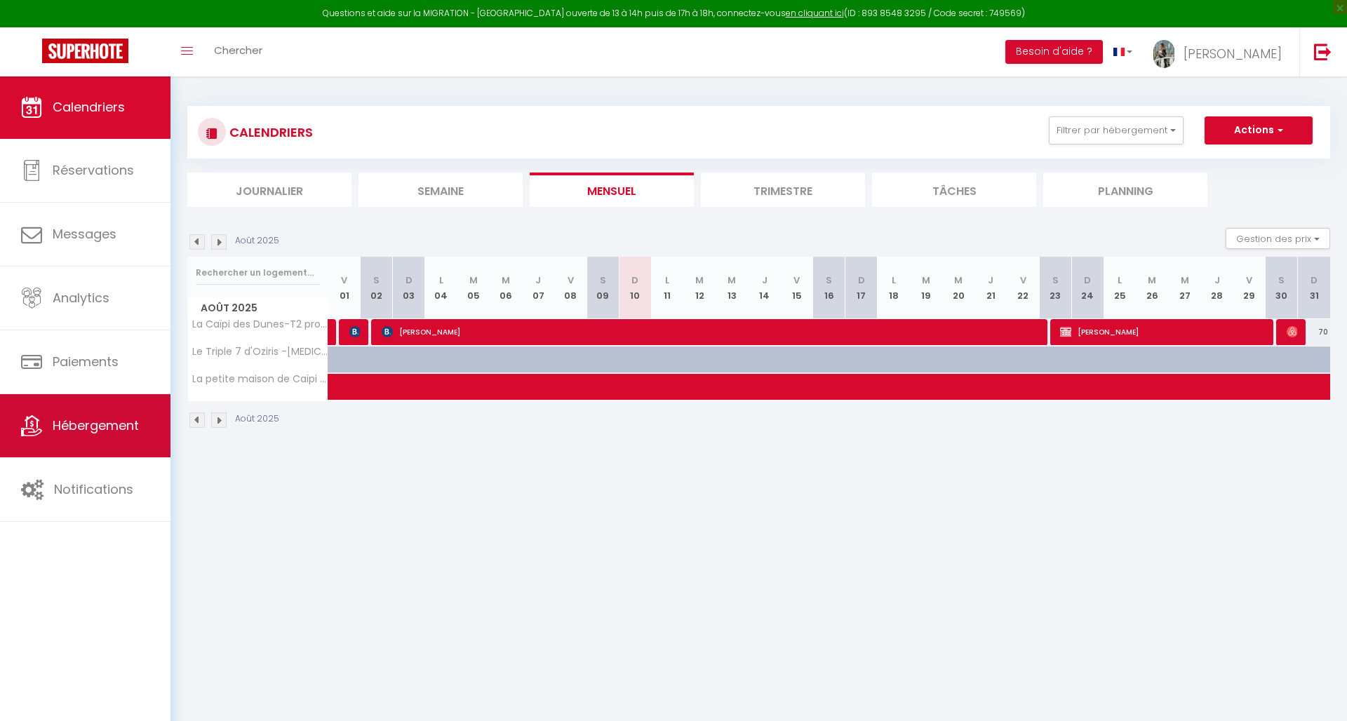
click at [105, 424] on span "Hébergement" at bounding box center [96, 426] width 86 height 18
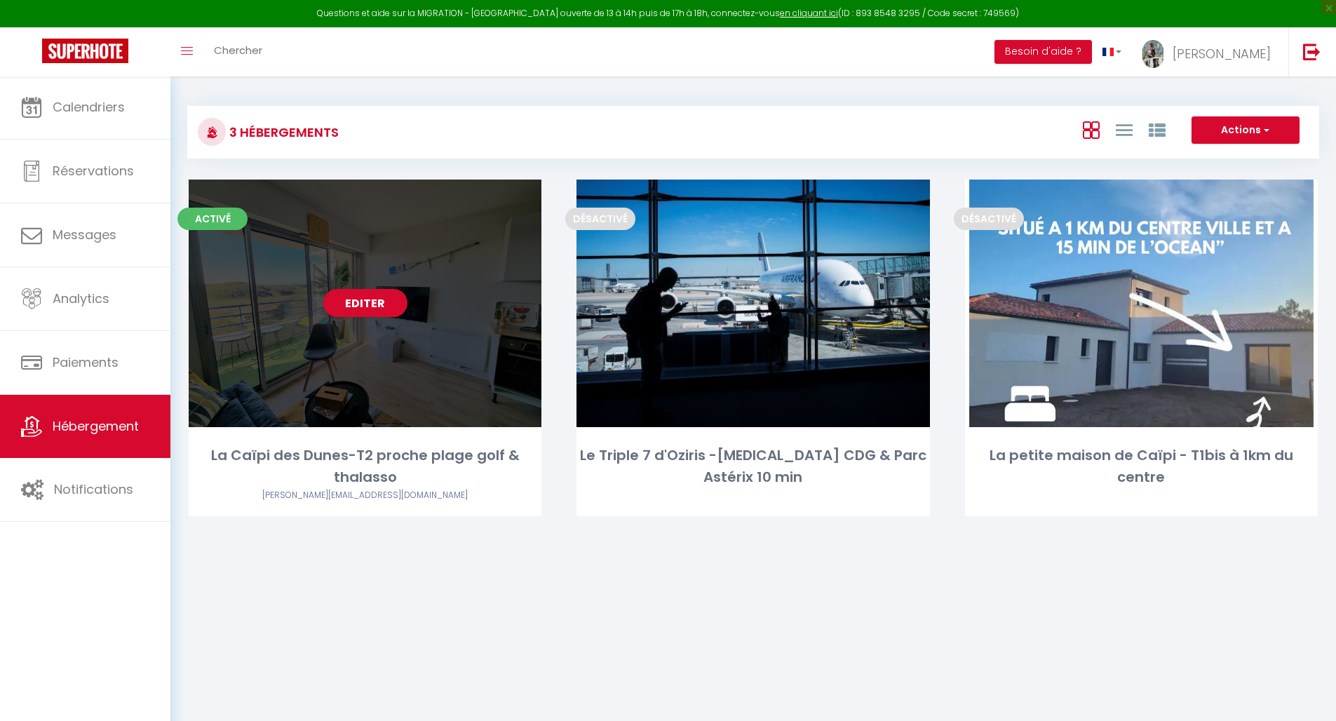
click at [356, 335] on div "Editer" at bounding box center [365, 304] width 353 height 248
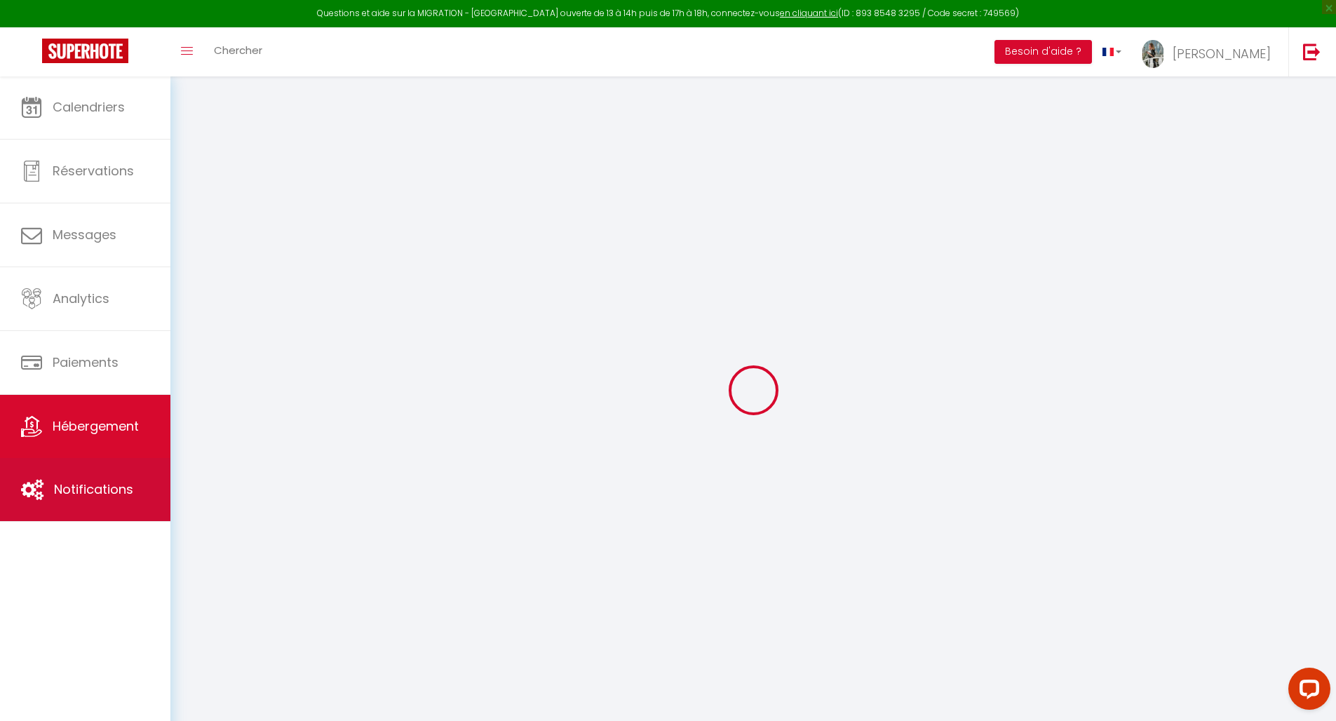
click at [109, 488] on span "Notifications" at bounding box center [93, 490] width 79 height 18
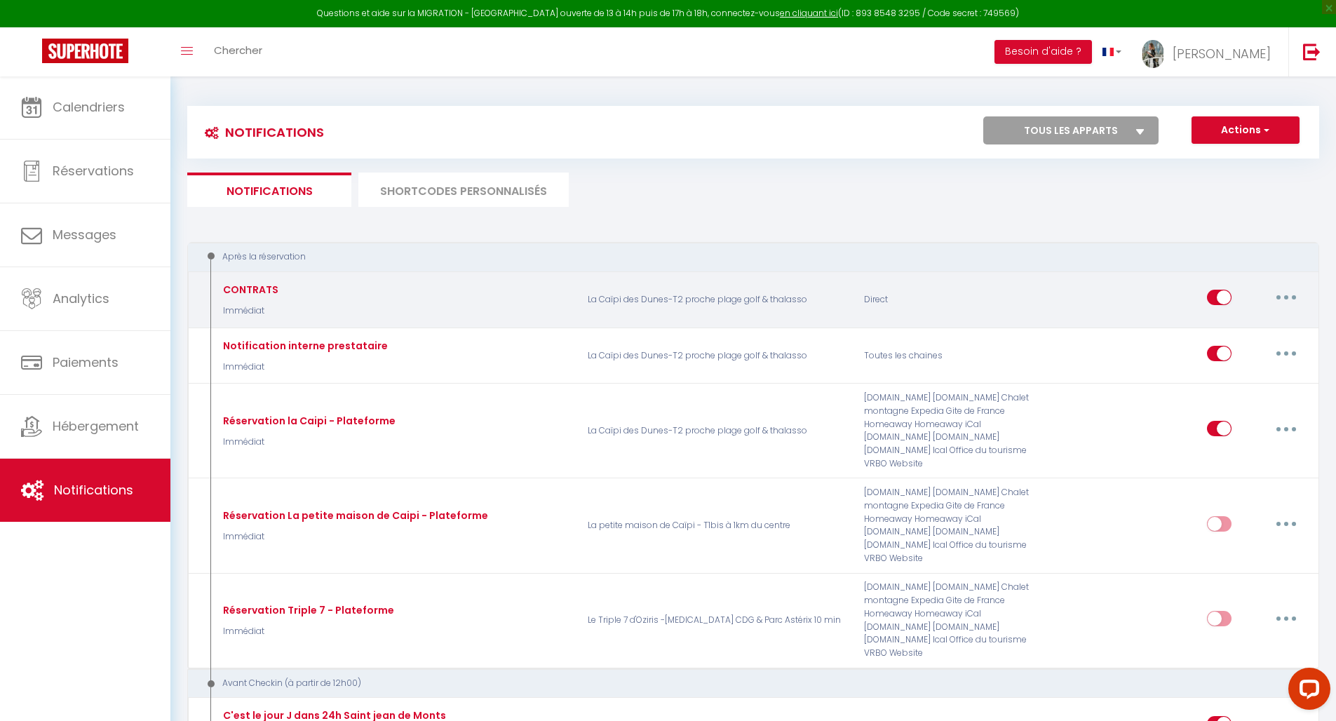
select select
checkbox input "false"
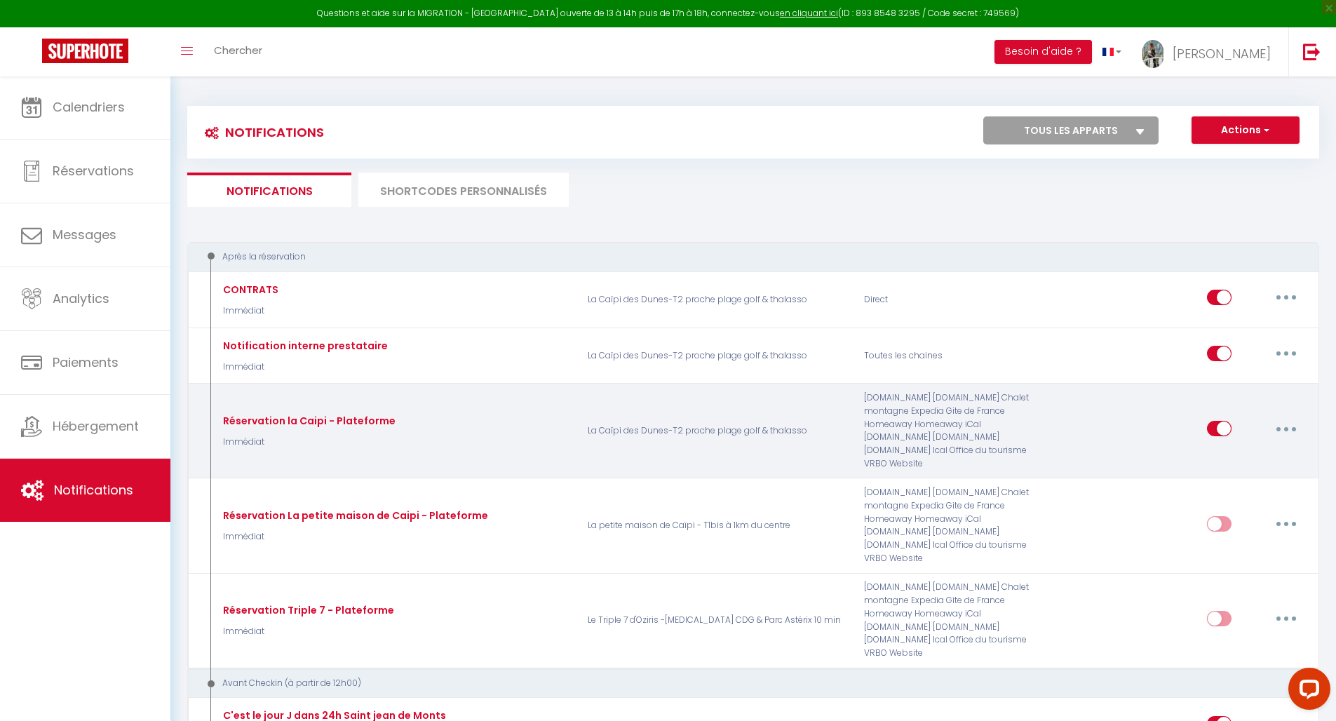
click at [937, 430] on div "[DOMAIN_NAME] [DOMAIN_NAME] Chalet montagne Expedia Gite de France Homeaway Hom…" at bounding box center [947, 430] width 185 height 79
click at [1282, 421] on button "button" at bounding box center [1286, 428] width 39 height 22
click at [1246, 460] on link "Editer" at bounding box center [1250, 461] width 104 height 24
type input "Réservation la Caipi - Plateforme"
select select "Immédiat"
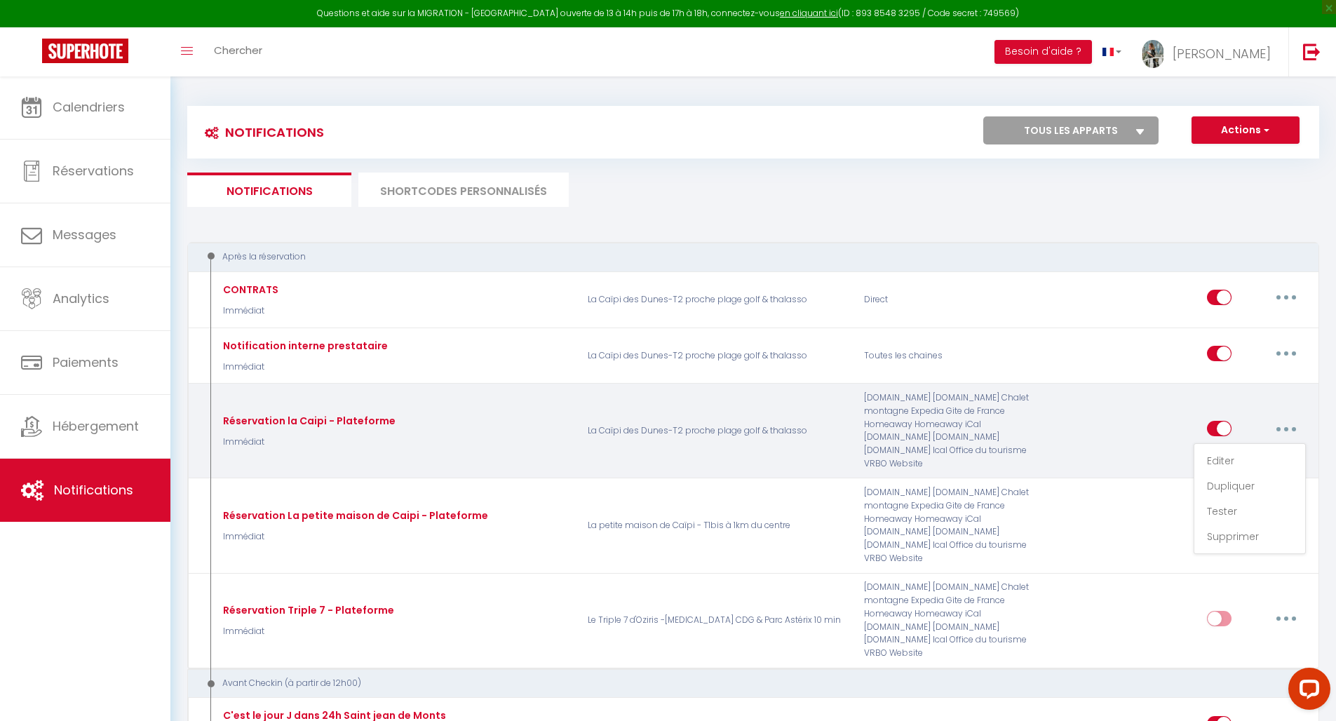
select select
checkbox input "true"
checkbox input "false"
radio input "true"
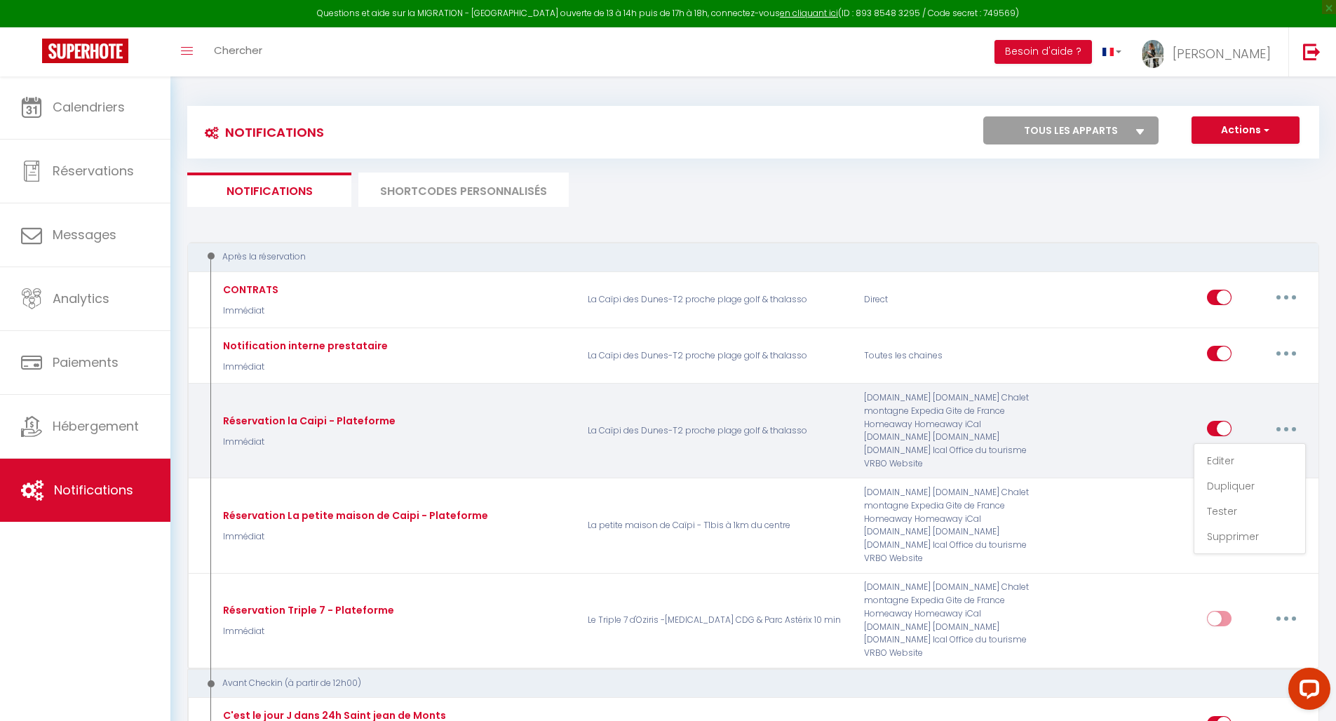
type input "Confirmation de réservation La Caïpi des Dunes - Saint Jean de Monts"
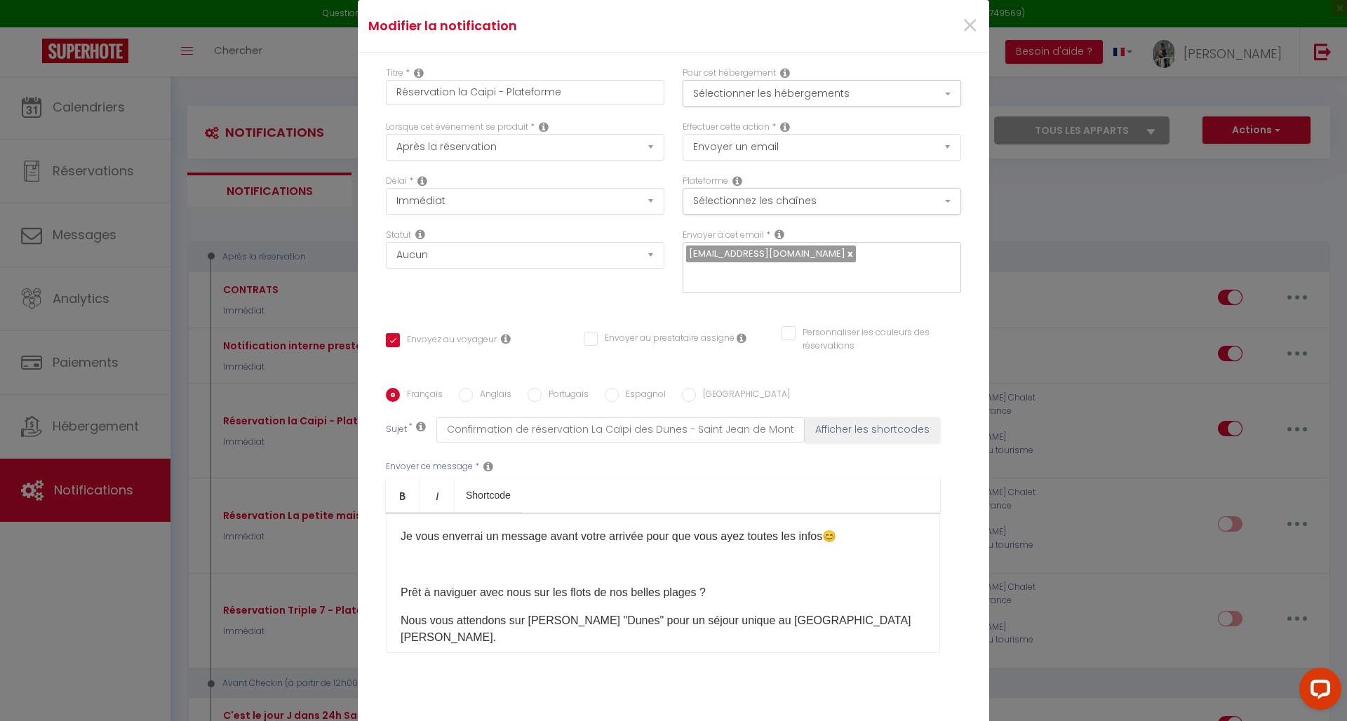
scroll to position [936, 0]
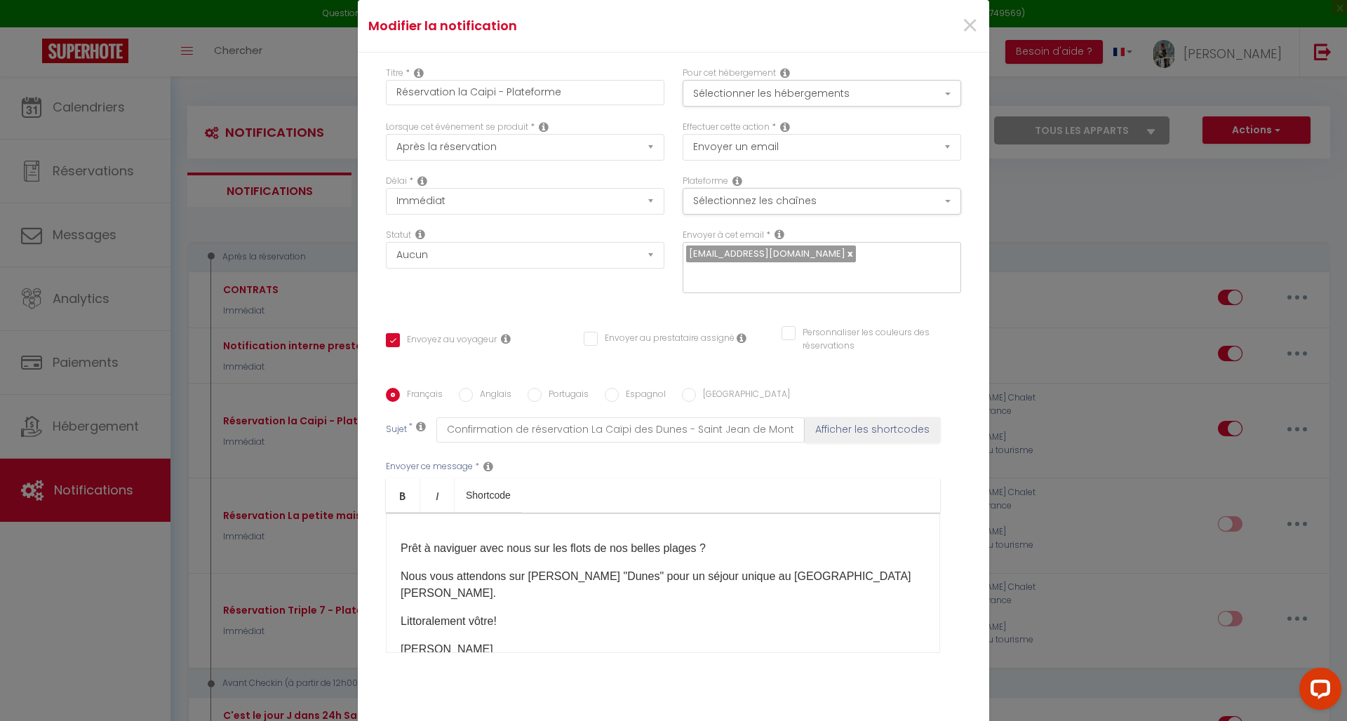
click at [462, 396] on input "Anglais" at bounding box center [466, 395] width 14 height 14
radio input "true"
checkbox input "true"
checkbox input "false"
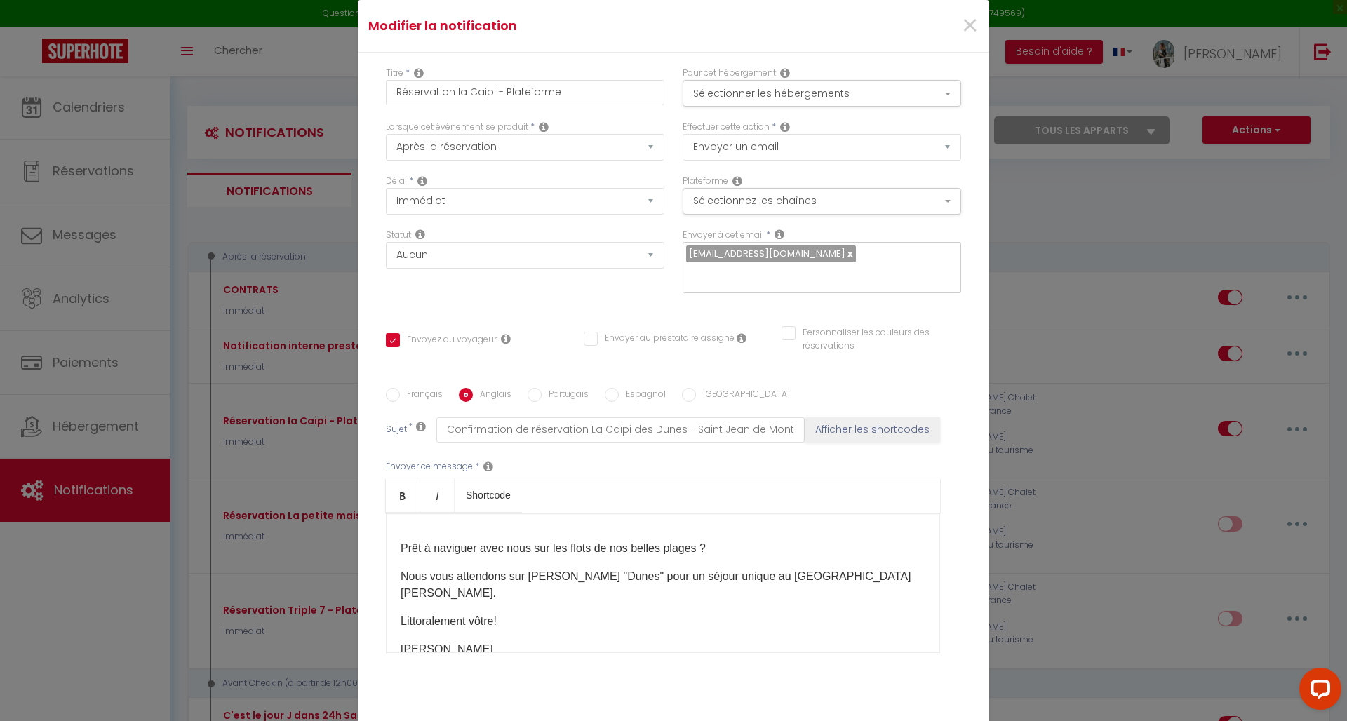
type input "Booking confirmation La Caïpi des Dunes - Saint Jean de Monts"
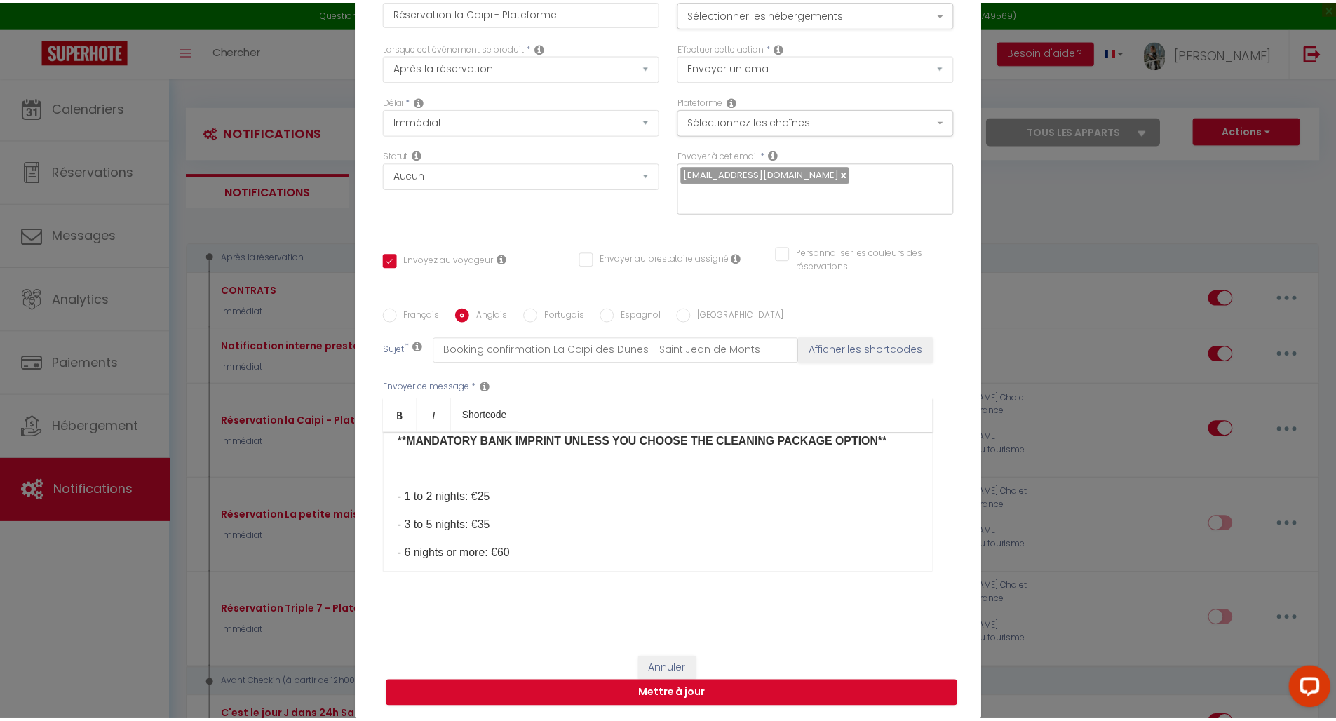
scroll to position [0, 0]
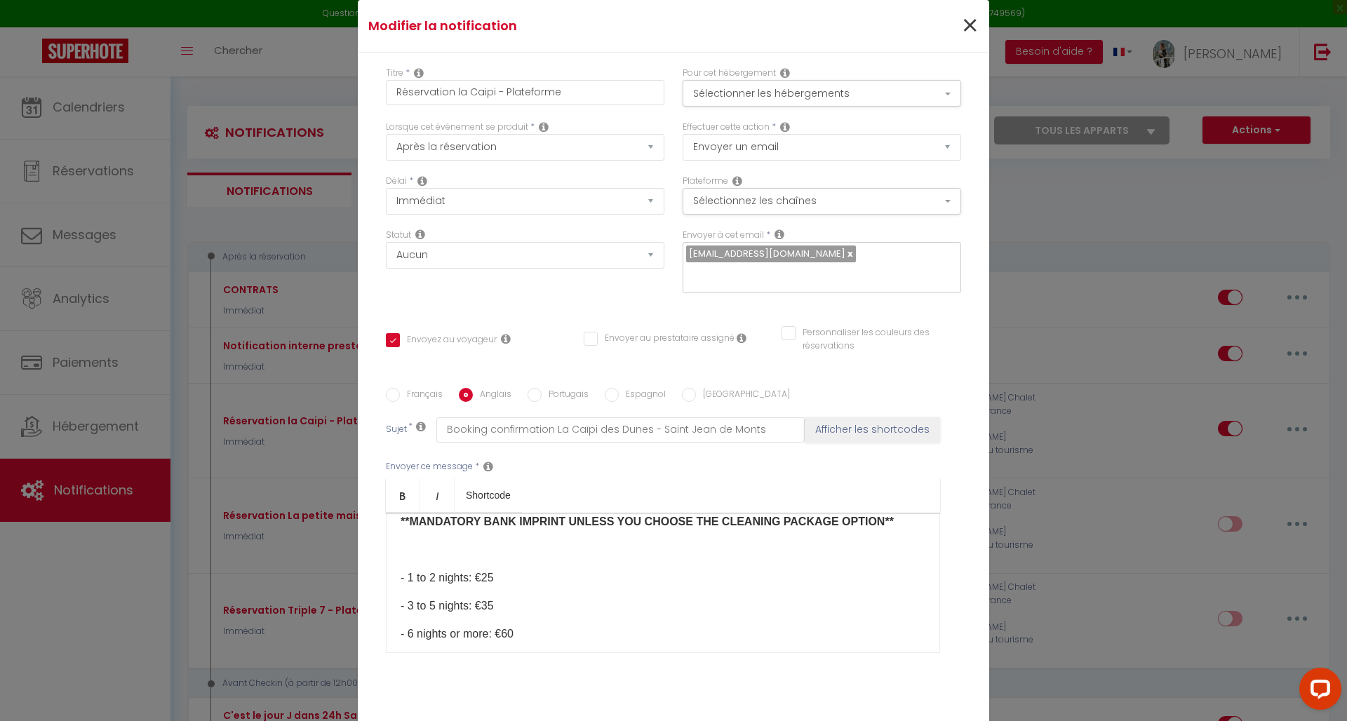
click at [962, 23] on span "×" at bounding box center [970, 26] width 18 height 42
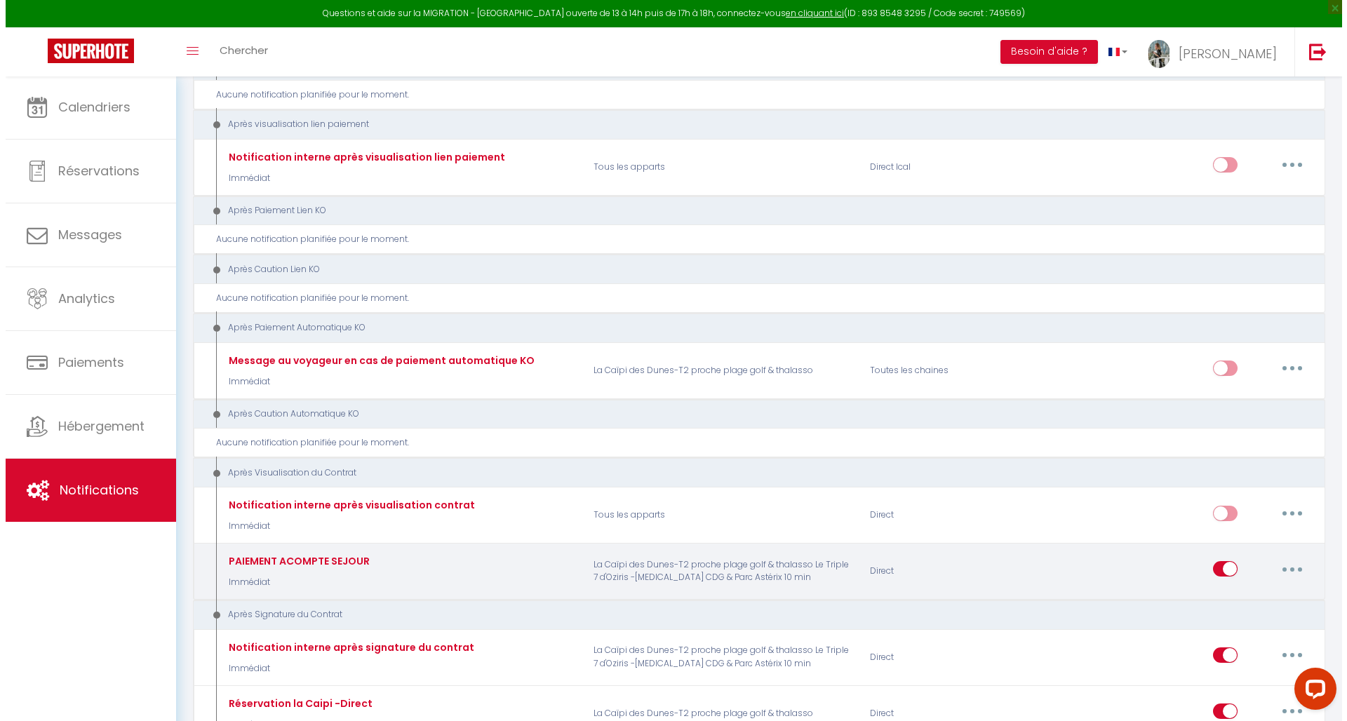
scroll to position [2020, 0]
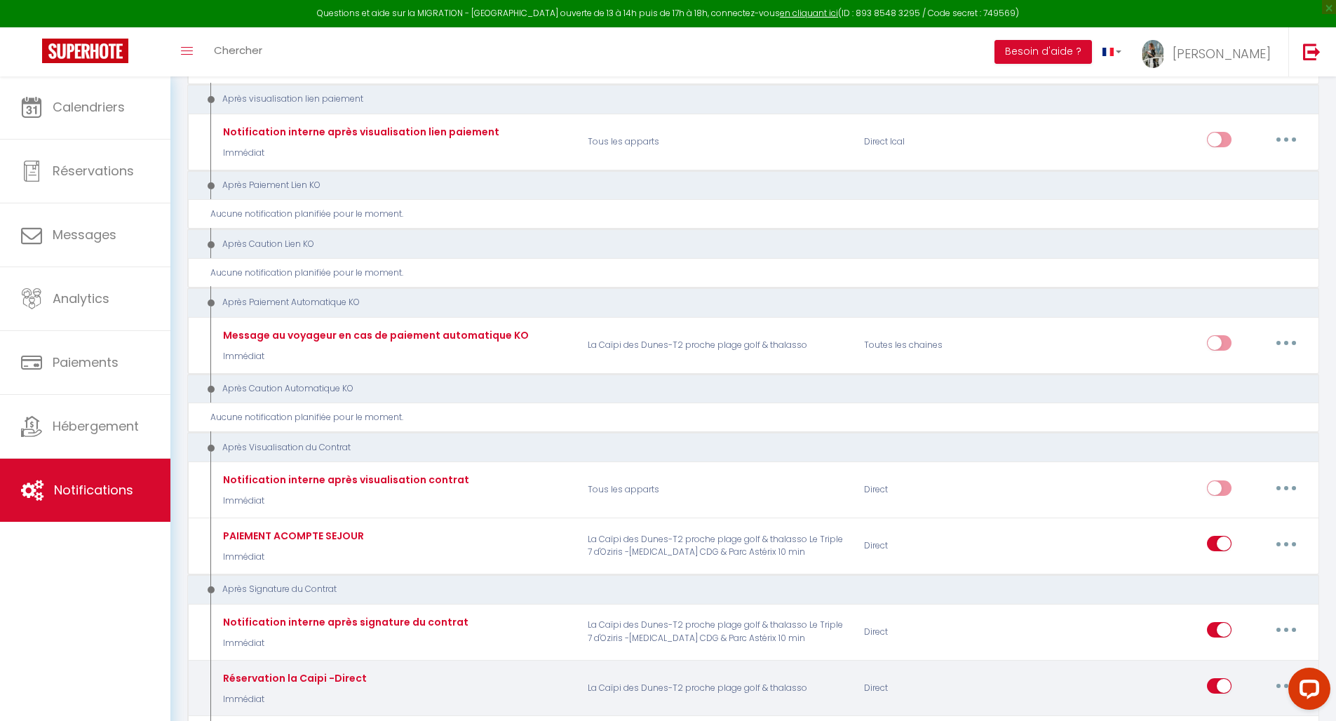
click at [1284, 684] on icon "button" at bounding box center [1286, 686] width 4 height 4
click at [1227, 706] on link "Editer" at bounding box center [1250, 718] width 104 height 24
type input "Réservation la Caipi -Direct"
select select "15"
checkbox input "true"
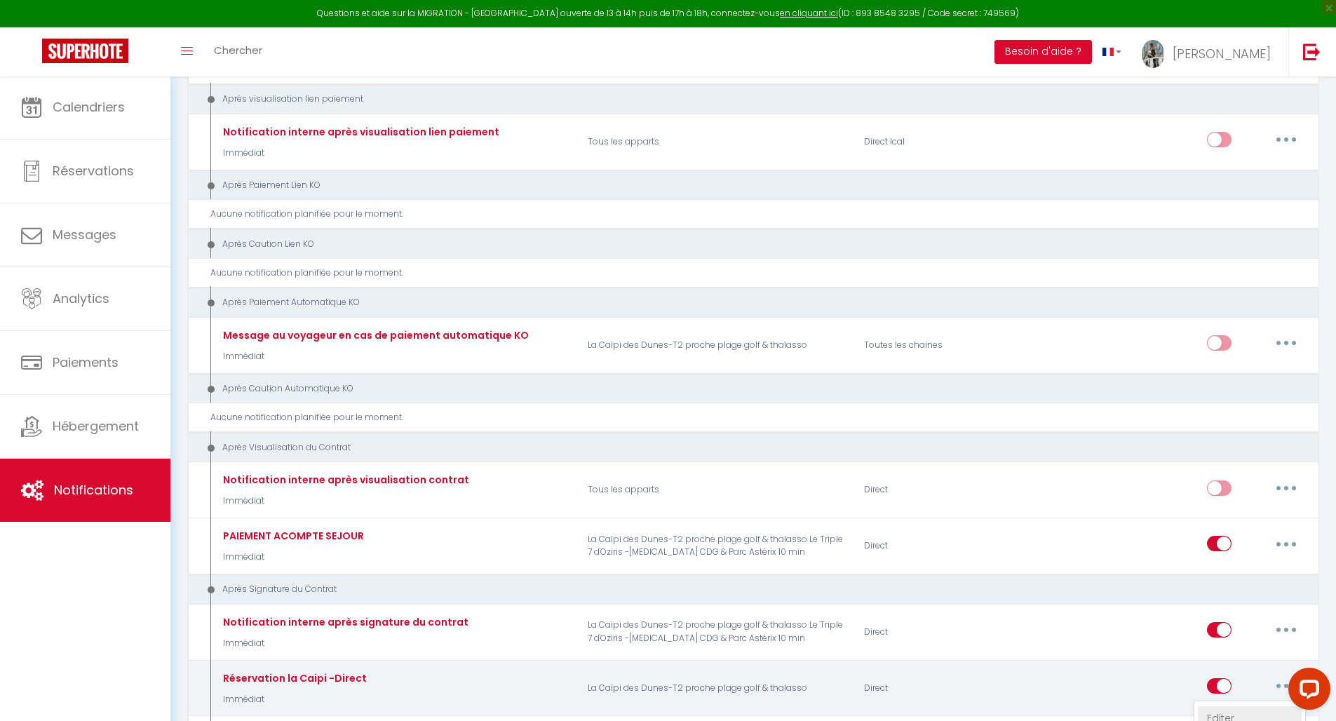
checkbox input "false"
checkbox input "true"
radio input "true"
type input "Confirmation de réservation La Caïpi des Dunes - Saint Jean de Monts"
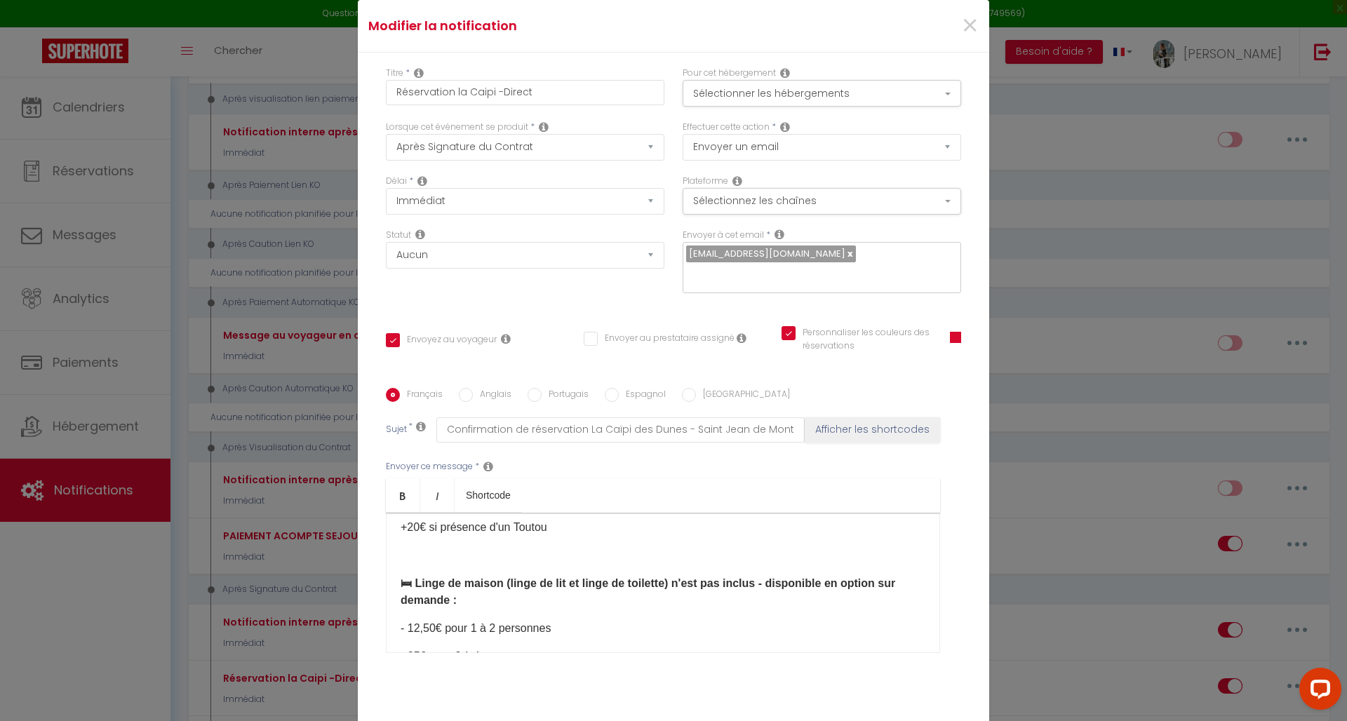
click at [407, 528] on p "+20€ si présence d'un Toutou" at bounding box center [663, 527] width 525 height 17
drag, startPoint x: 462, startPoint y: 394, endPoint x: 462, endPoint y: 405, distance: 11.2
click at [462, 394] on input "Anglais" at bounding box center [466, 395] width 14 height 14
radio input "true"
checkbox input "true"
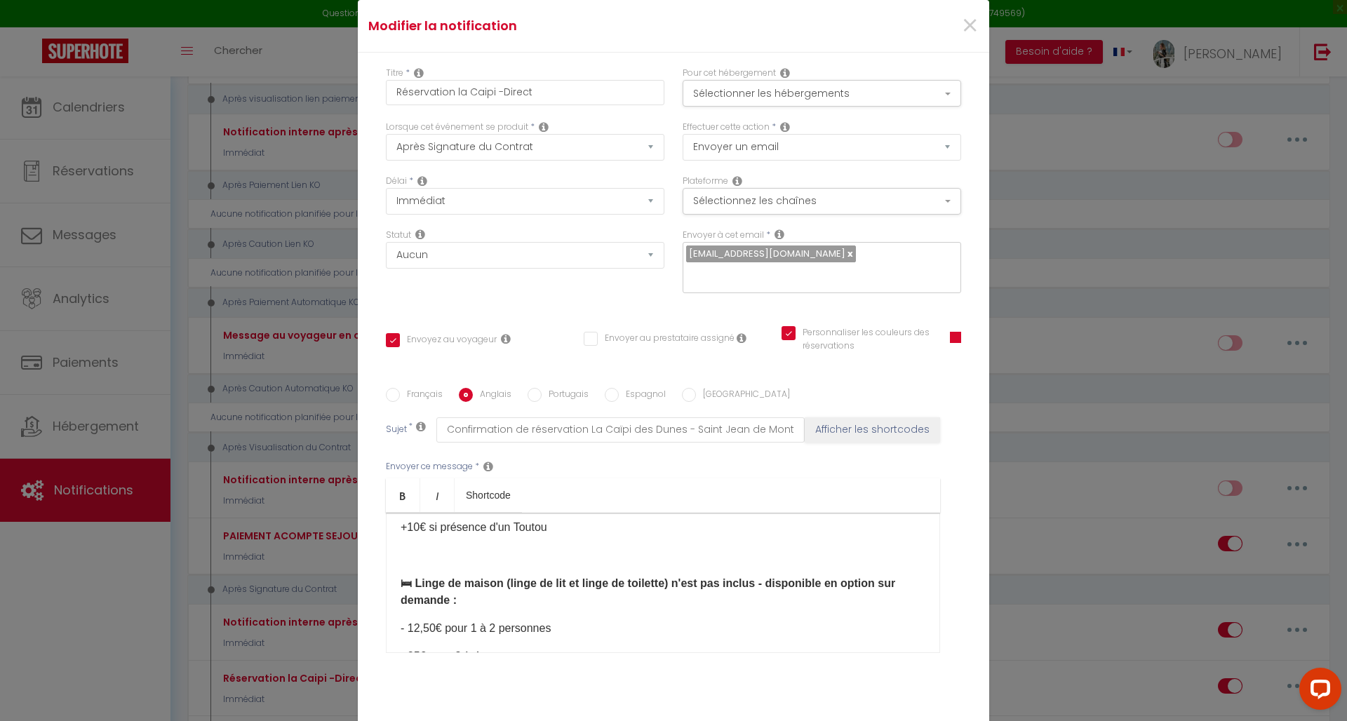
checkbox input "false"
checkbox input "true"
type input "Booking confirmation La Caïpi des Dunes - Saint Jean de Monts"
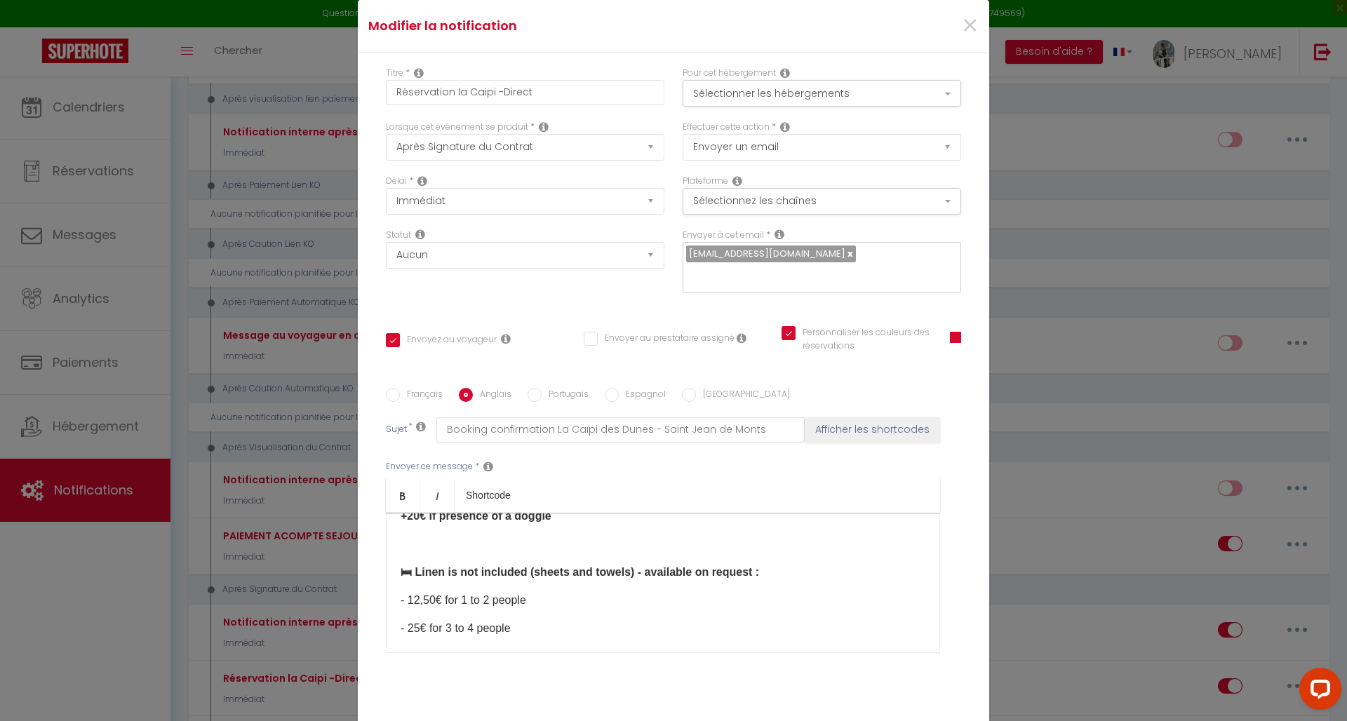
click at [409, 522] on strong "+20€ if presence of a doggie" at bounding box center [476, 516] width 151 height 12
click at [391, 399] on input "Français" at bounding box center [393, 395] width 14 height 14
radio input "true"
checkbox input "true"
checkbox input "false"
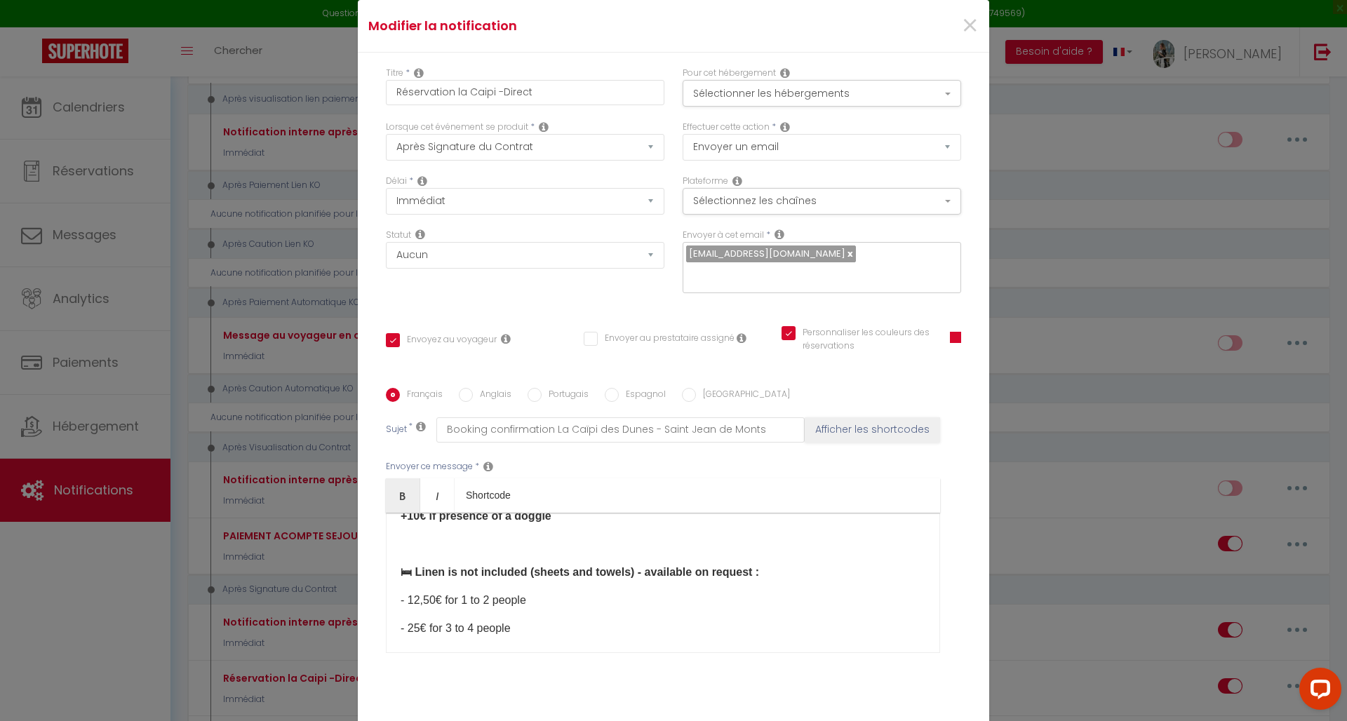
checkbox input "true"
type input "Confirmation de réservation La Caïpi des Dunes - Saint Jean de Monts"
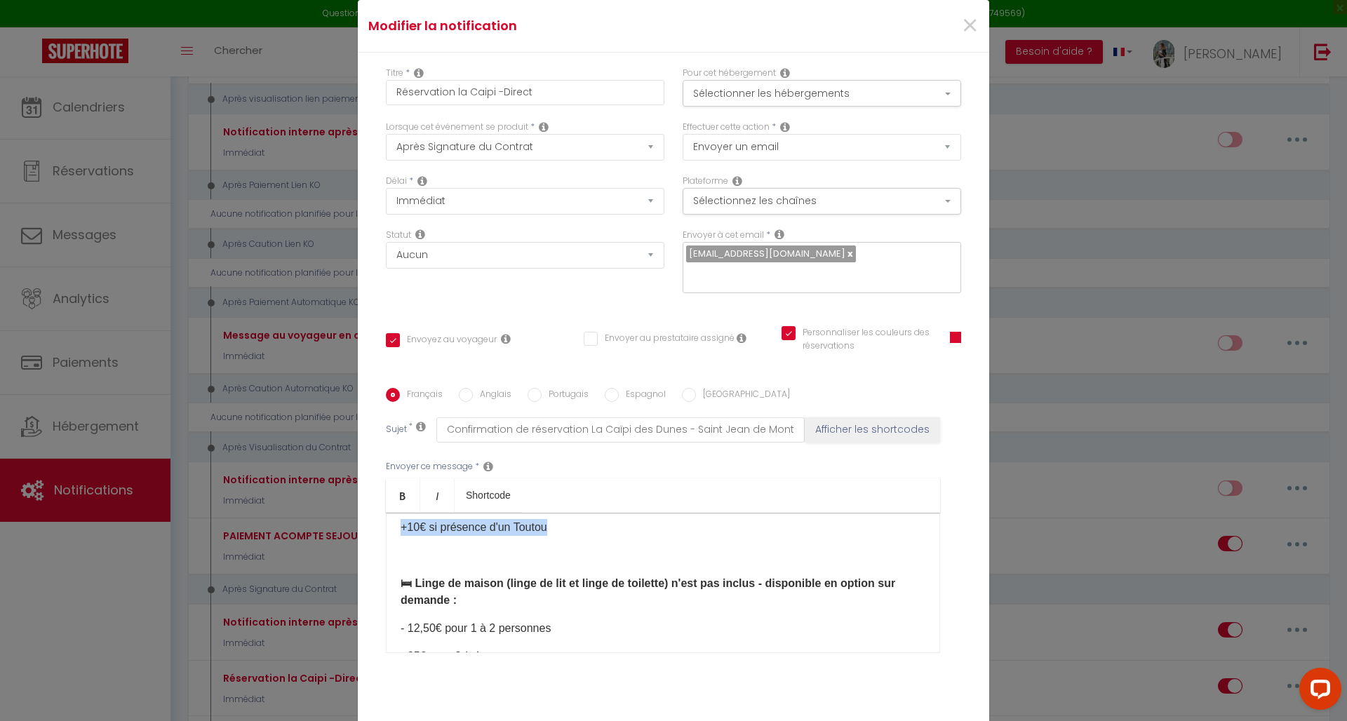
drag, startPoint x: 546, startPoint y: 527, endPoint x: 379, endPoint y: 518, distance: 167.2
click at [382, 518] on div "Français Anglais Portugais Espagnol Italien Sujet * Confirmation de réservation…" at bounding box center [673, 529] width 582 height 283
click at [397, 492] on icon "Bold" at bounding box center [402, 495] width 11 height 11
click at [635, 539] on div "[PERSON_NAME](e) [GUEST:FIRST_NAME]​, Nous vous remercions pour votre réservati…" at bounding box center [663, 583] width 554 height 140
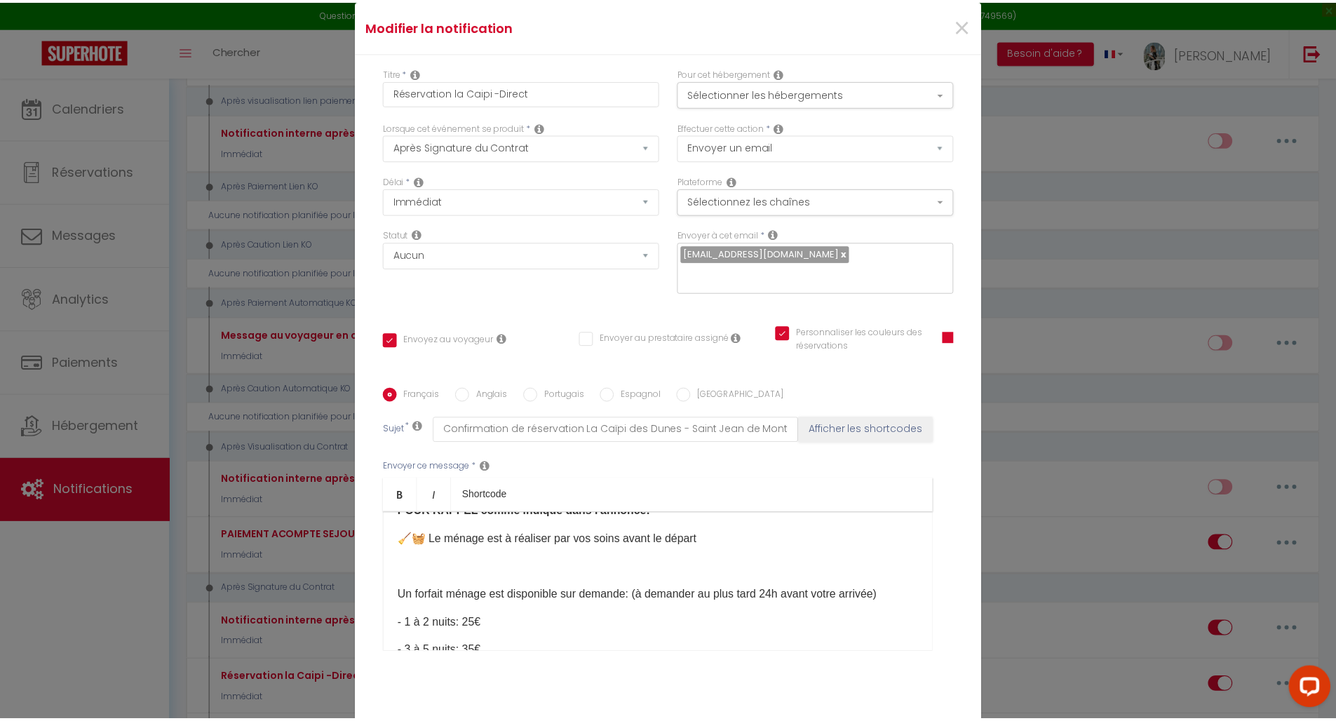
scroll to position [80, 0]
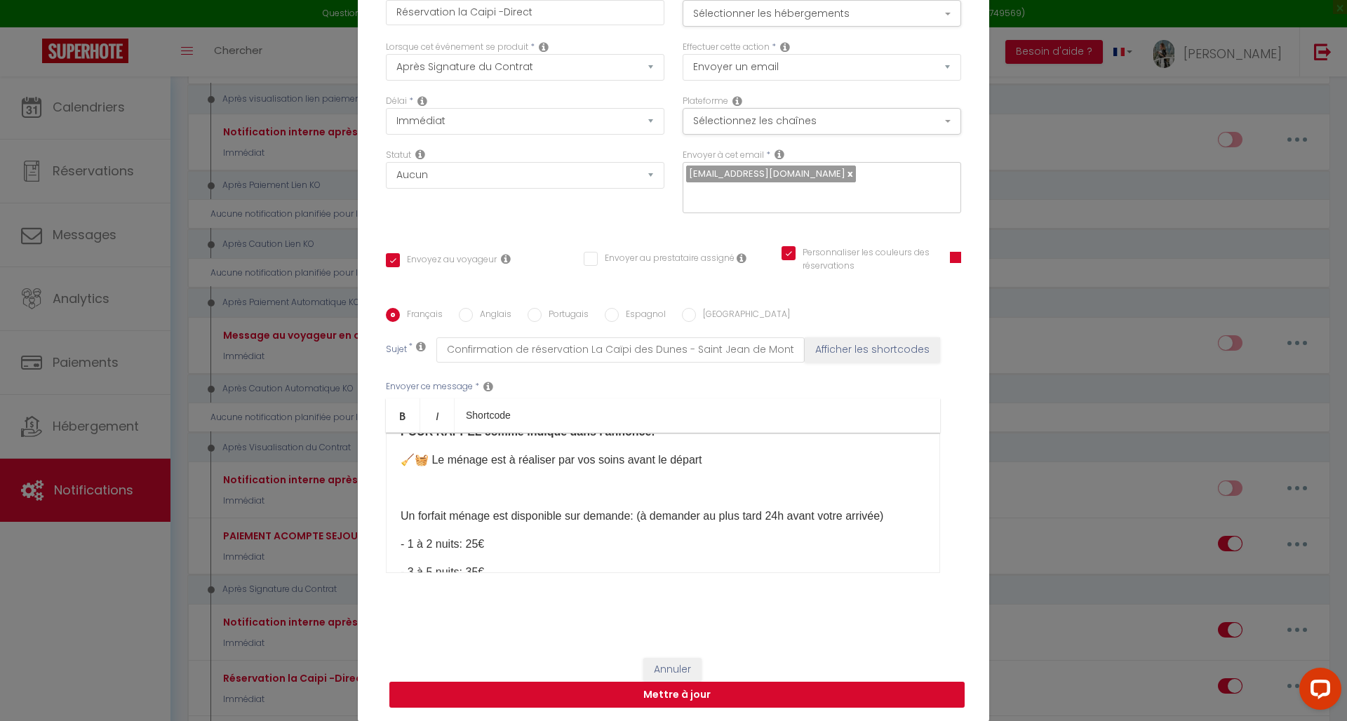
click at [722, 697] on button "Mettre à jour" at bounding box center [676, 695] width 575 height 27
checkbox input "true"
checkbox input "false"
checkbox input "true"
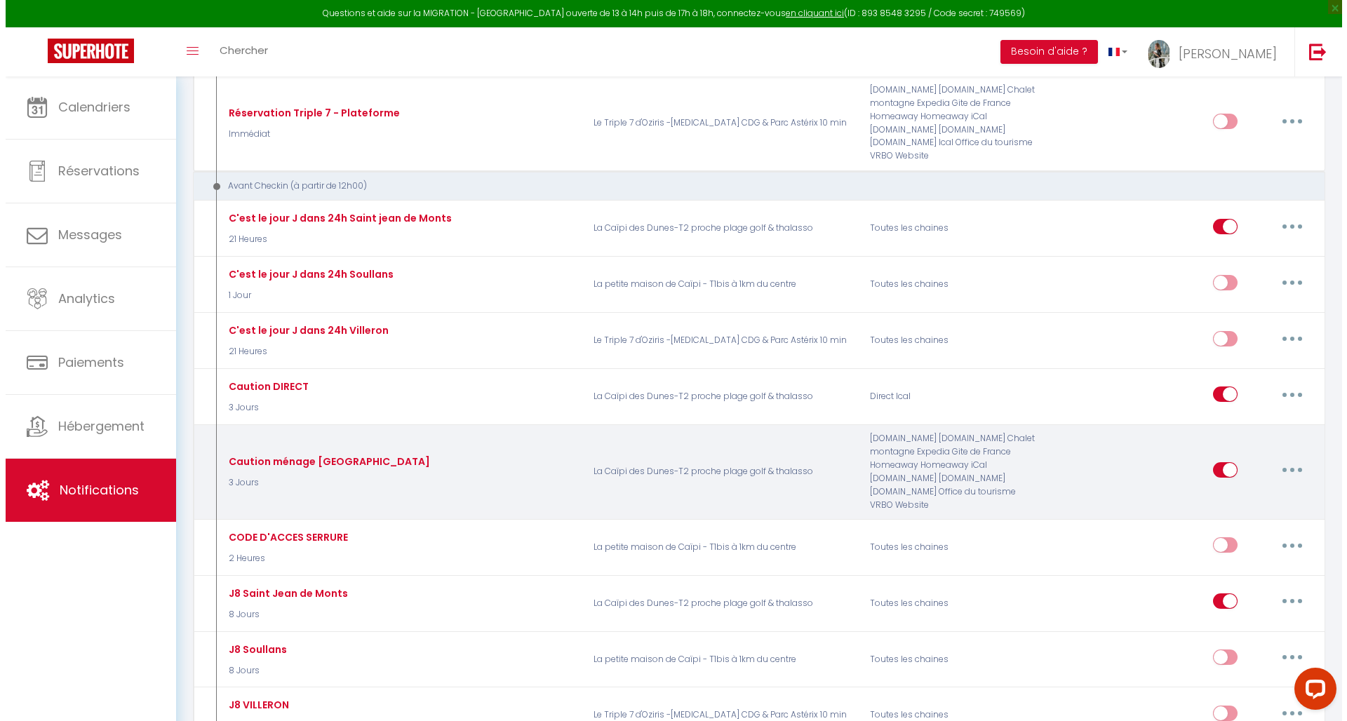
scroll to position [525, 0]
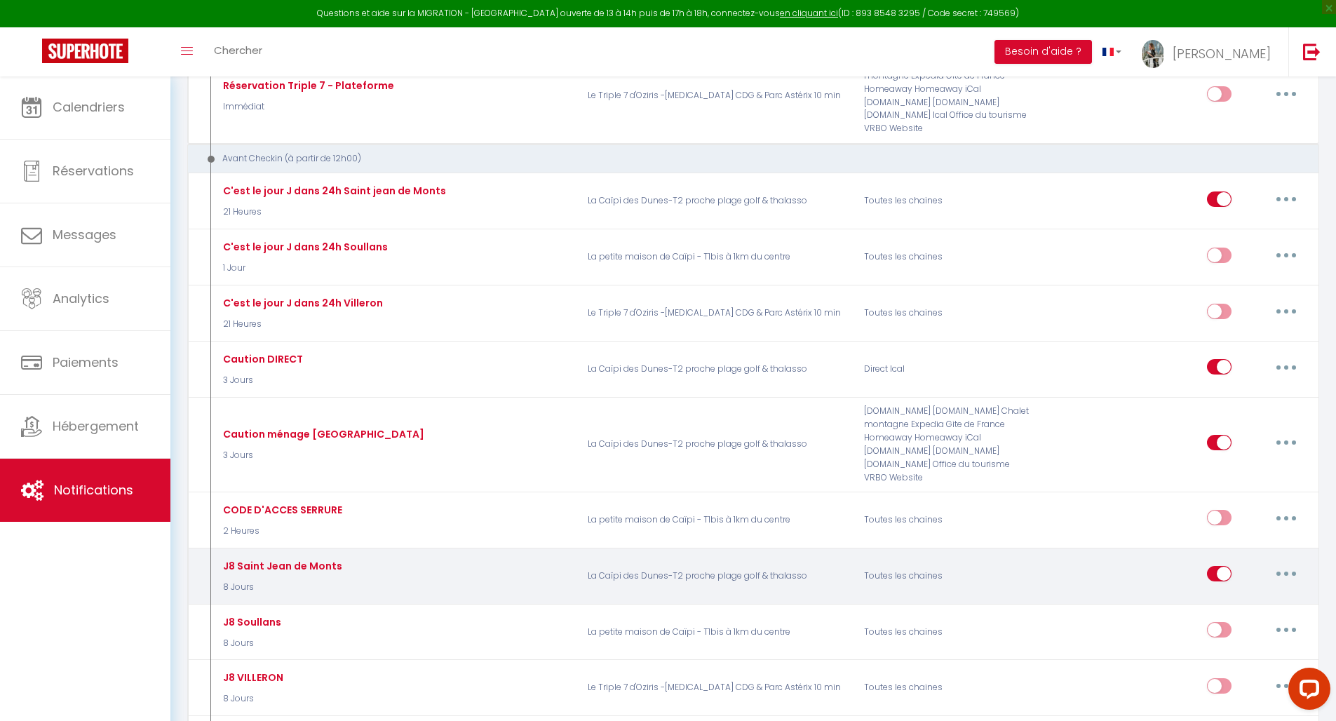
click at [1291, 563] on button "button" at bounding box center [1286, 574] width 39 height 22
click at [1225, 594] on link "Editer" at bounding box center [1250, 606] width 104 height 24
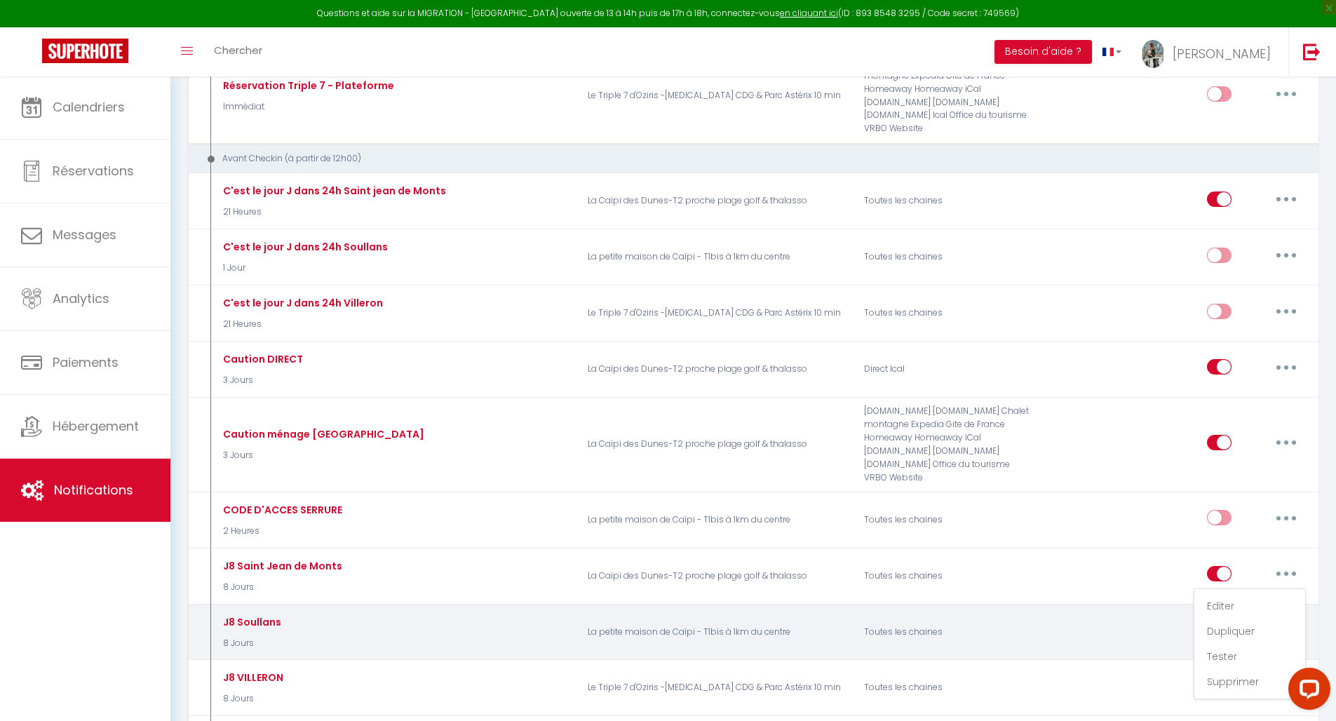
type input "J8 Saint Jean de Monts"
select select "8 Jours"
select select "if_booking_is_paid"
checkbox input "true"
checkbox input "false"
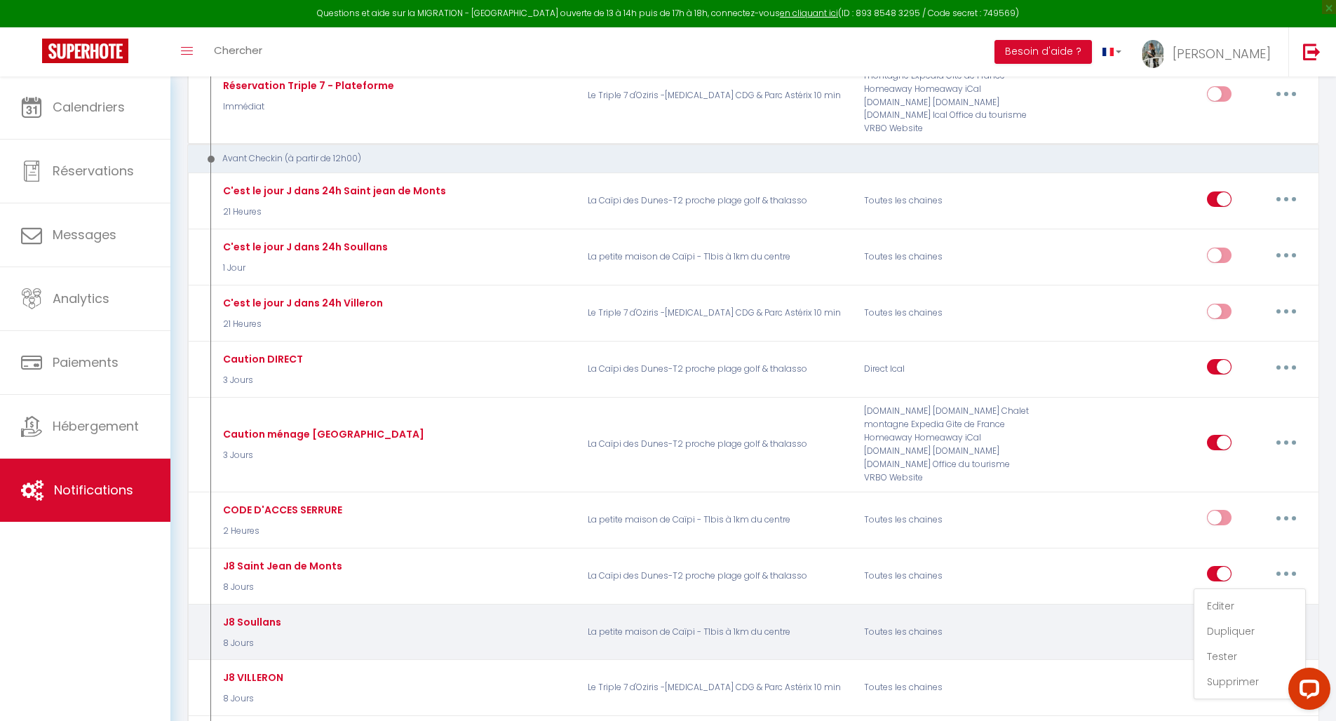
checkbox input "false"
radio input "true"
type input "Votre séjour approche à [GEOGRAPHIC_DATA][PERSON_NAME]"
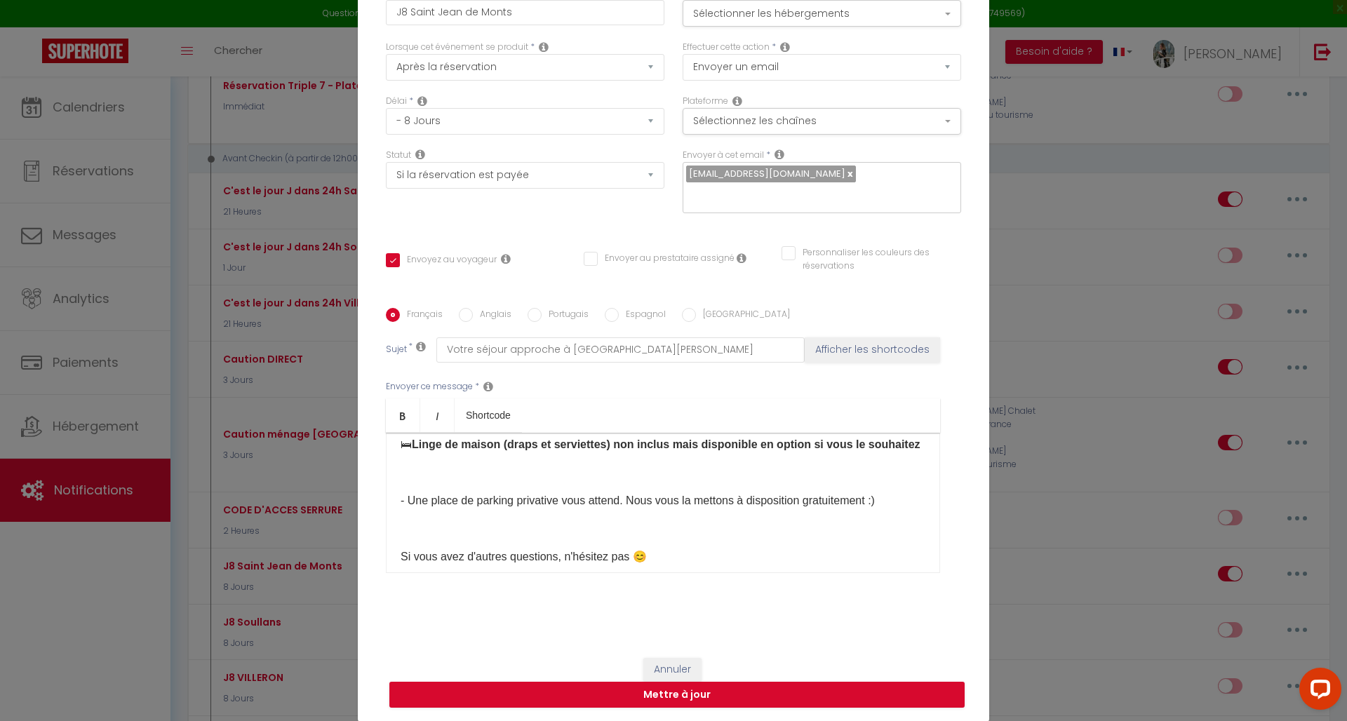
scroll to position [603, 0]
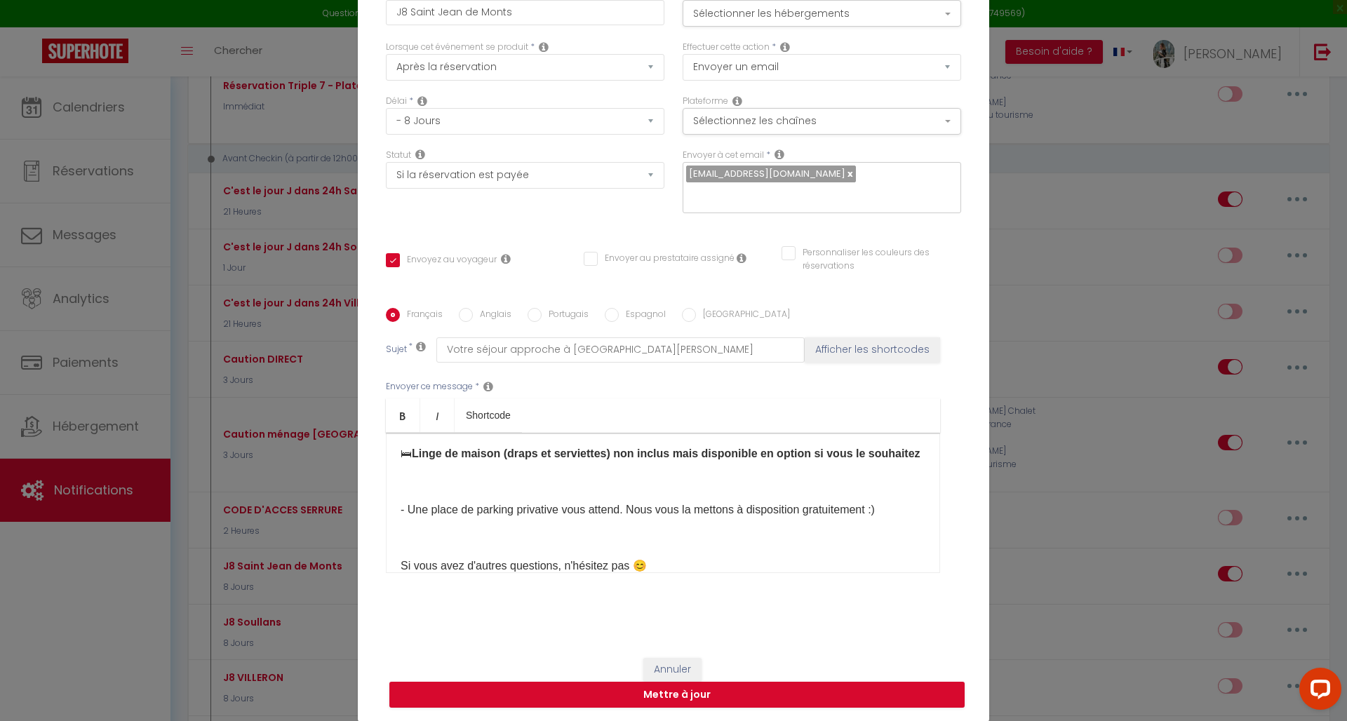
click at [430, 490] on p "​" at bounding box center [663, 482] width 525 height 17
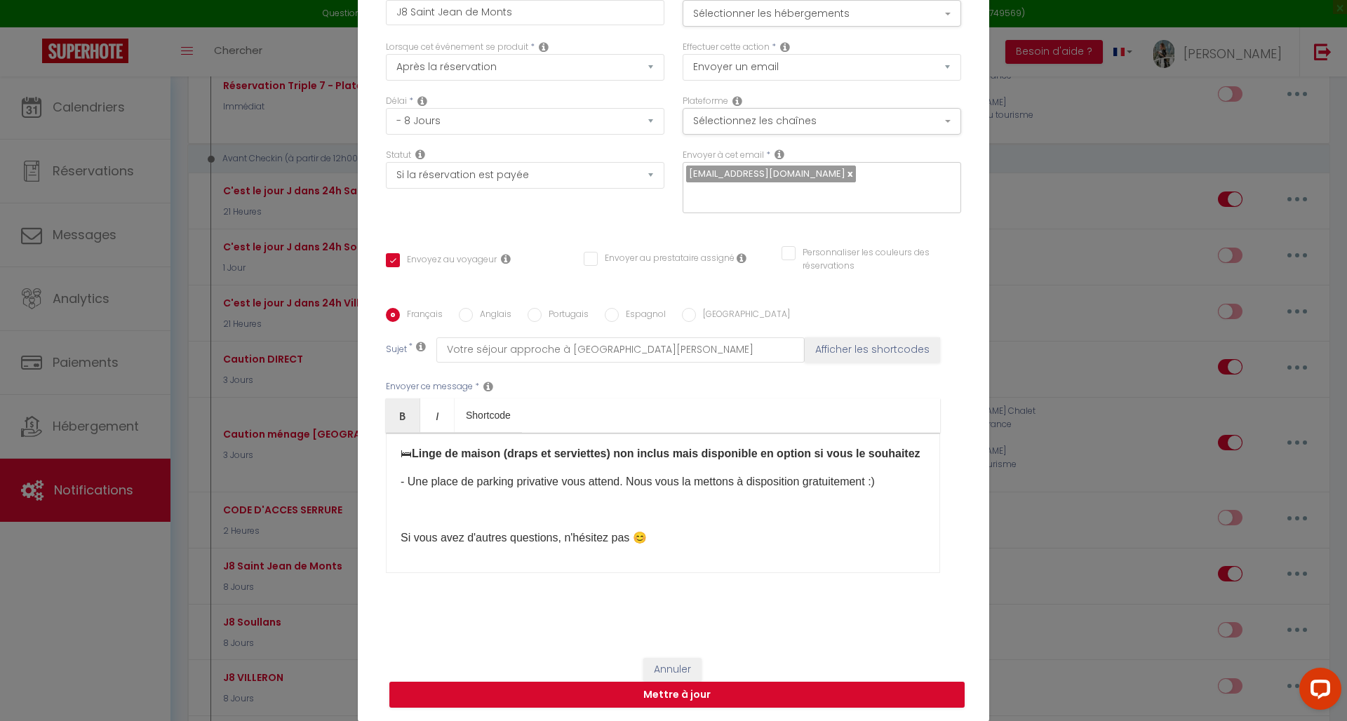
click at [418, 517] on div "Bonjour [GUEST:FIRST_NAME]​ Votre séjour arrive à grand pas 😊 Vous recevrez la …" at bounding box center [663, 503] width 554 height 140
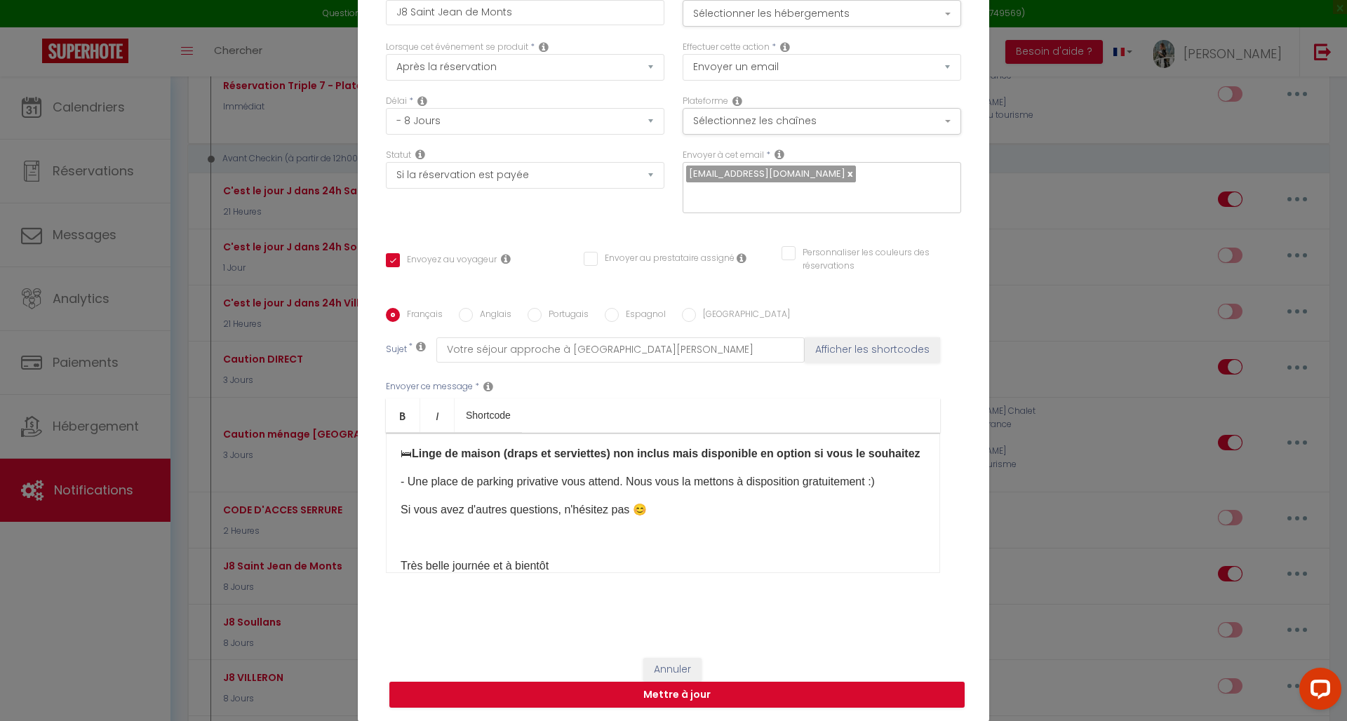
scroll to position [623, 0]
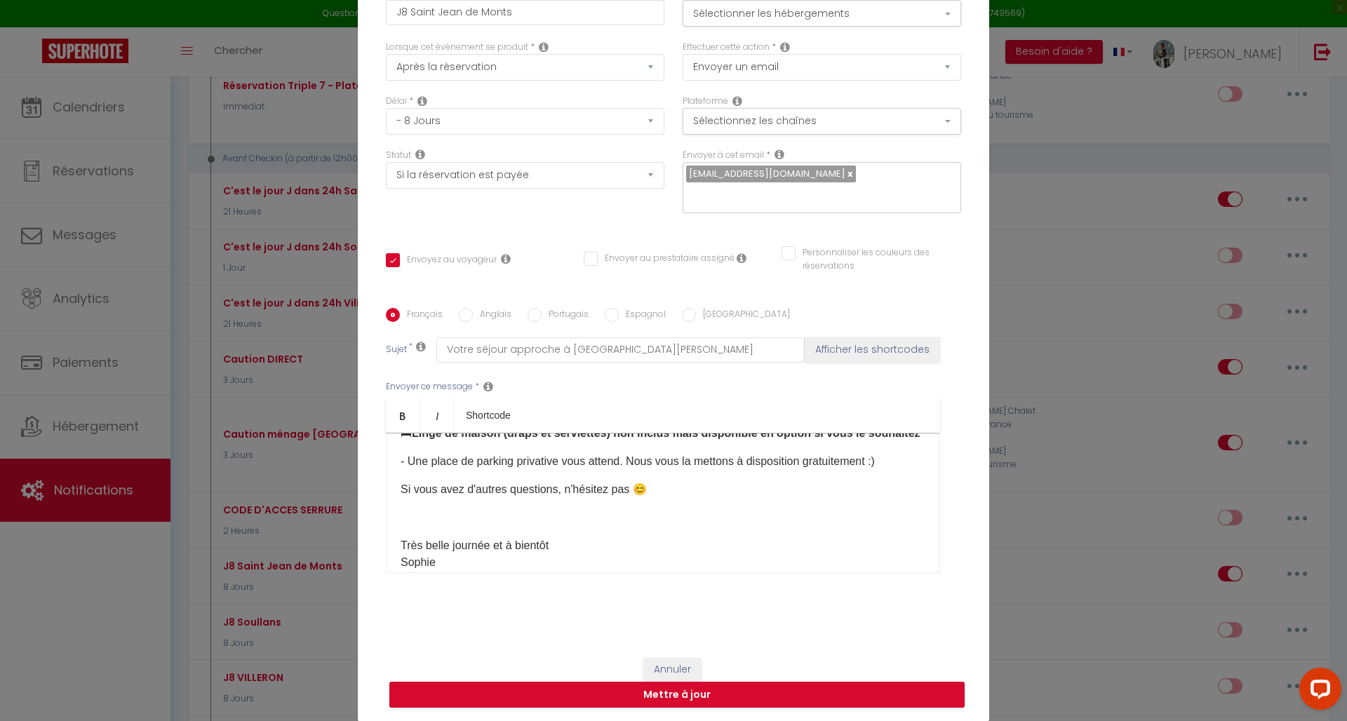
click at [411, 548] on div "Bonjour [GUEST:FIRST_NAME]​ Votre séjour arrive à grand pas 😊 Vous recevrez la …" at bounding box center [663, 503] width 554 height 140
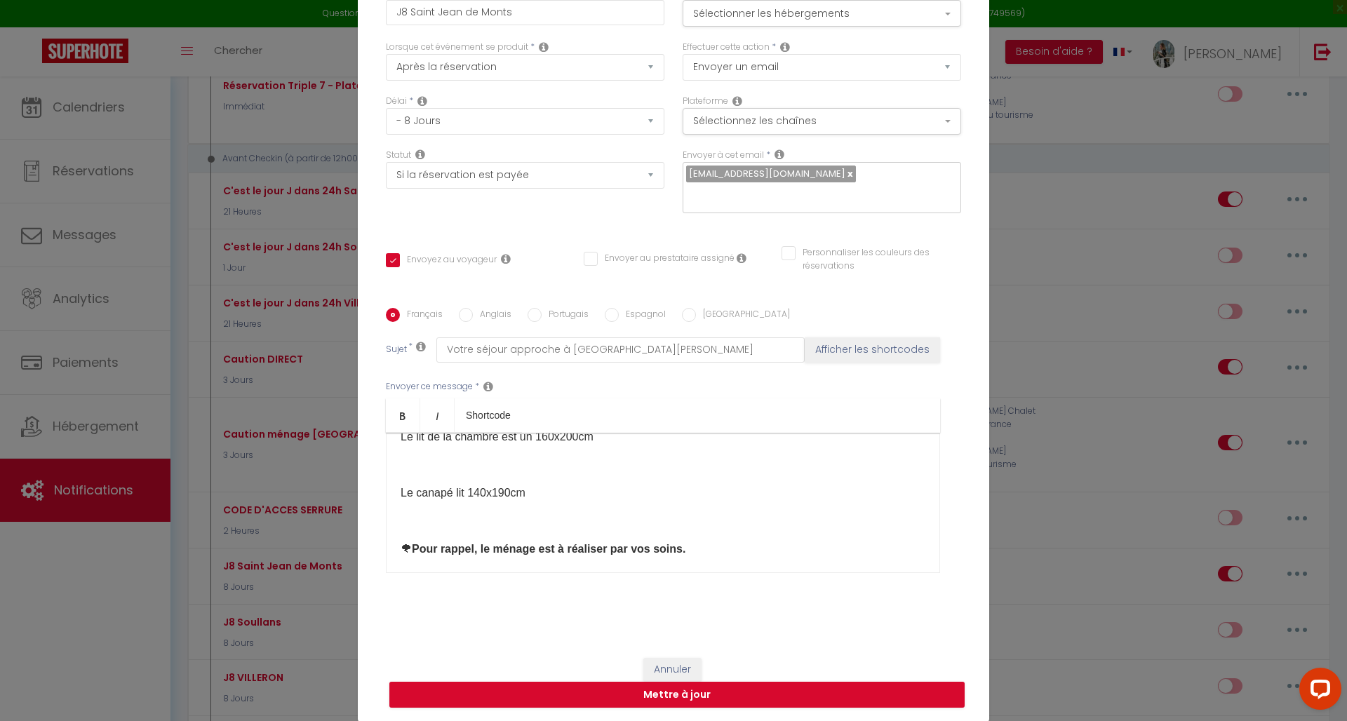
scroll to position [398, 0]
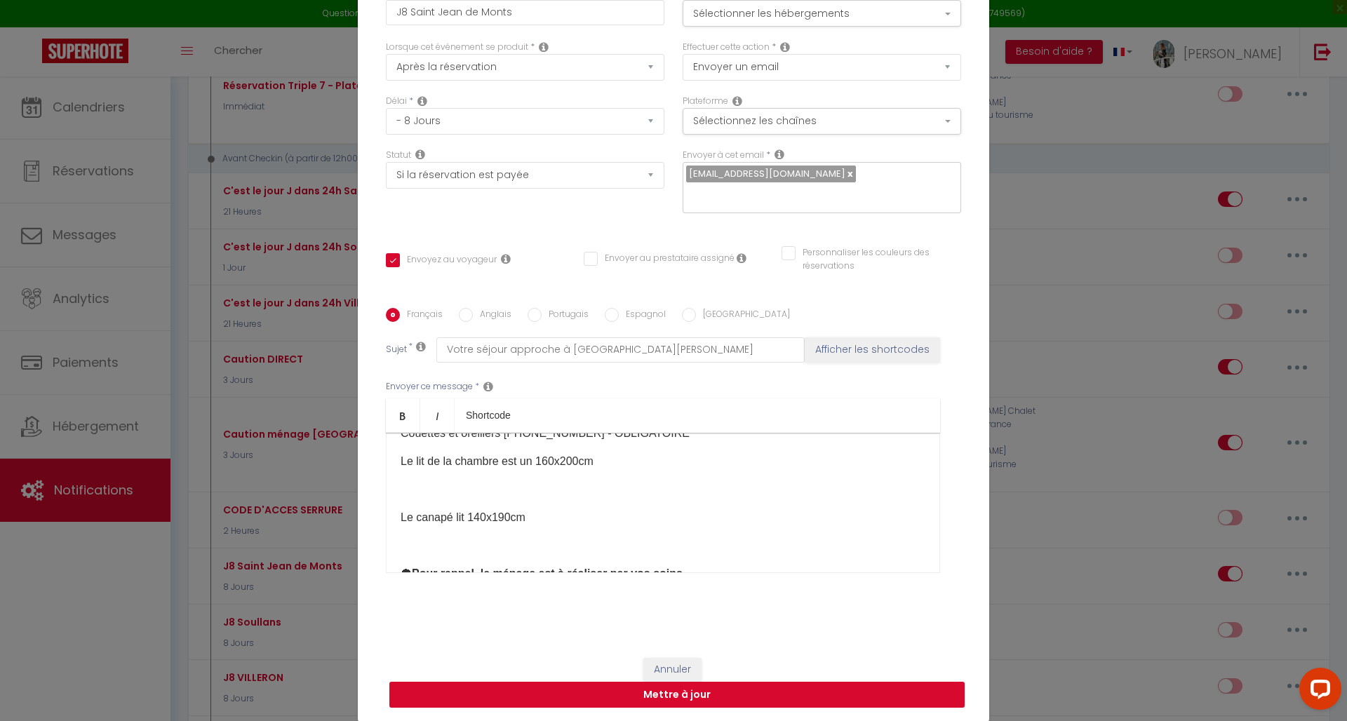
click at [633, 690] on button "Mettre à jour" at bounding box center [676, 695] width 575 height 27
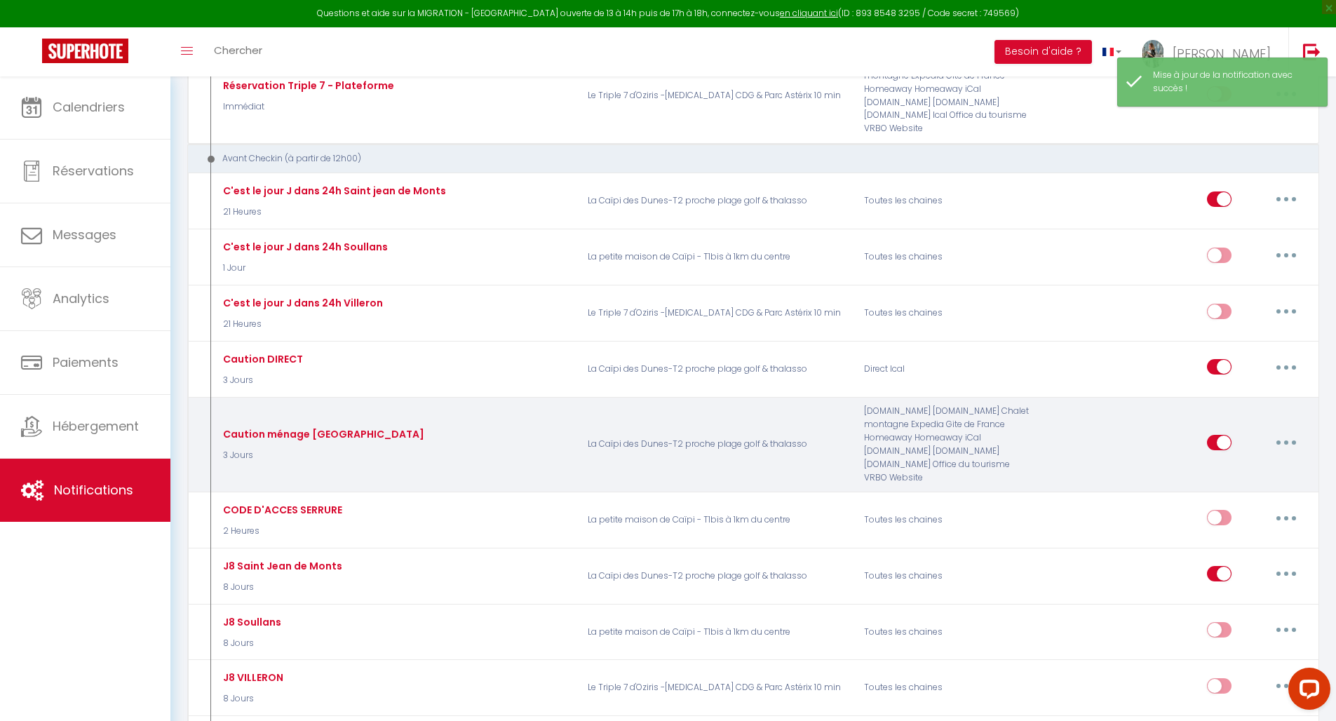
click at [1298, 431] on button "button" at bounding box center [1286, 442] width 39 height 22
click at [1221, 462] on link "Editer" at bounding box center [1250, 474] width 104 height 24
type input "Caution ménage [GEOGRAPHIC_DATA]"
select select "3 Jours"
select select
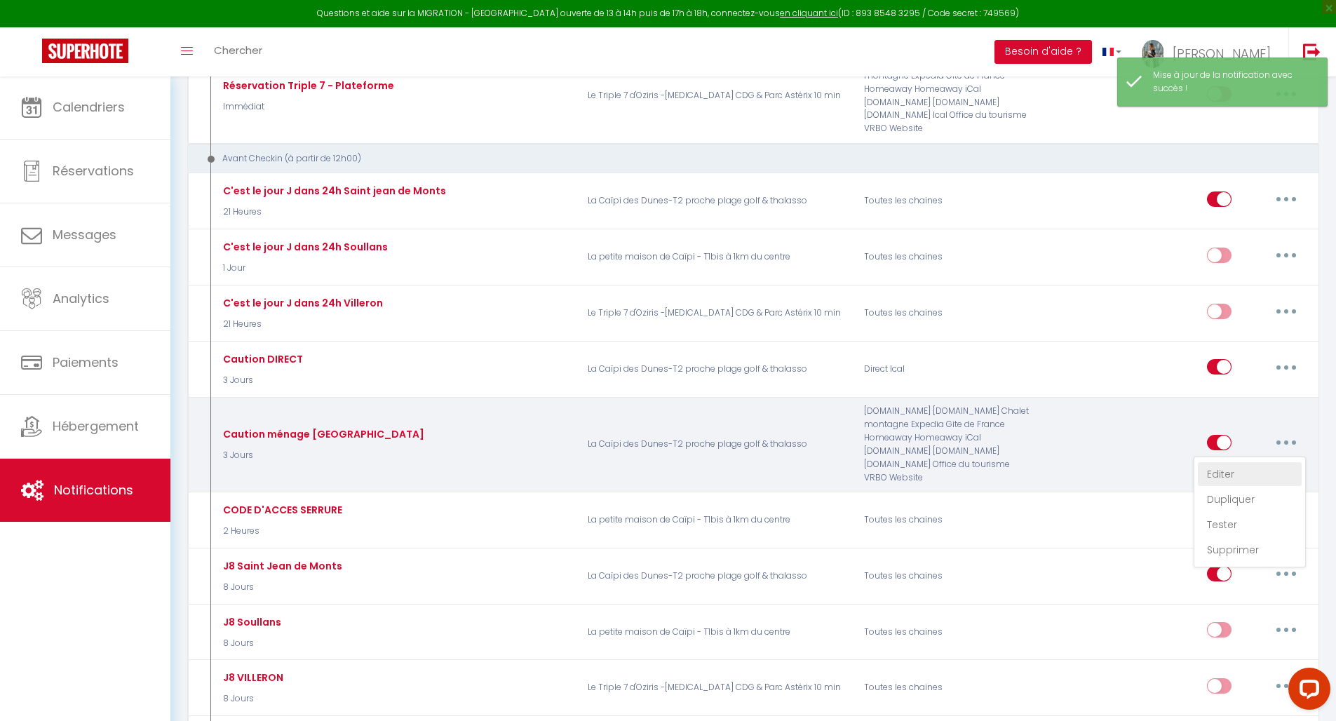
checkbox input "true"
checkbox input "false"
checkbox input "true"
radio input "true"
type input "Caution séjour [RENTAL:NAME]"
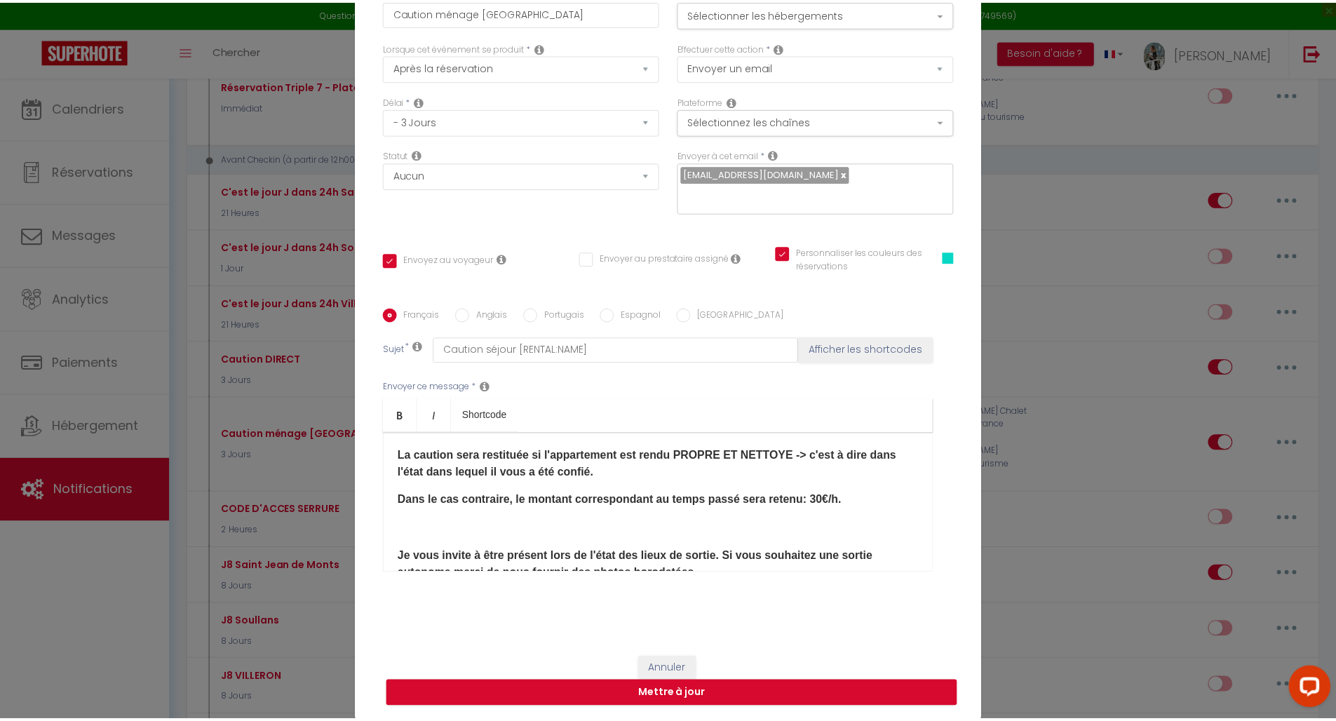
scroll to position [0, 0]
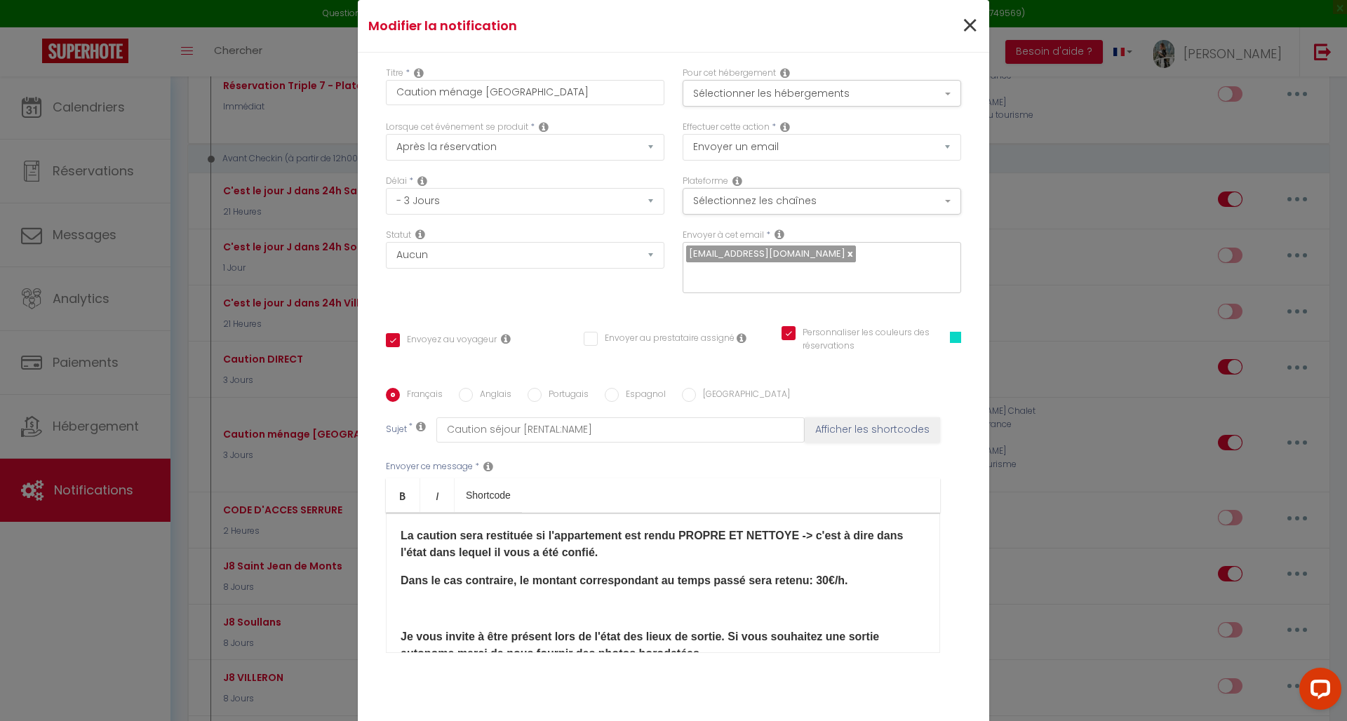
click at [967, 20] on span "×" at bounding box center [970, 26] width 18 height 42
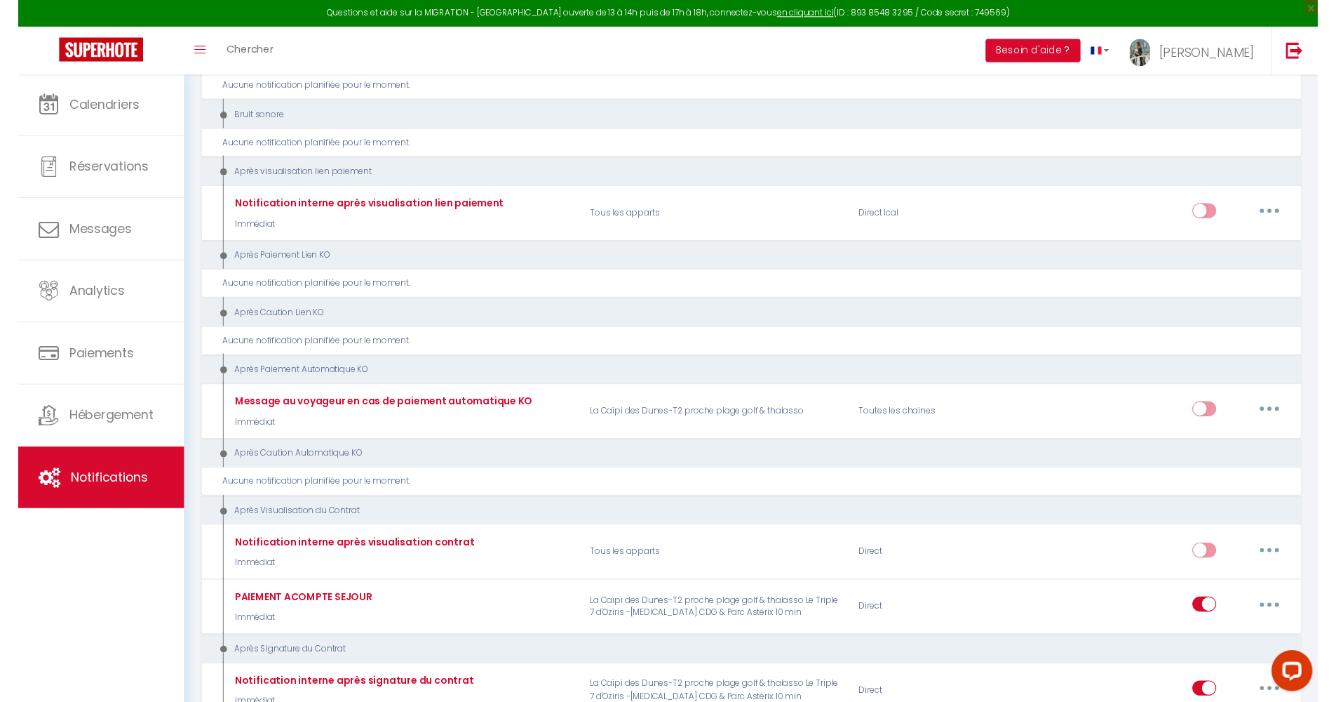
scroll to position [1925, 0]
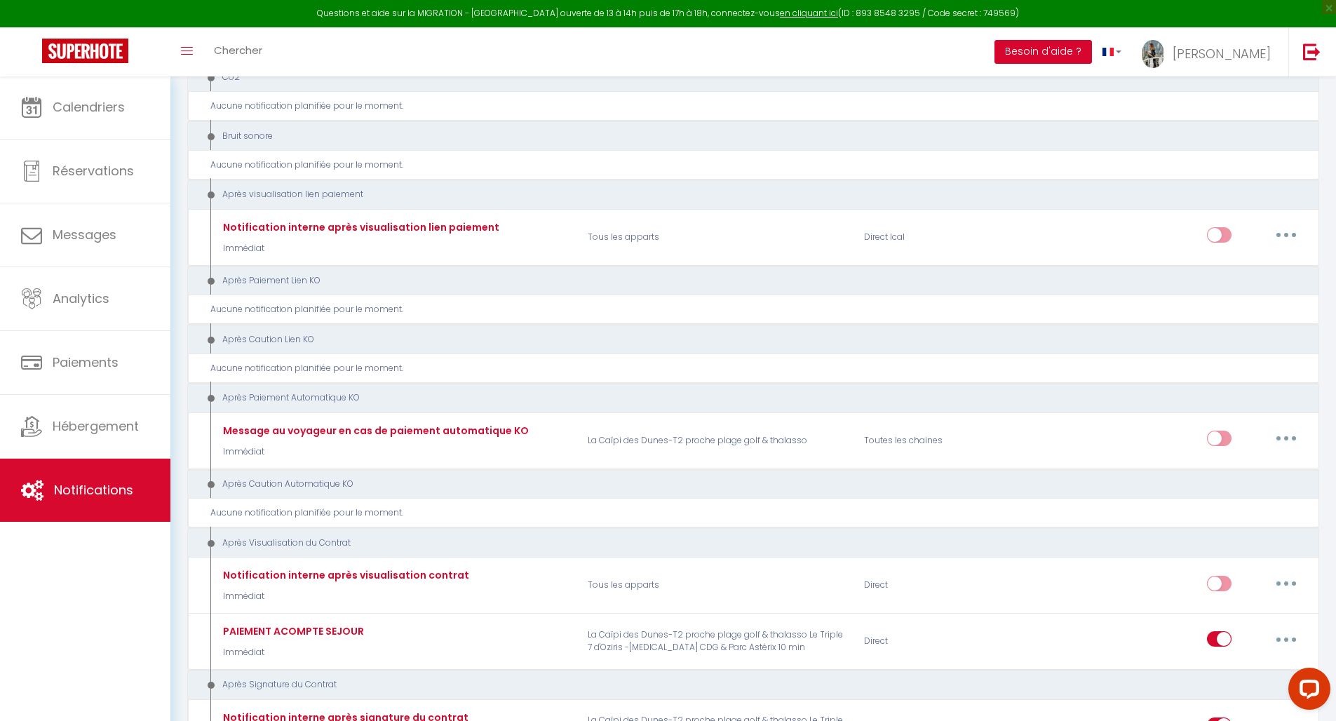
click at [1092, 49] on button "Besoin d'aide ?" at bounding box center [1044, 52] width 98 height 24
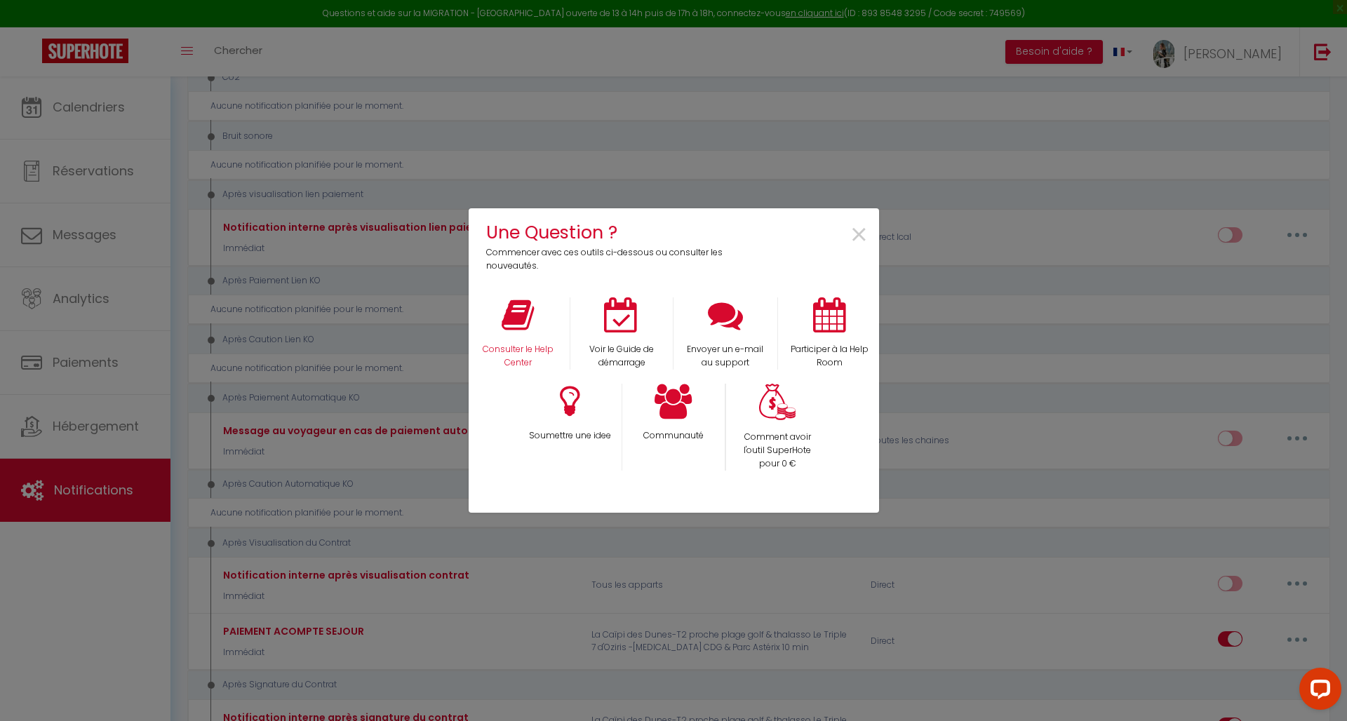
click at [516, 330] on icon at bounding box center [518, 314] width 32 height 35
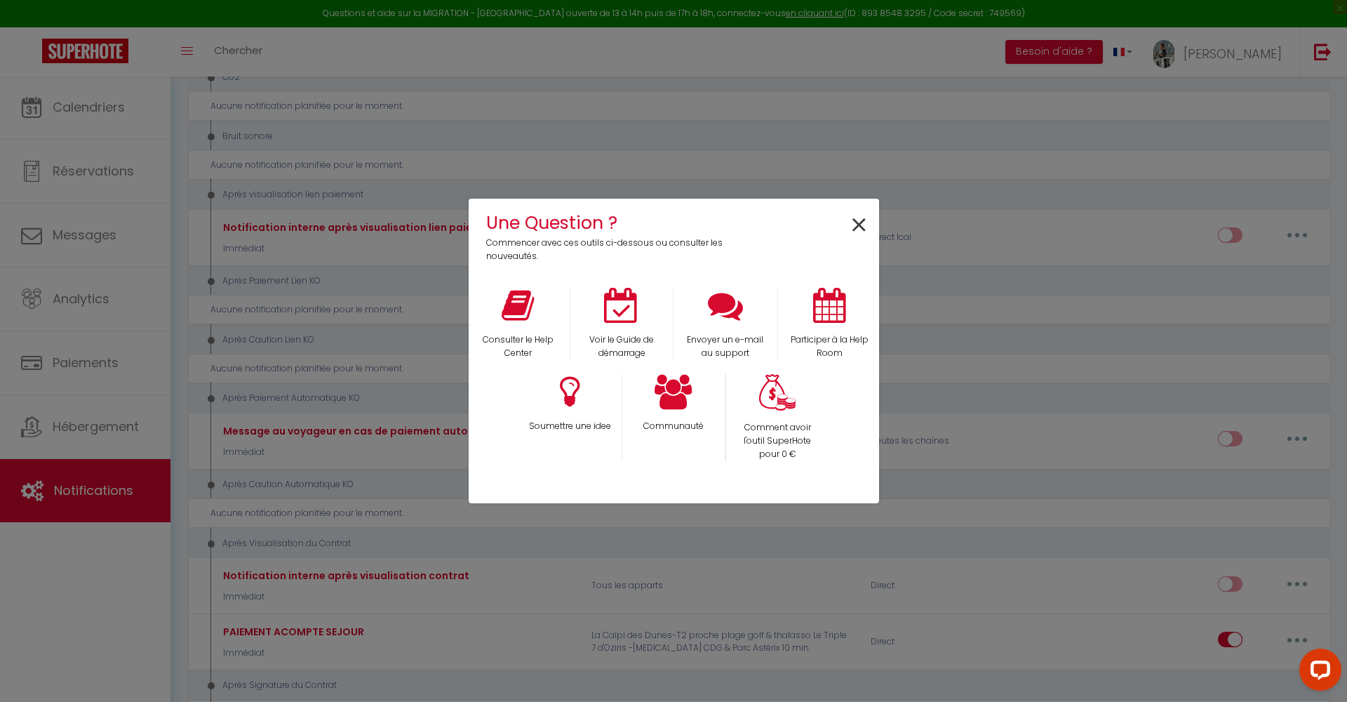
click at [863, 227] on span "×" at bounding box center [859, 225] width 19 height 44
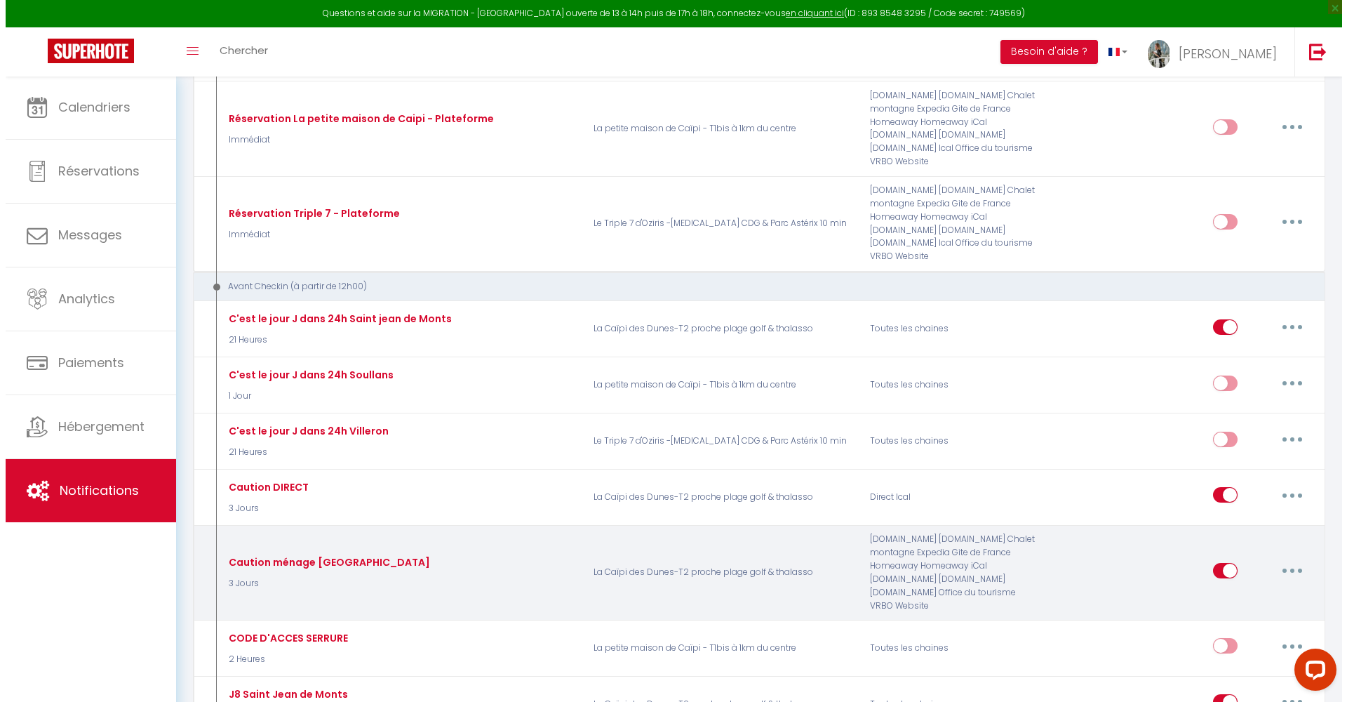
scroll to position [501, 0]
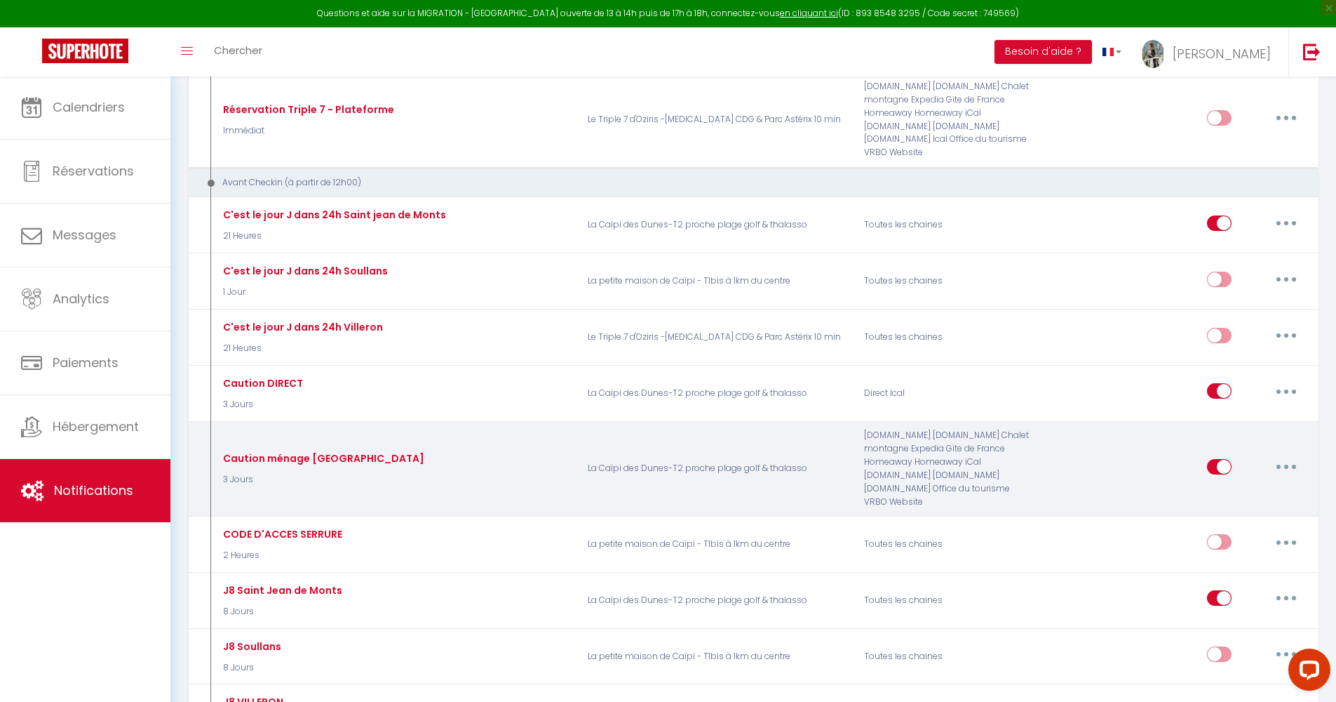
click at [1284, 455] on button "button" at bounding box center [1286, 466] width 39 height 22
click at [1241, 486] on link "Editer" at bounding box center [1250, 498] width 104 height 24
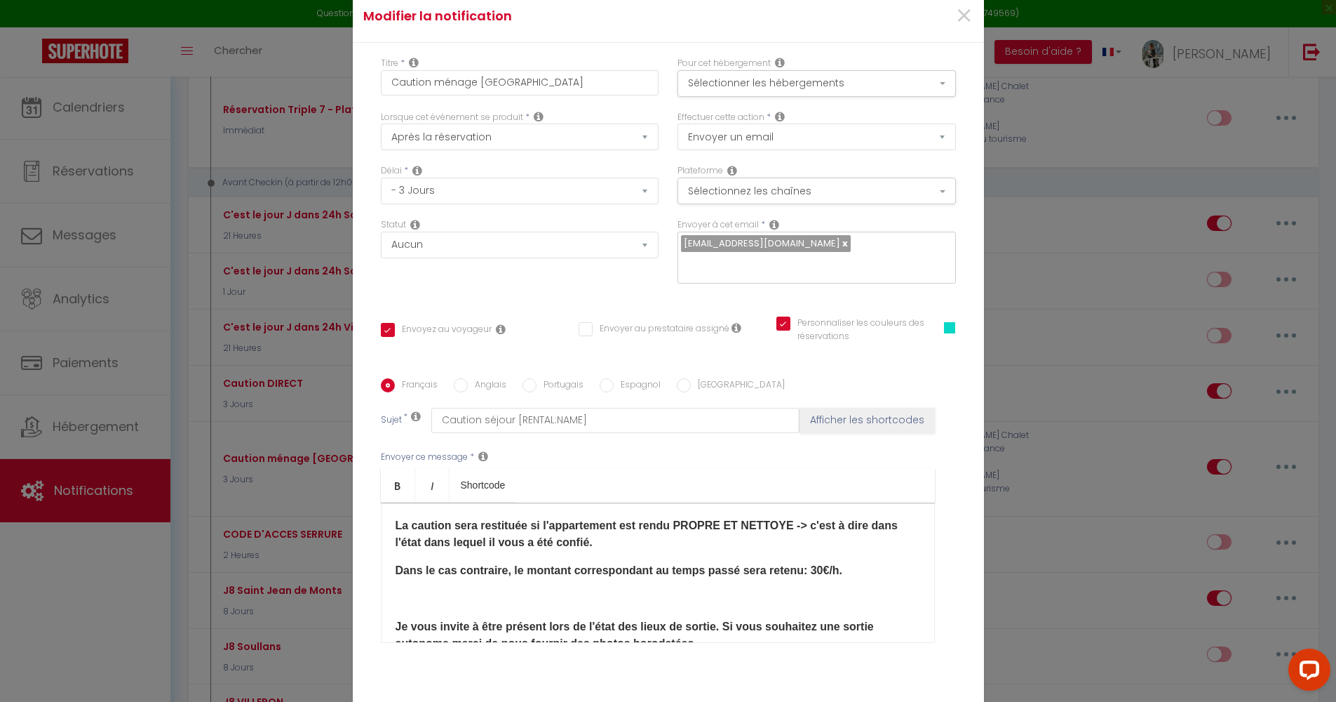
checkbox input "true"
checkbox input "false"
checkbox input "true"
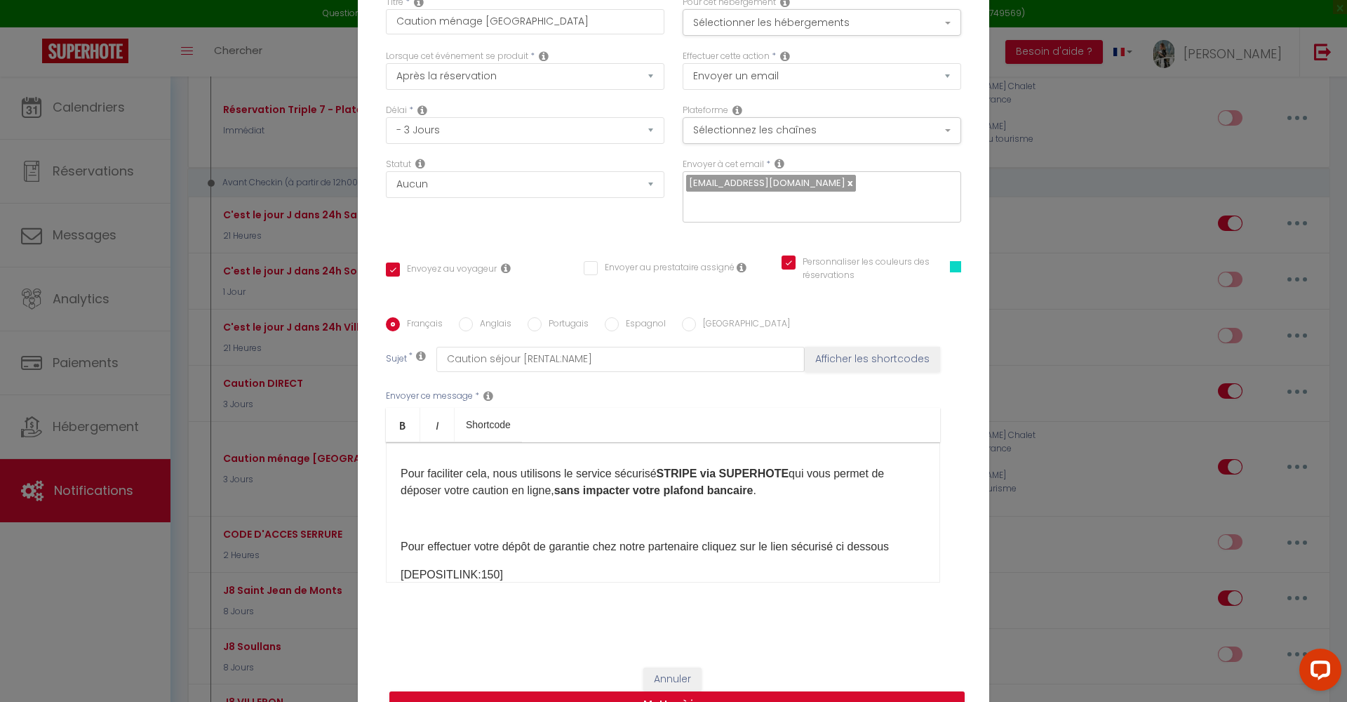
scroll to position [173, 0]
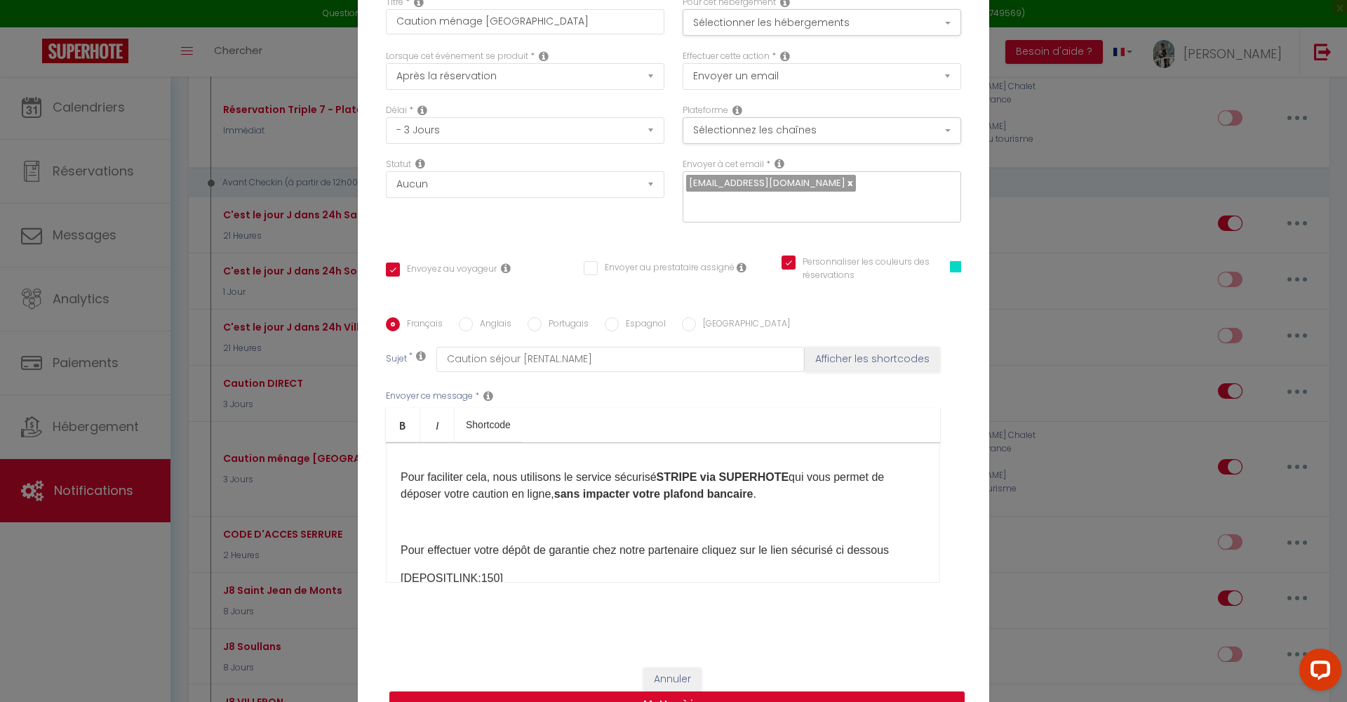
click at [789, 494] on p "Pour faciliter cela, nous utilisons le service sécurisé STRIPE via SUPERHOTE qu…" at bounding box center [663, 486] width 525 height 34
click at [394, 522] on div "Bonjour [GUEST:NAME] ​[GUEST:FIRST_NAME] , Nous vous remercions pour votre rése…" at bounding box center [663, 512] width 554 height 140
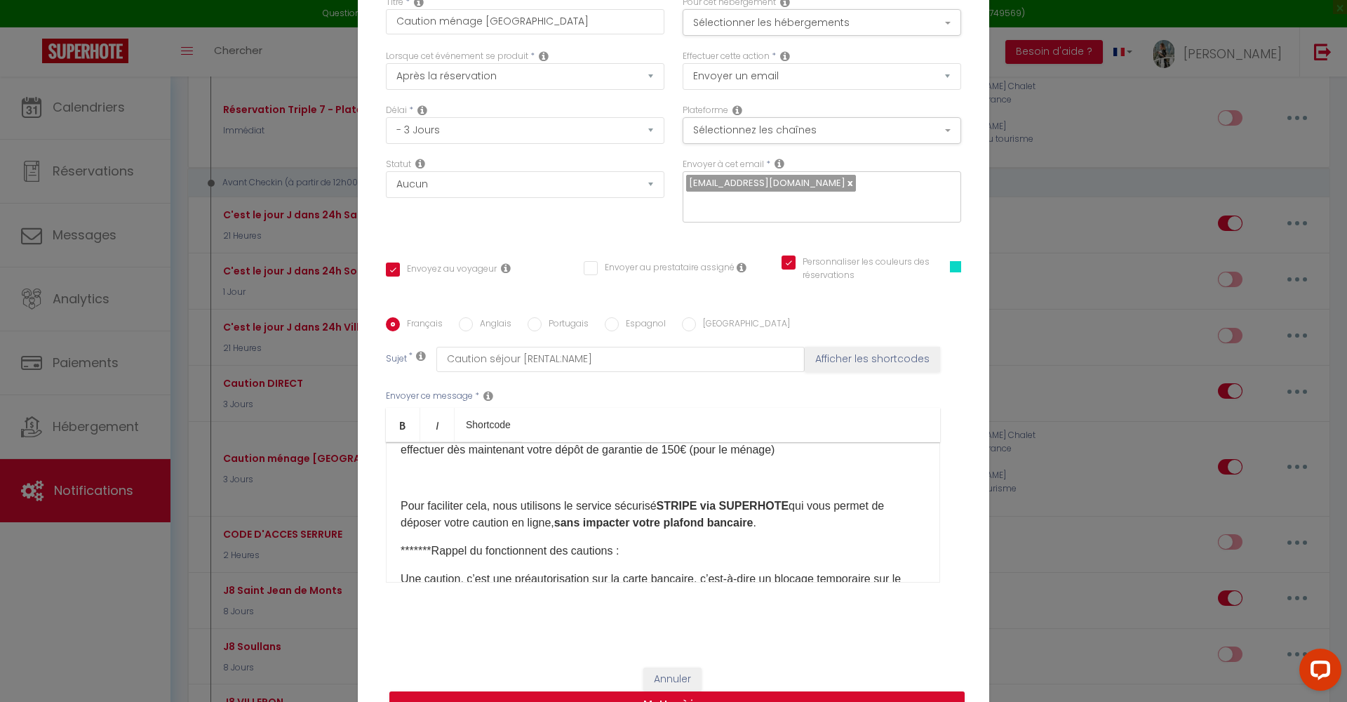
scroll to position [162, 0]
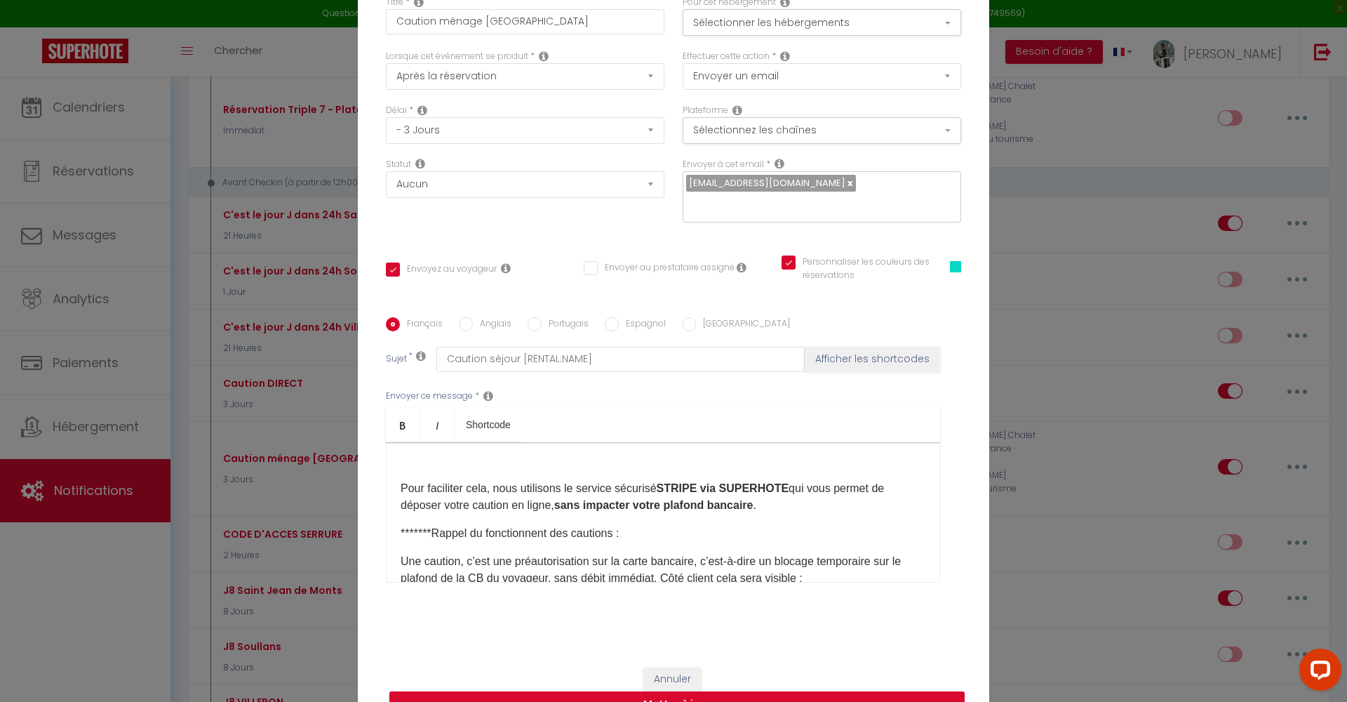
drag, startPoint x: 757, startPoint y: 507, endPoint x: 557, endPoint y: 507, distance: 199.9
click at [557, 507] on p "Pour faciliter cela, nous utilisons le service sécurisé STRIPE via SUPERHOTE qu…" at bounding box center [663, 497] width 525 height 34
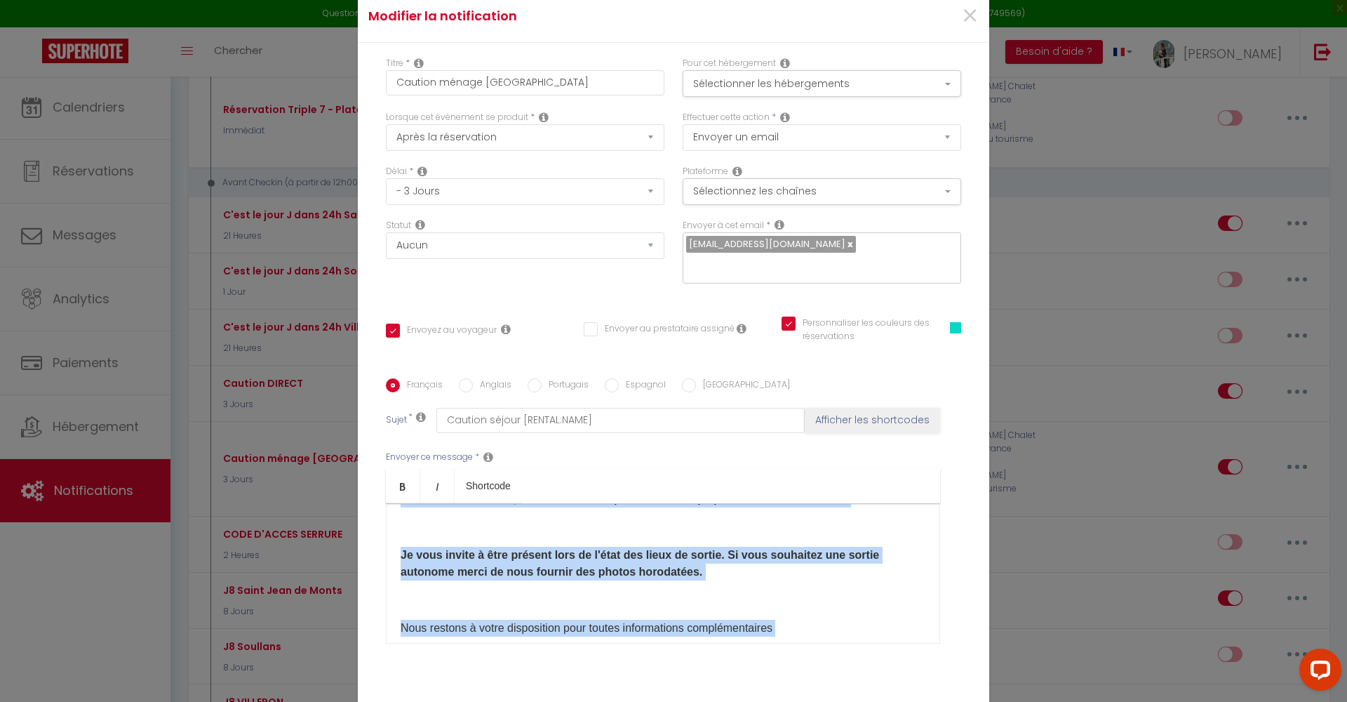
scroll to position [728, 0]
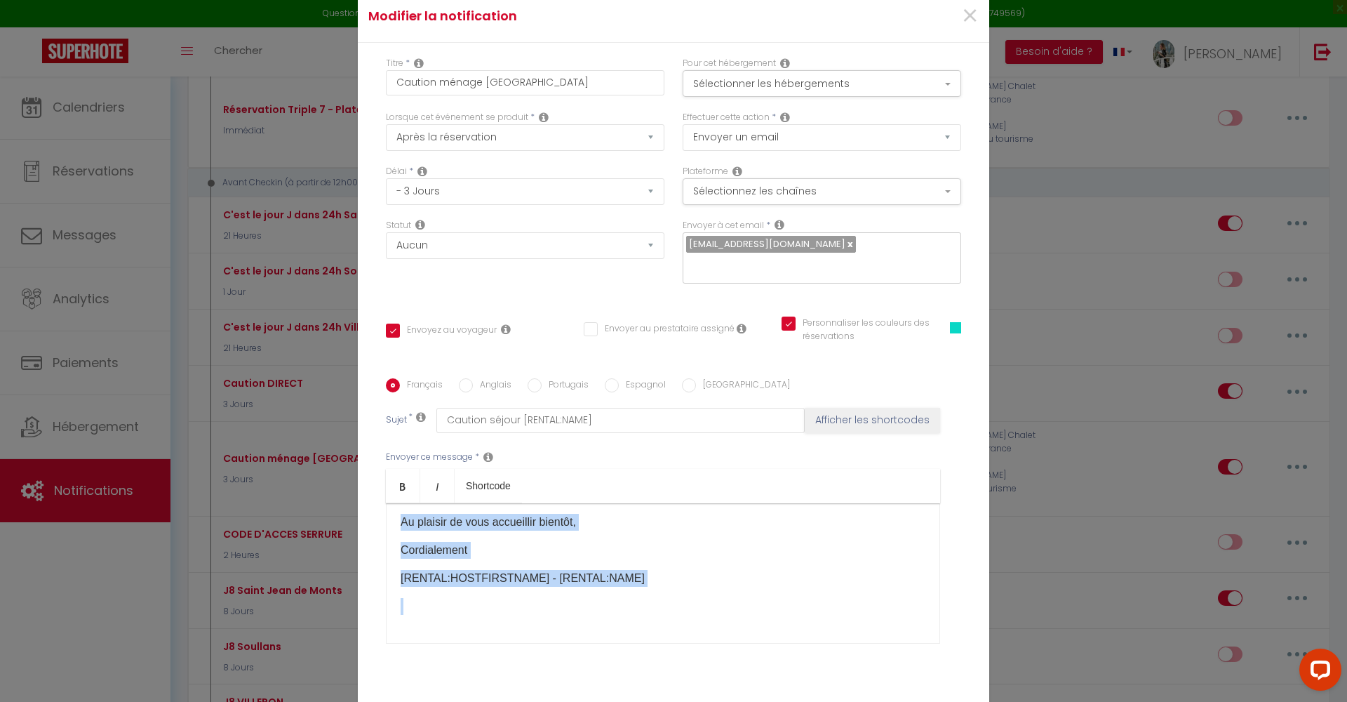
drag, startPoint x: 392, startPoint y: 523, endPoint x: 636, endPoint y: 607, distance: 257.3
click at [788, 676] on div "Français Anglais Portugais Espagnol Italien Sujet * Caution séjour [RENTAL:NAME…" at bounding box center [673, 519] width 575 height 325
copy div "Loremip [DOLOR:SITA] ​[CONSE:ADIPI_ELIT] , Sedd eius temporinci utla etdol magn…"
click at [694, 619] on div "Bonjour [GUEST:NAME] ​[GUEST:FIRST_NAME] , Nous vous remercions pour votre rése…" at bounding box center [663, 573] width 554 height 140
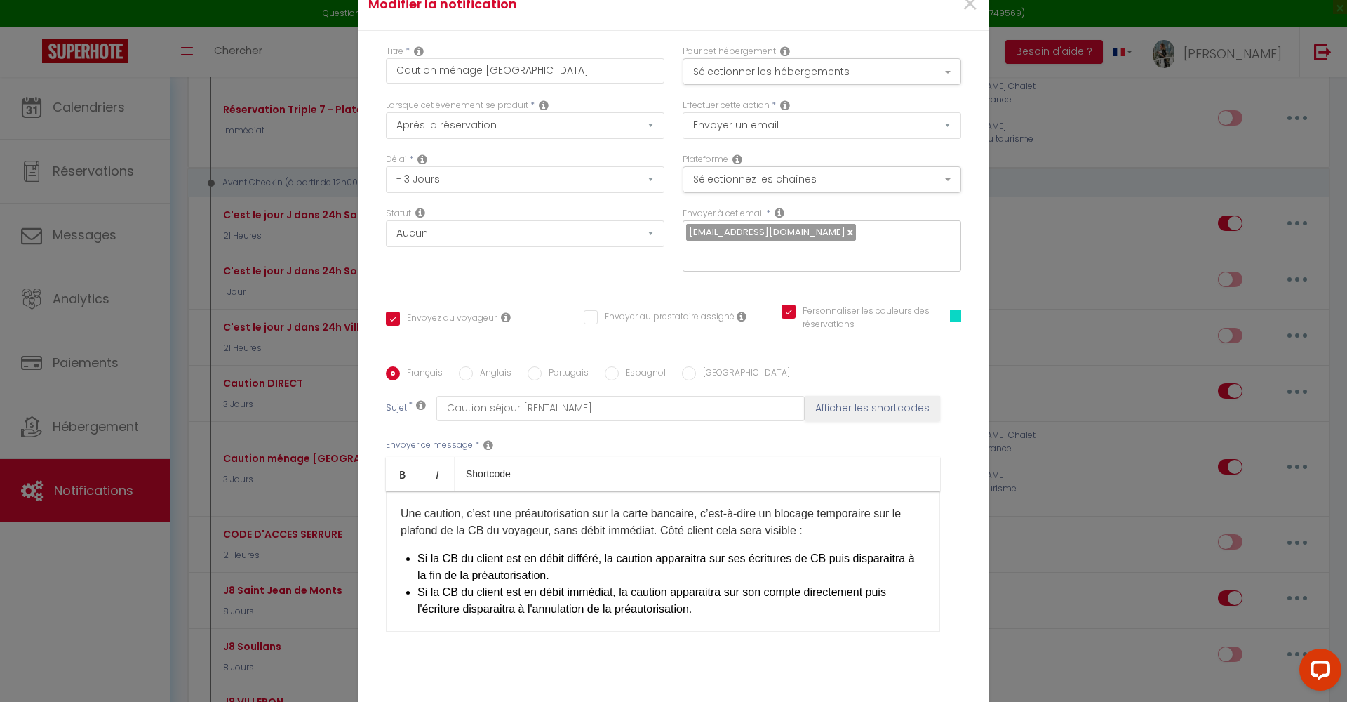
scroll to position [263, 0]
drag, startPoint x: 664, startPoint y: 526, endPoint x: 563, endPoint y: 526, distance: 100.3
click at [563, 526] on p "Une caution, c’est une préautorisation sur la carte bancaire, c’est-à-dire un b…" at bounding box center [663, 518] width 525 height 34
click at [397, 471] on icon "Bold" at bounding box center [402, 474] width 11 height 11
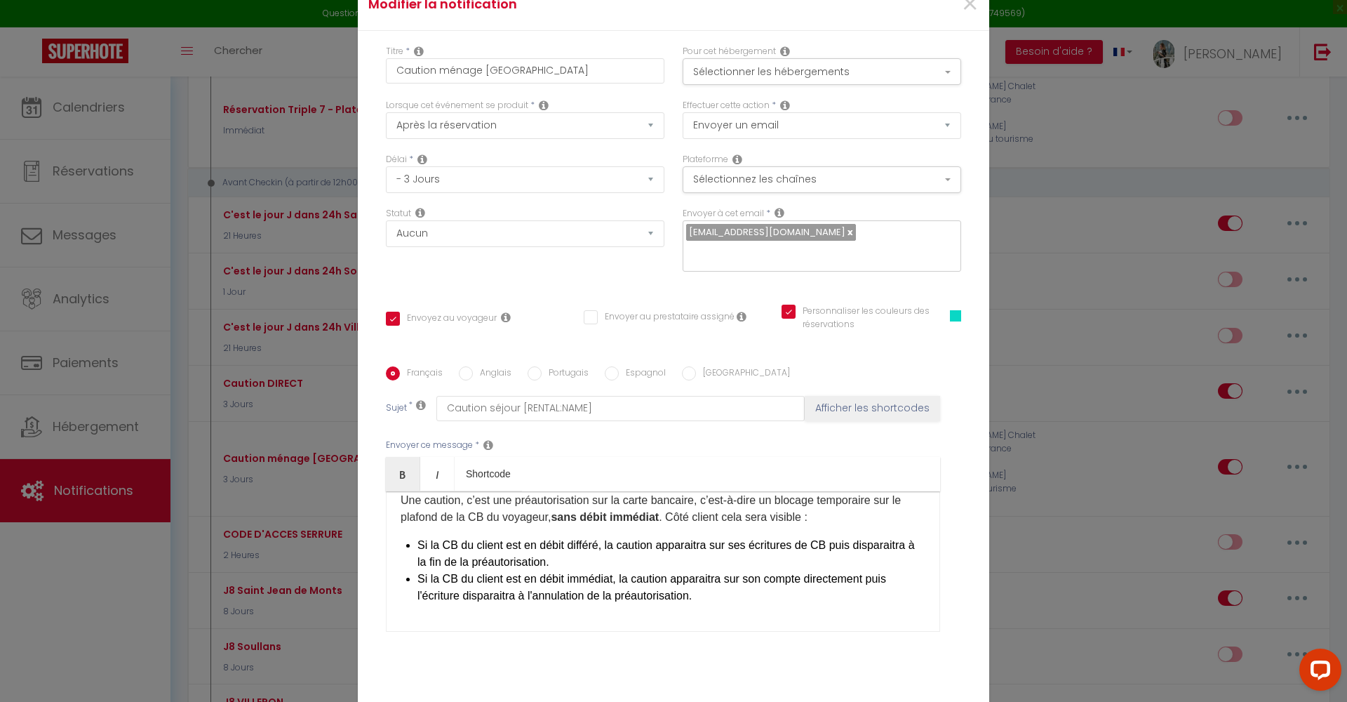
scroll to position [267, 0]
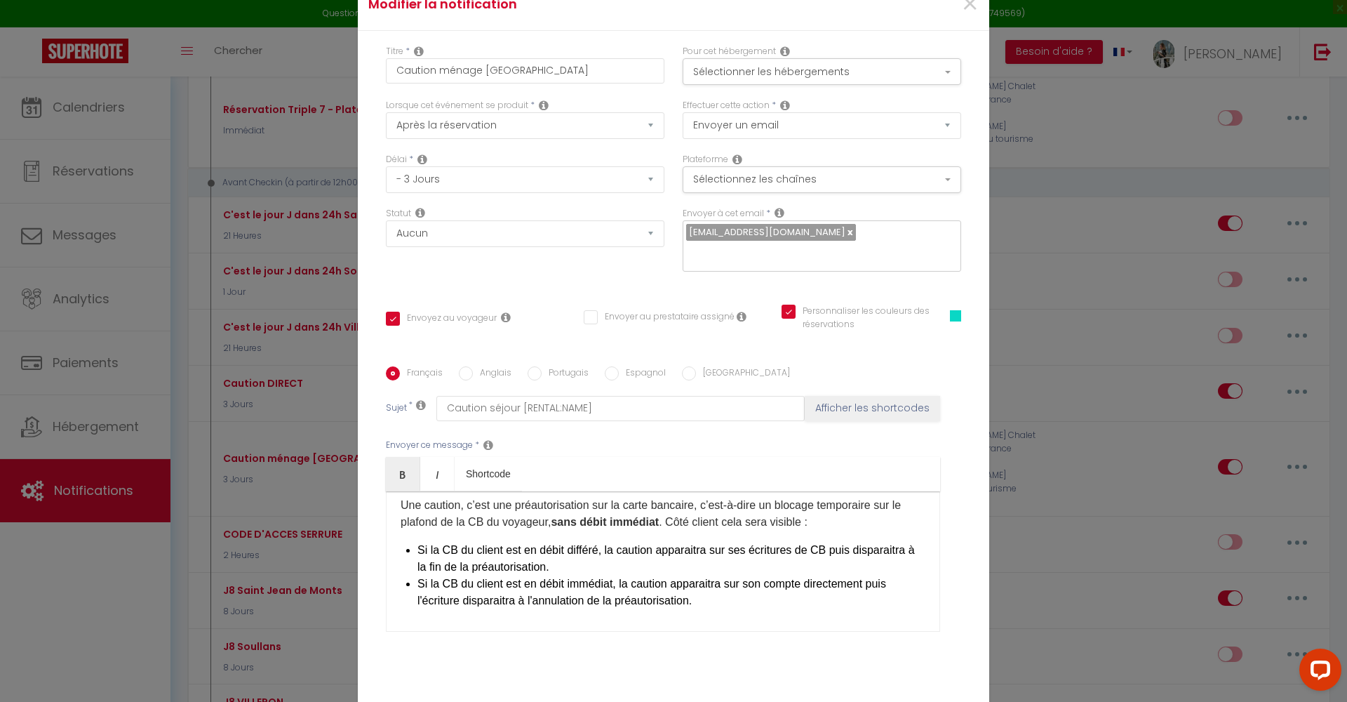
click at [834, 524] on p "Une caution, c’est une préautorisation sur la carte bancaire, c’est-à-dire un b…" at bounding box center [663, 514] width 525 height 34
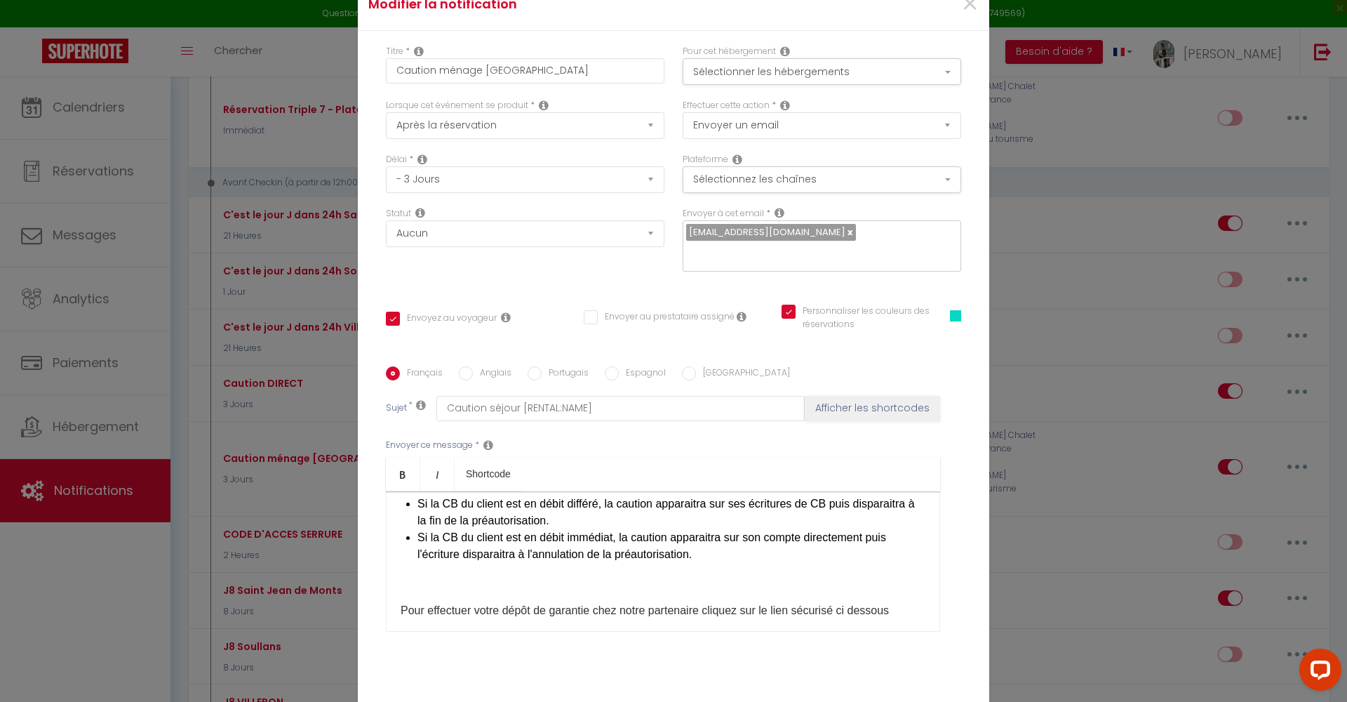
scroll to position [316, 0]
click at [706, 559] on li "Si la CB du client est en débit immédiat, la caution apparaitra sur son compte …" at bounding box center [671, 543] width 508 height 34
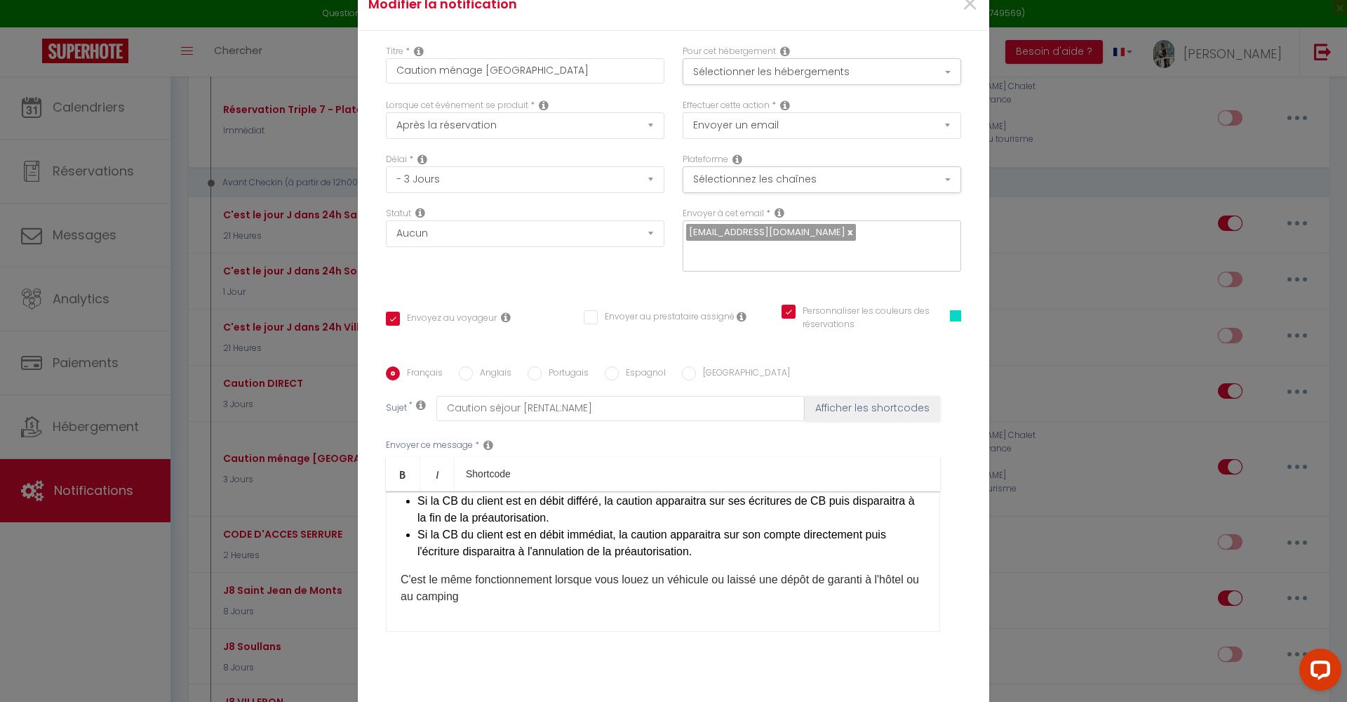
click at [752, 577] on p "​C'est le même fonctionnement lorsque vous louez un véhicule ou laissé une dépô…" at bounding box center [663, 588] width 525 height 34
drag, startPoint x: 758, startPoint y: 577, endPoint x: 777, endPoint y: 577, distance: 19.6
click at [777, 577] on p "​C'est le même fonctionnement lorsque vous louez un véhicule ou laissez une dép…" at bounding box center [663, 588] width 525 height 34
click at [862, 579] on p "​C'est le même fonctionnement lorsque vous louez un véhicule ou laissez un dépô…" at bounding box center [663, 588] width 525 height 34
click at [520, 596] on p "​C'est le même fonctionnement lorsque vous louez un véhicule ou laissez un dépô…" at bounding box center [663, 588] width 525 height 34
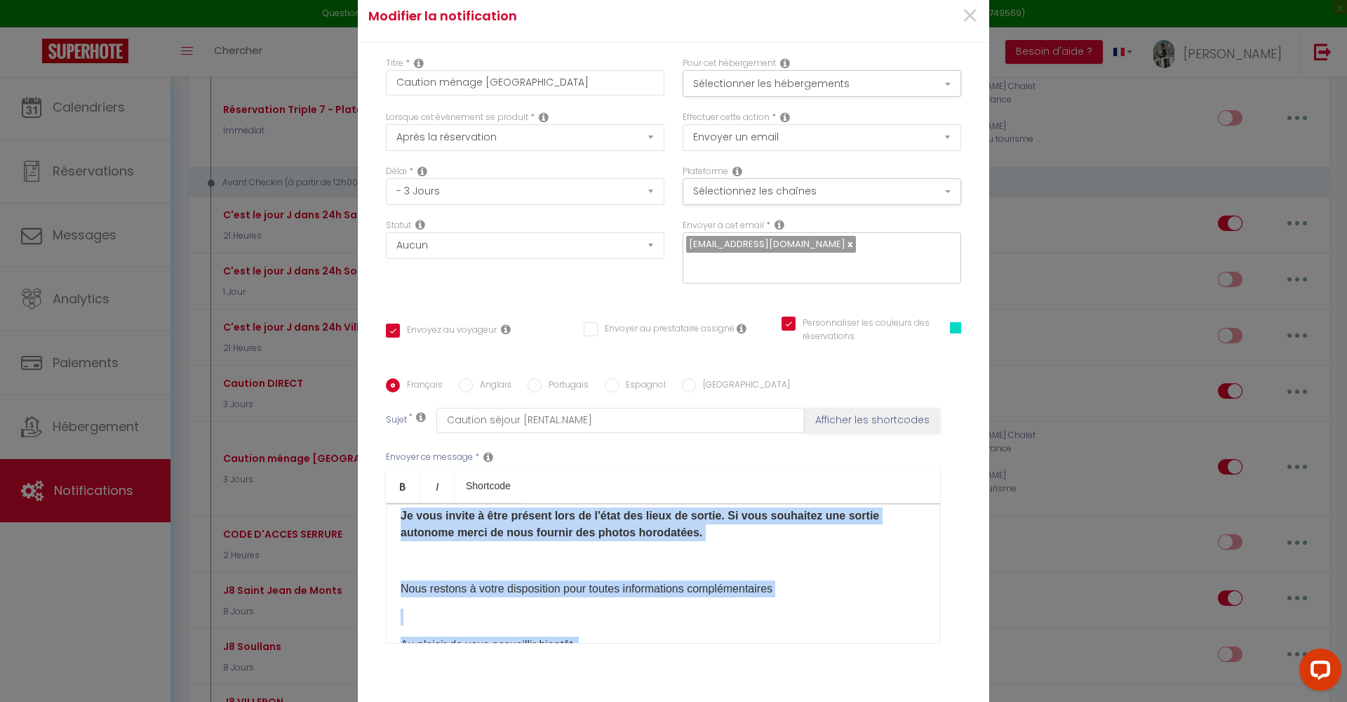
scroll to position [773, 0]
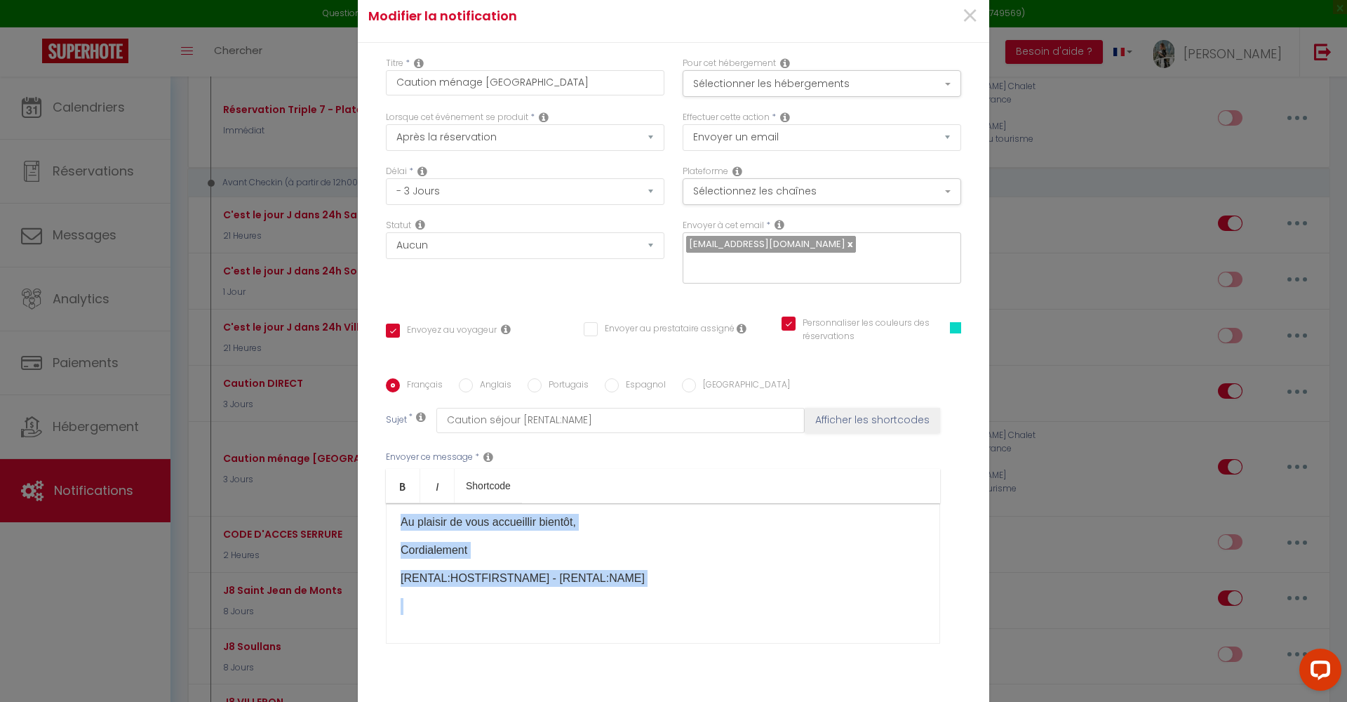
drag, startPoint x: 394, startPoint y: 522, endPoint x: 831, endPoint y: 683, distance: 465.2
click at [831, 683] on div "Titre * Caution ménage [GEOGRAPHIC_DATA] Pour cet hébergement Sélectionner les …" at bounding box center [673, 378] width 631 height 671
copy div "Loremip [DOLOR:SITA] ​[CONSE:ADIPI_ELIT] , Sedd eius temporinci utla etdol magn…"
click at [463, 388] on input "Anglais" at bounding box center [466, 385] width 14 height 14
radio input "true"
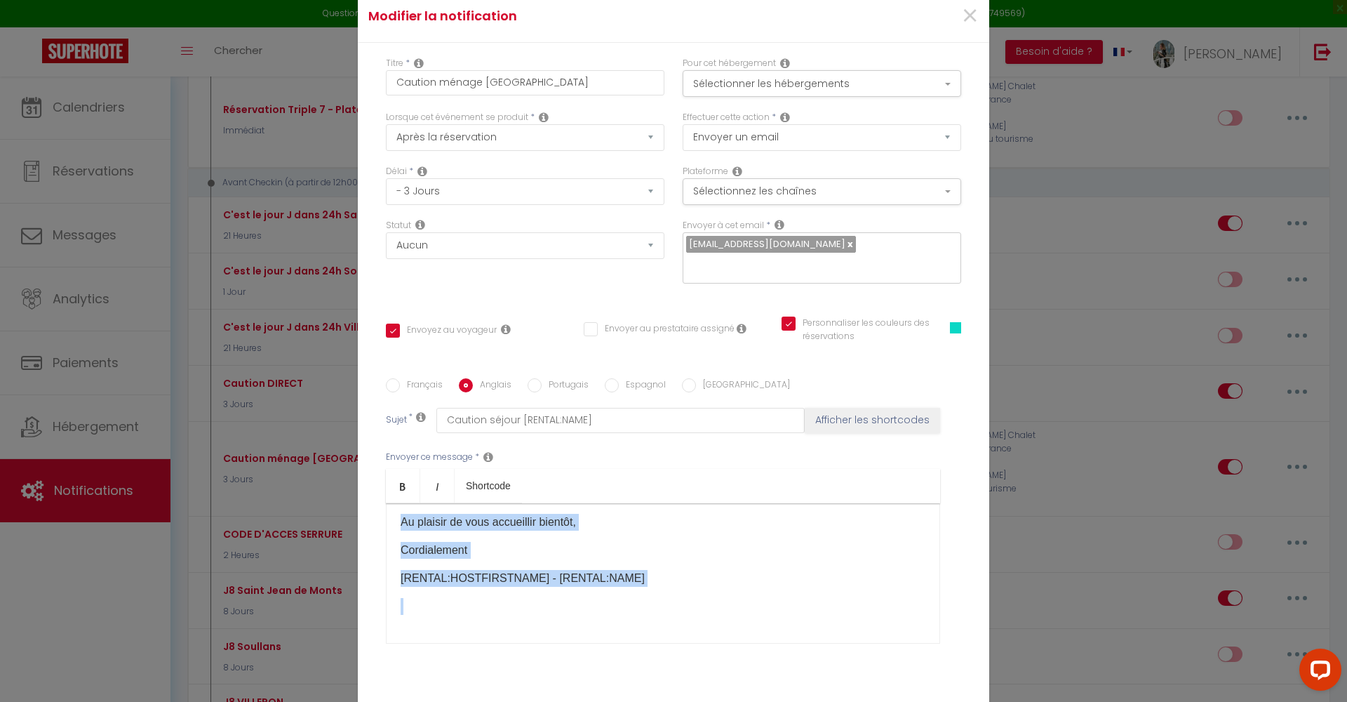
checkbox input "true"
checkbox input "false"
checkbox input "true"
type input "Deposit for stay in [GEOGRAPHIC_DATA][PERSON_NAME]"
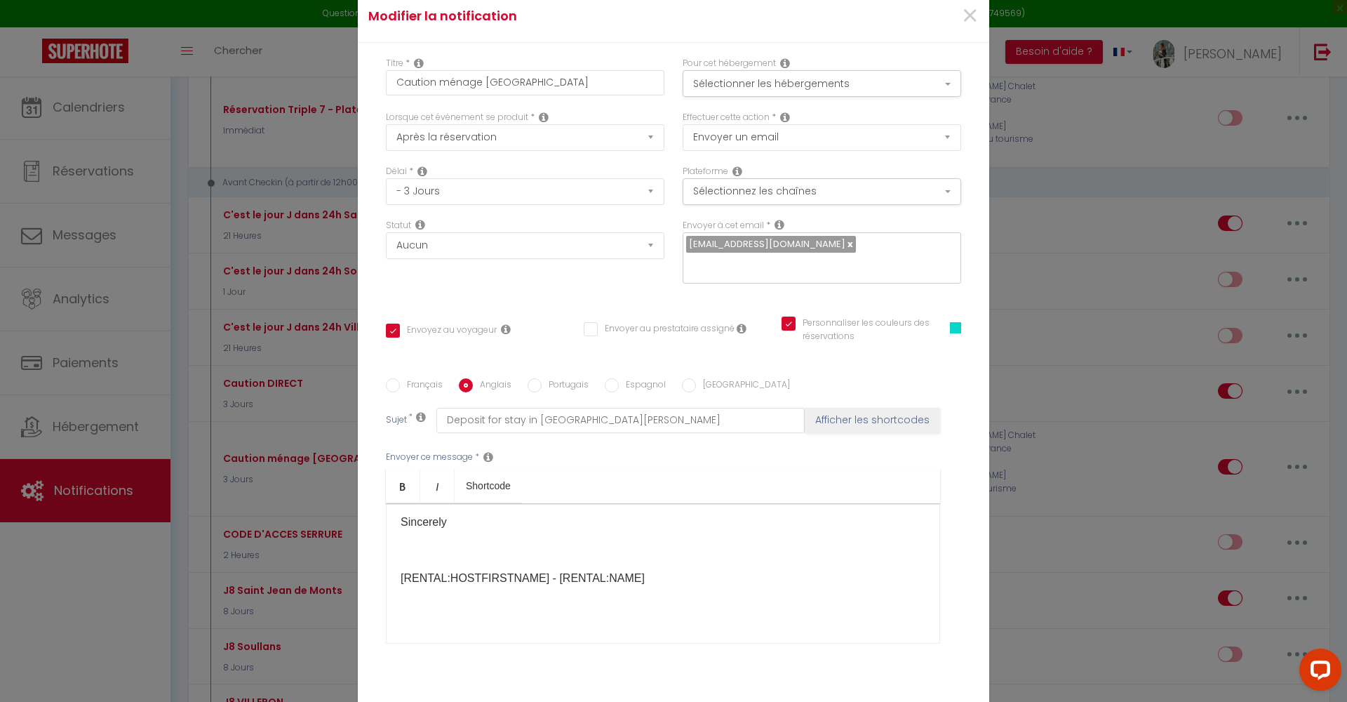
click at [551, 565] on div "Hello [GUEST:NAME] [GUEST:FIRST_NAME], Thank you for your reservation at [RENTA…" at bounding box center [663, 573] width 554 height 140
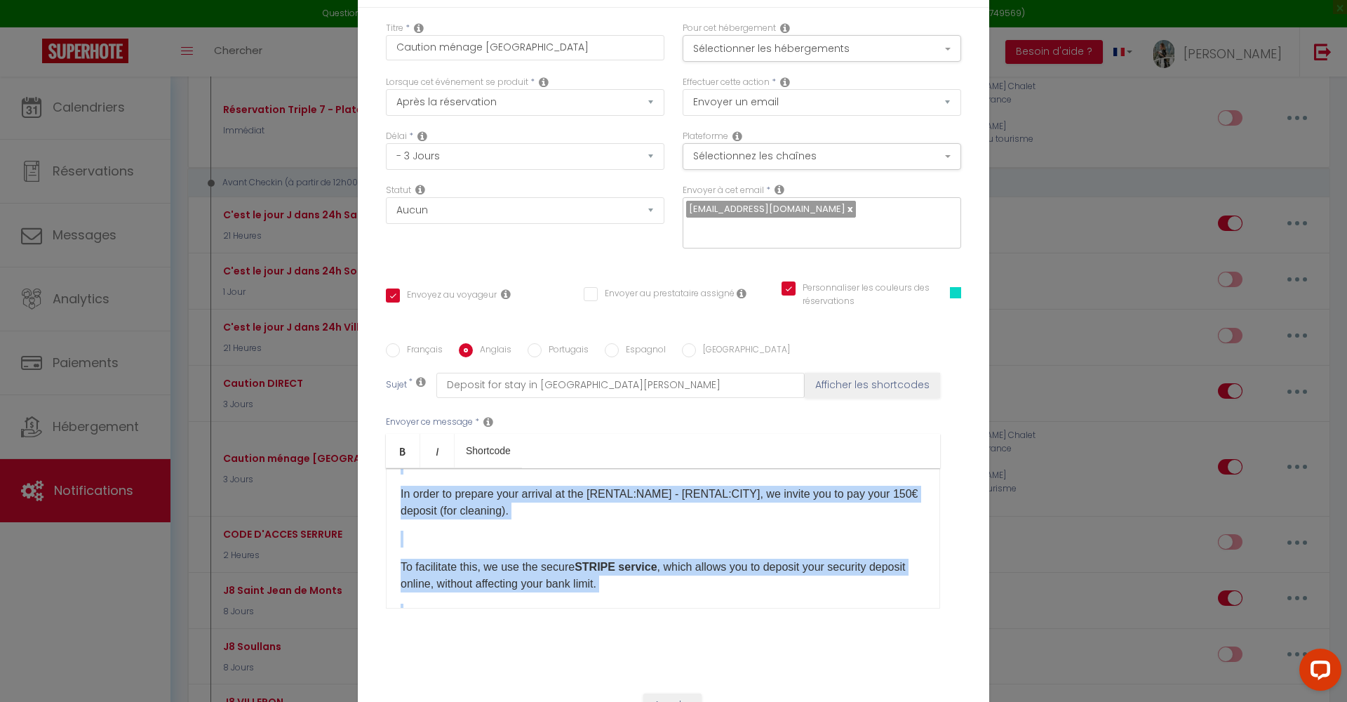
scroll to position [0, 0]
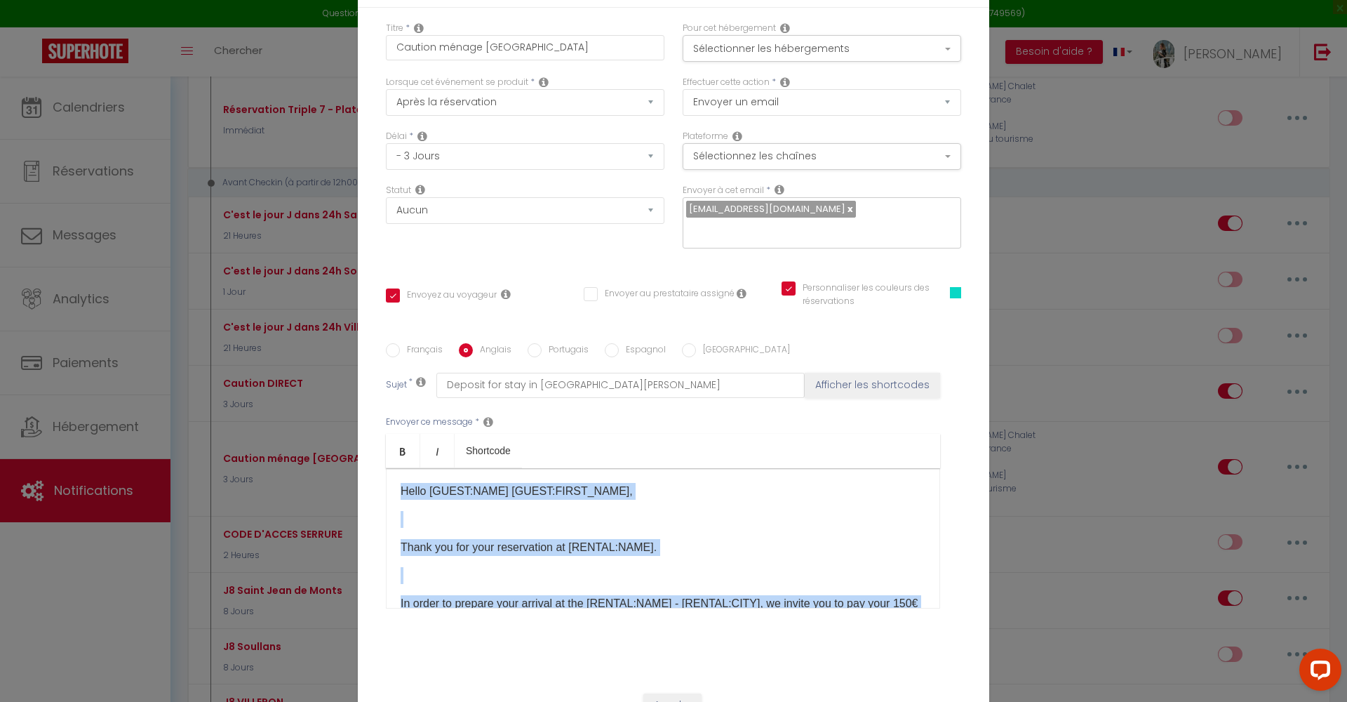
drag, startPoint x: 841, startPoint y: 482, endPoint x: 366, endPoint y: 423, distance: 478.6
click at [366, 423] on div "Titre * Caution ménage [GEOGRAPHIC_DATA] Pour cet hébergement Sélectionner les …" at bounding box center [673, 343] width 631 height 671
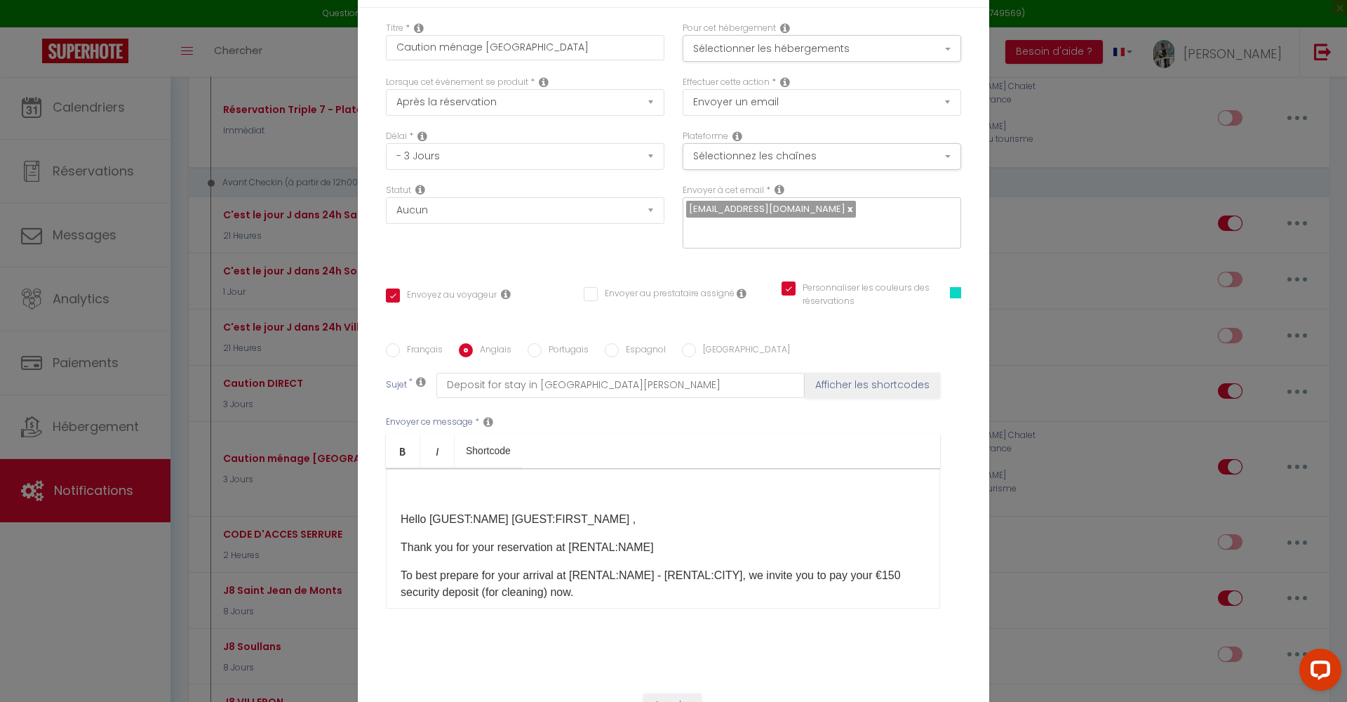
click at [417, 485] on p at bounding box center [663, 491] width 525 height 17
click at [401, 515] on p "Hello [GUEST:NAME] ​[GUEST:FIRST_NAME] ," at bounding box center [663, 519] width 525 height 17
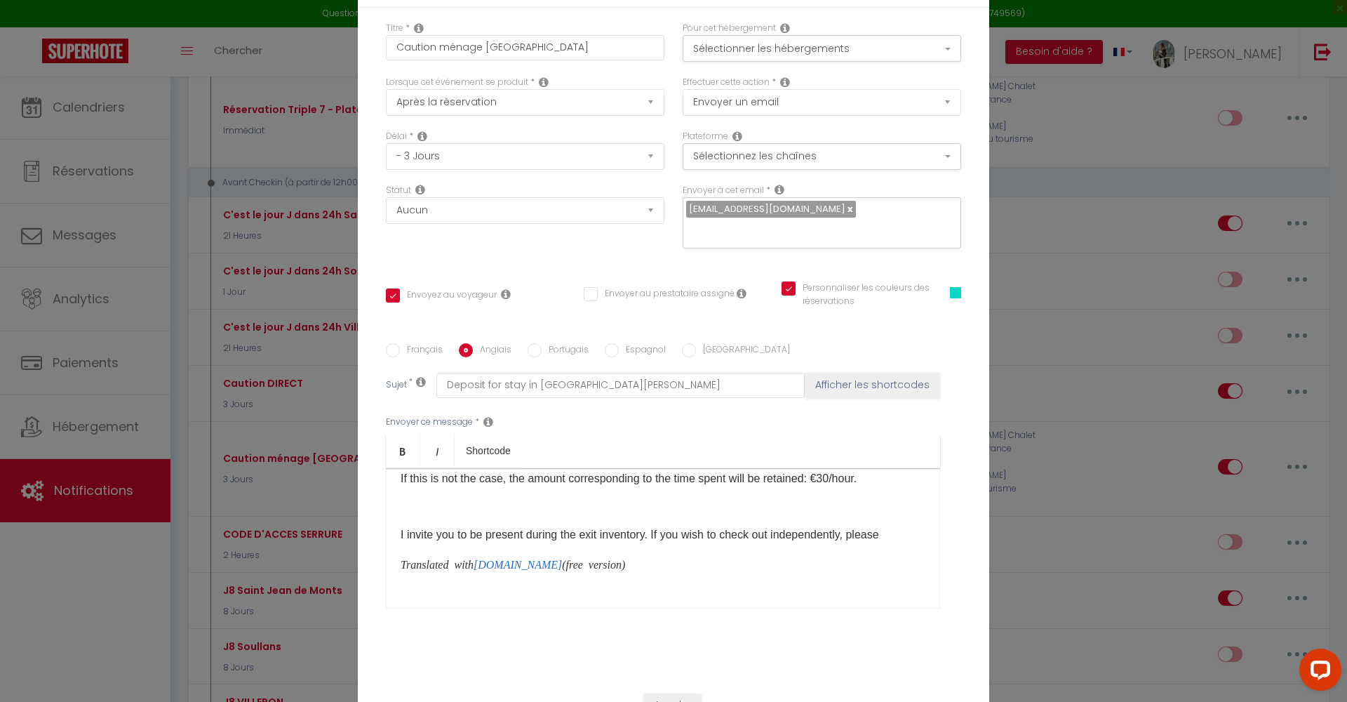
scroll to position [453, 0]
drag, startPoint x: 888, startPoint y: 492, endPoint x: 825, endPoint y: 491, distance: 63.2
click at [825, 484] on p "If this is not the case, the amount corresponding to the time spent will be ret…" at bounding box center [663, 475] width 525 height 17
click at [401, 454] on icon "Bold" at bounding box center [402, 450] width 11 height 11
drag, startPoint x: 624, startPoint y: 580, endPoint x: 375, endPoint y: 572, distance: 249.9
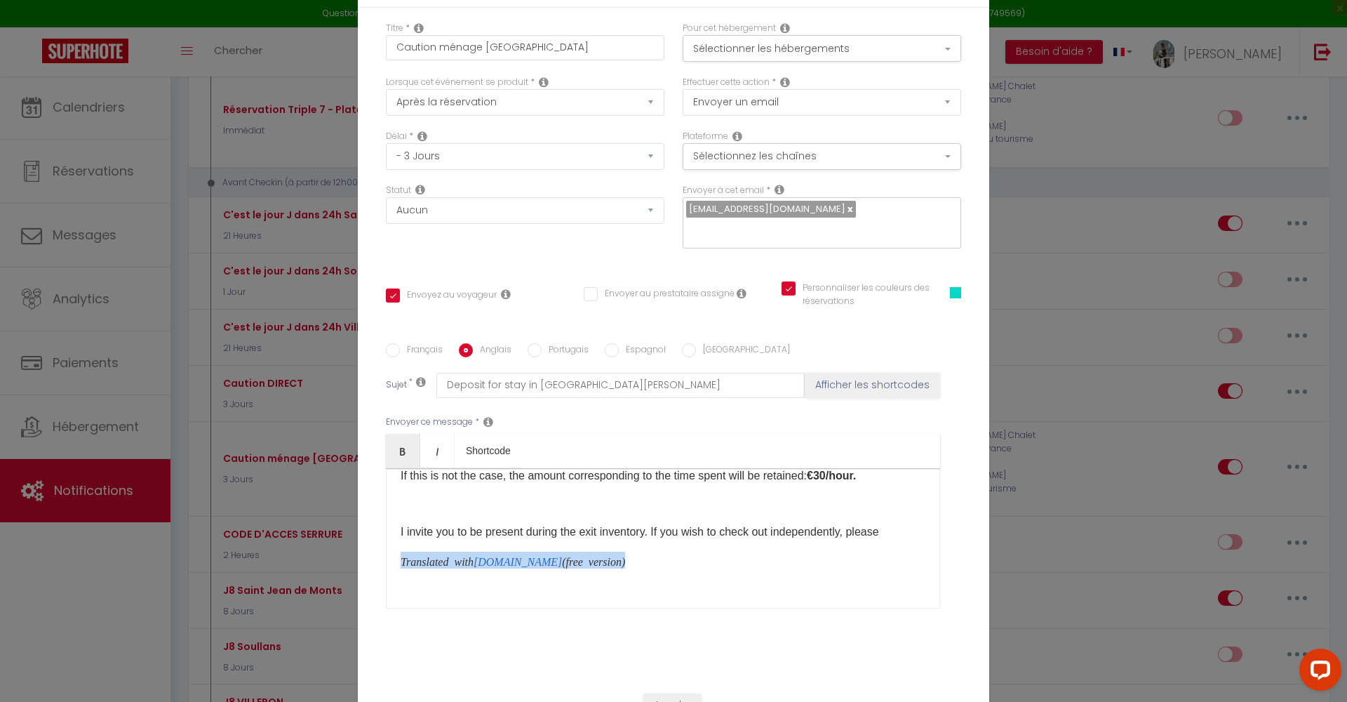
click at [375, 573] on div "Titre * Caution ménage [GEOGRAPHIC_DATA] Pour cet hébergement Sélectionner les …" at bounding box center [673, 343] width 631 height 671
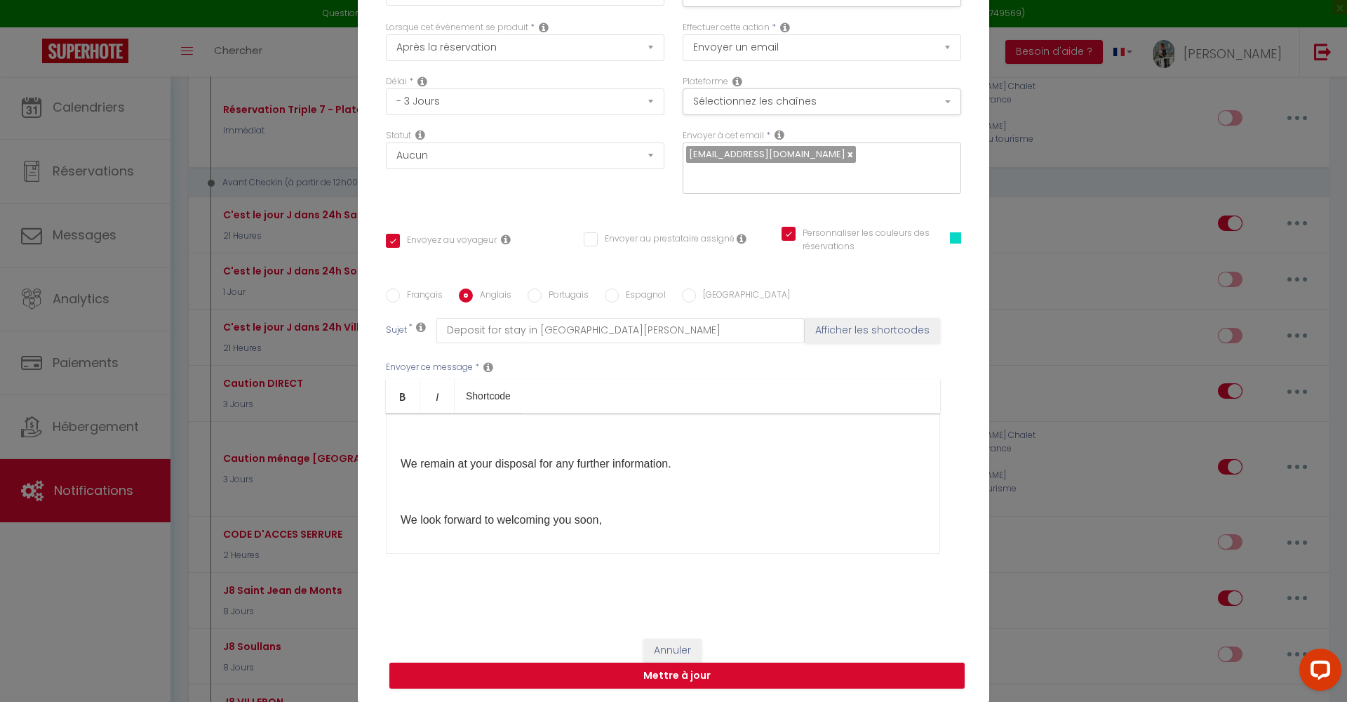
scroll to position [525, 0]
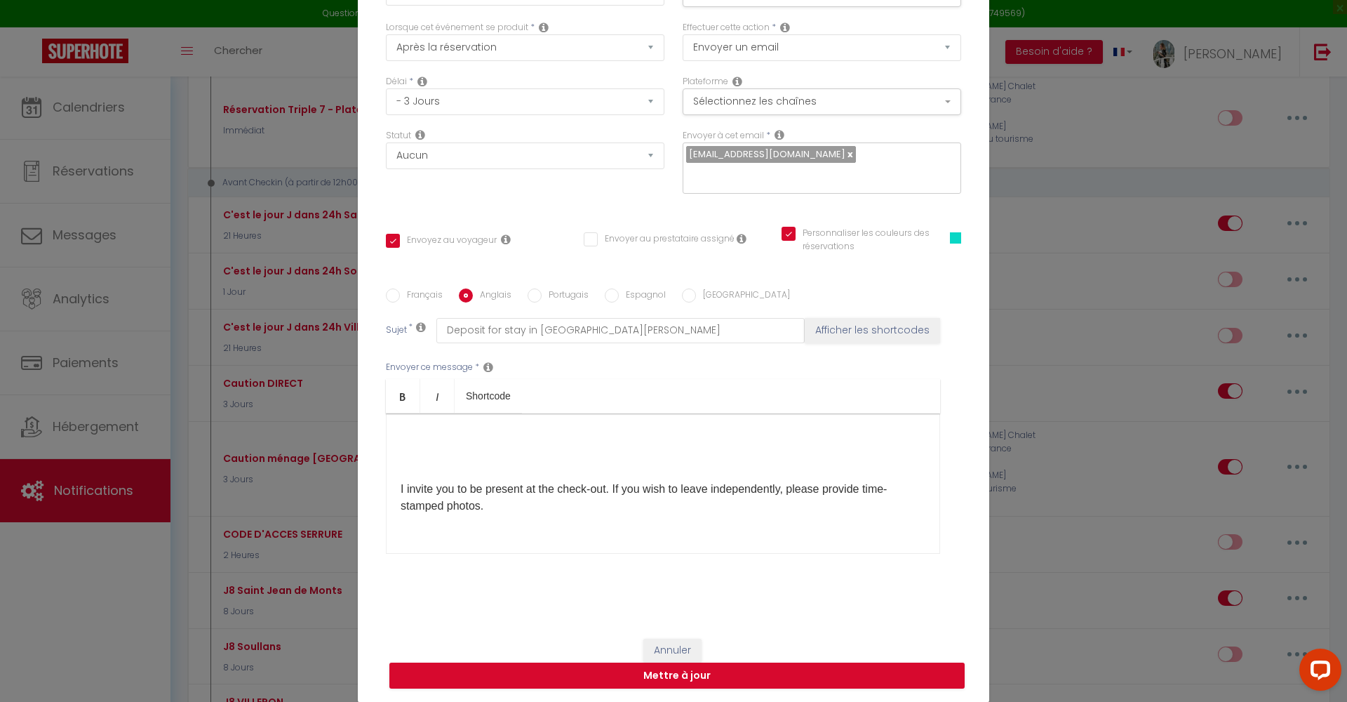
drag, startPoint x: 876, startPoint y: 425, endPoint x: 380, endPoint y: 423, distance: 496.7
click at [386, 423] on div "Hello [GUEST:NAME] ​[GUEST:FIRST_NAME] , Thank you for your reservation at [REN…" at bounding box center [663, 483] width 554 height 140
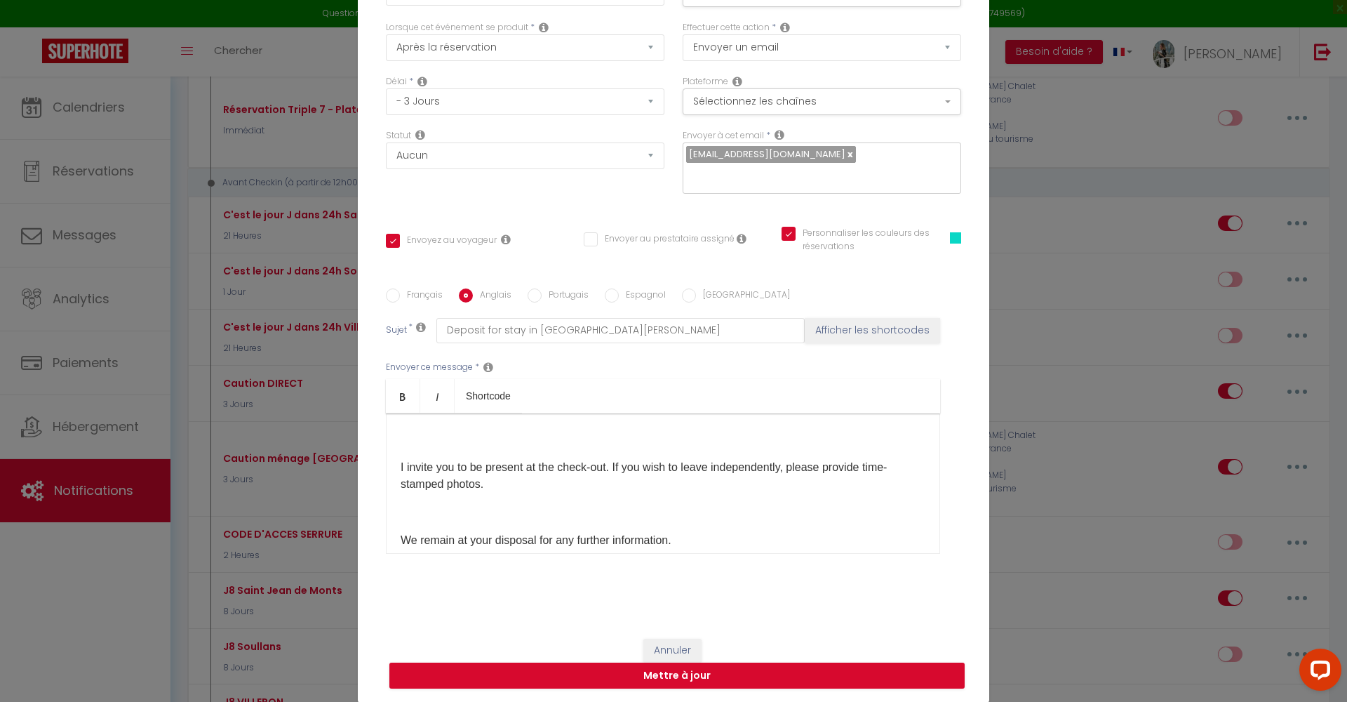
scroll to position [456, 0]
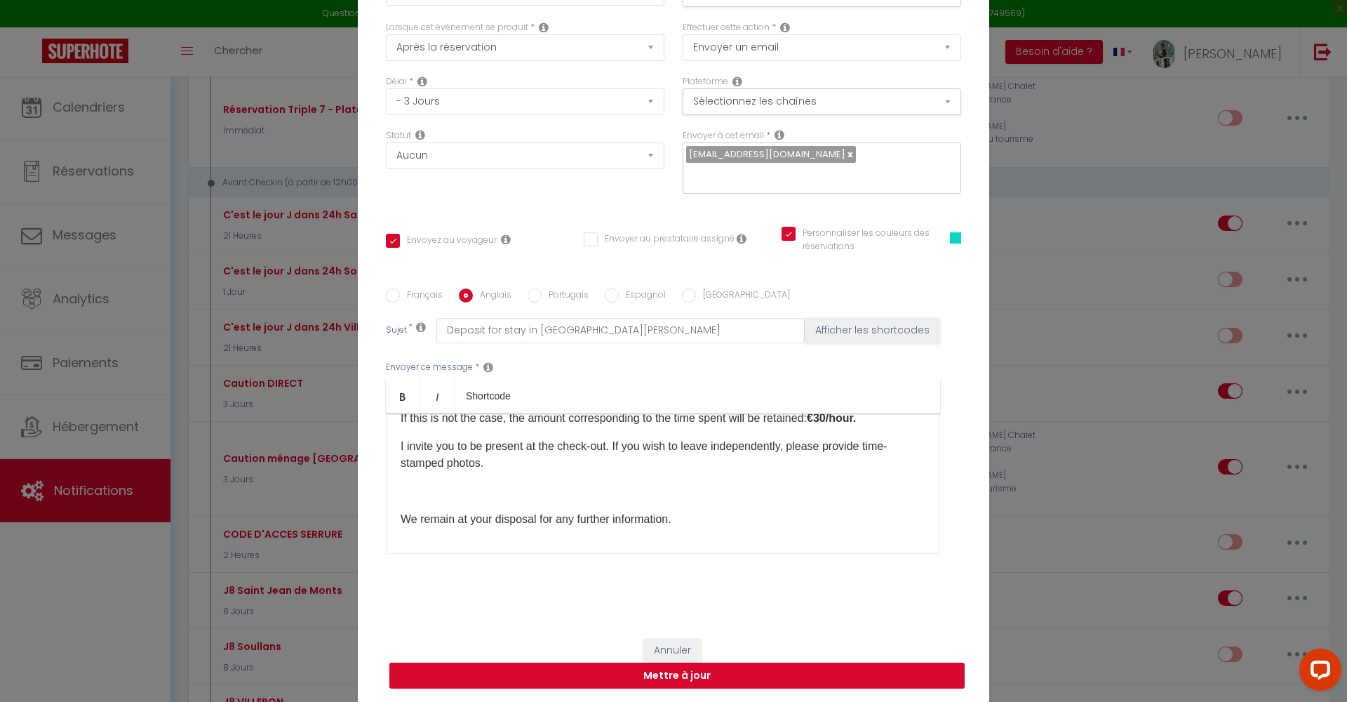
click at [683, 672] on button "Mettre à jour" at bounding box center [676, 675] width 575 height 27
checkbox input "true"
checkbox input "false"
checkbox input "true"
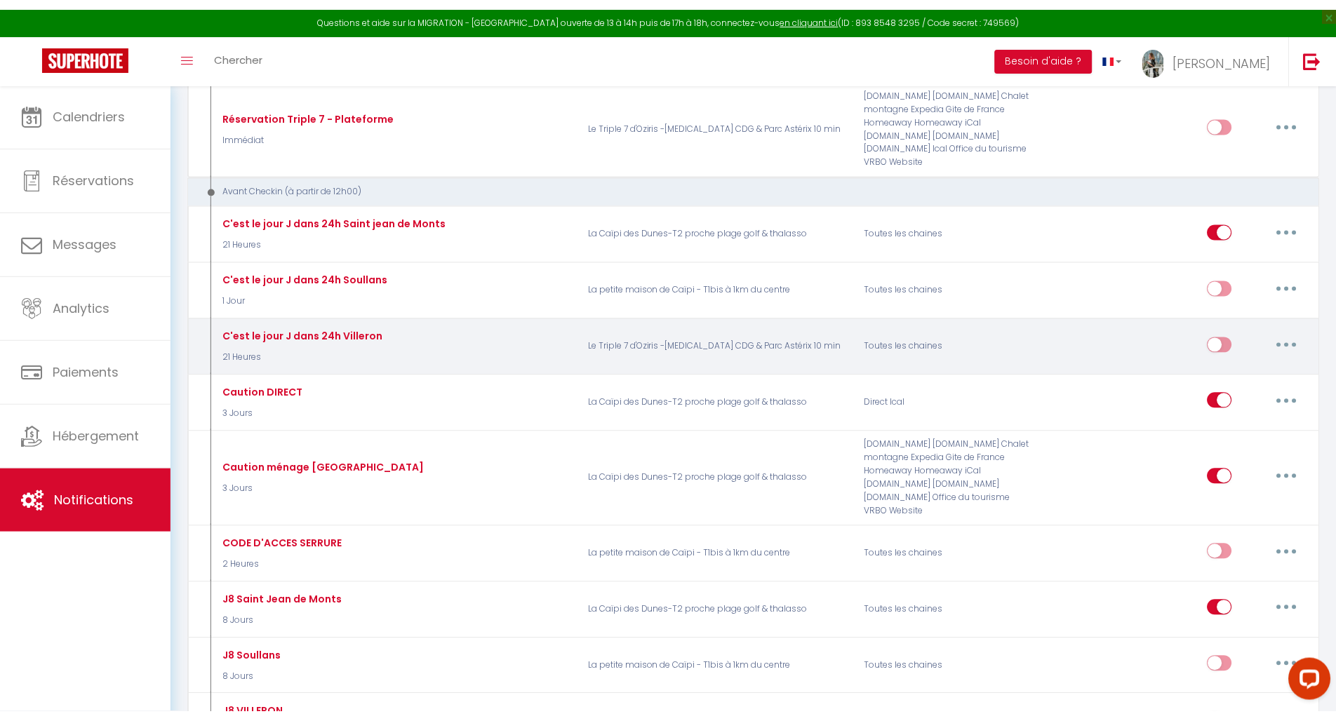
scroll to position [1935, 0]
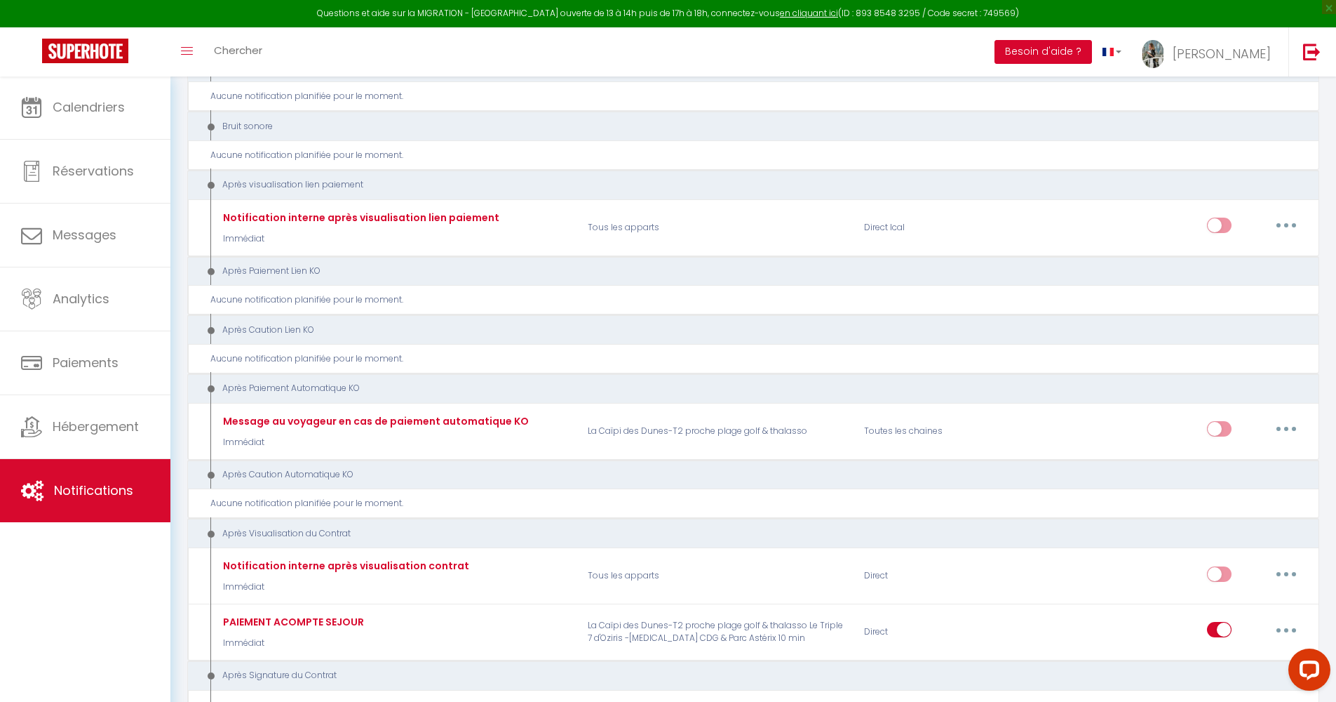
click at [1092, 58] on button "Besoin d'aide ?" at bounding box center [1044, 52] width 98 height 24
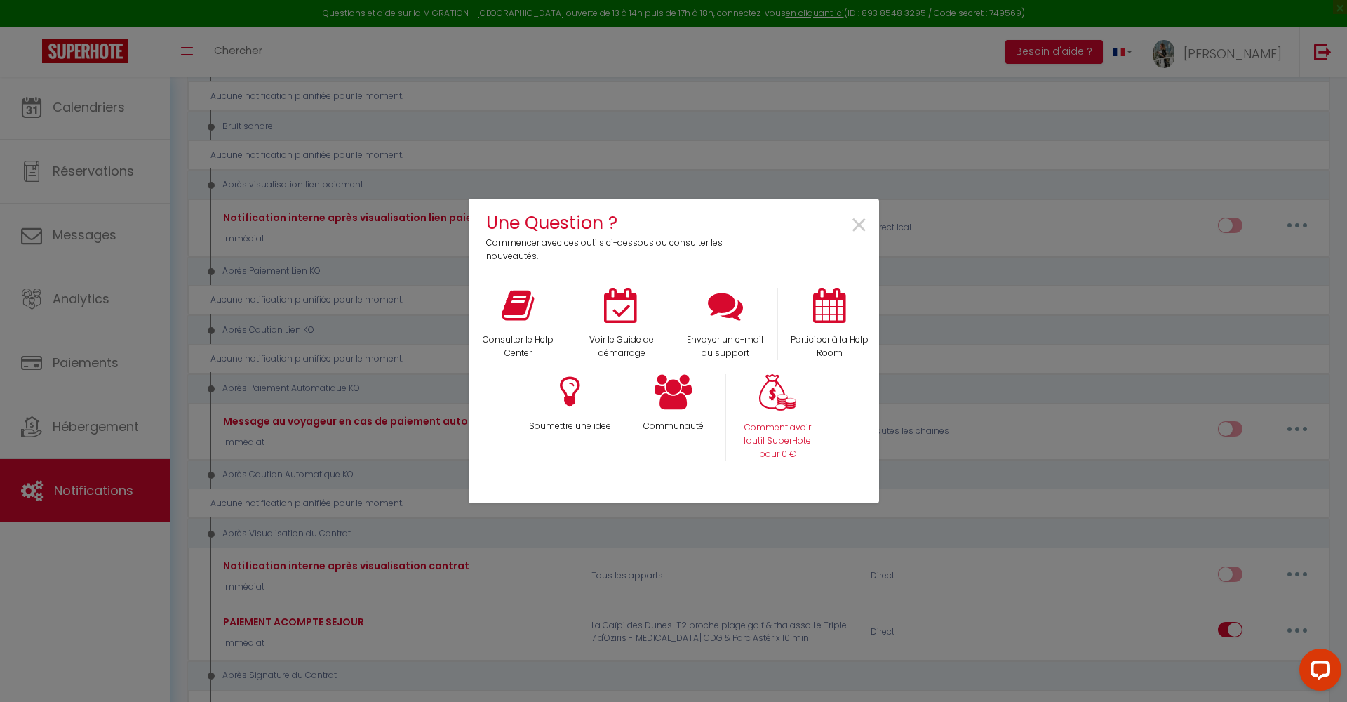
click at [789, 401] on img at bounding box center [777, 392] width 36 height 37
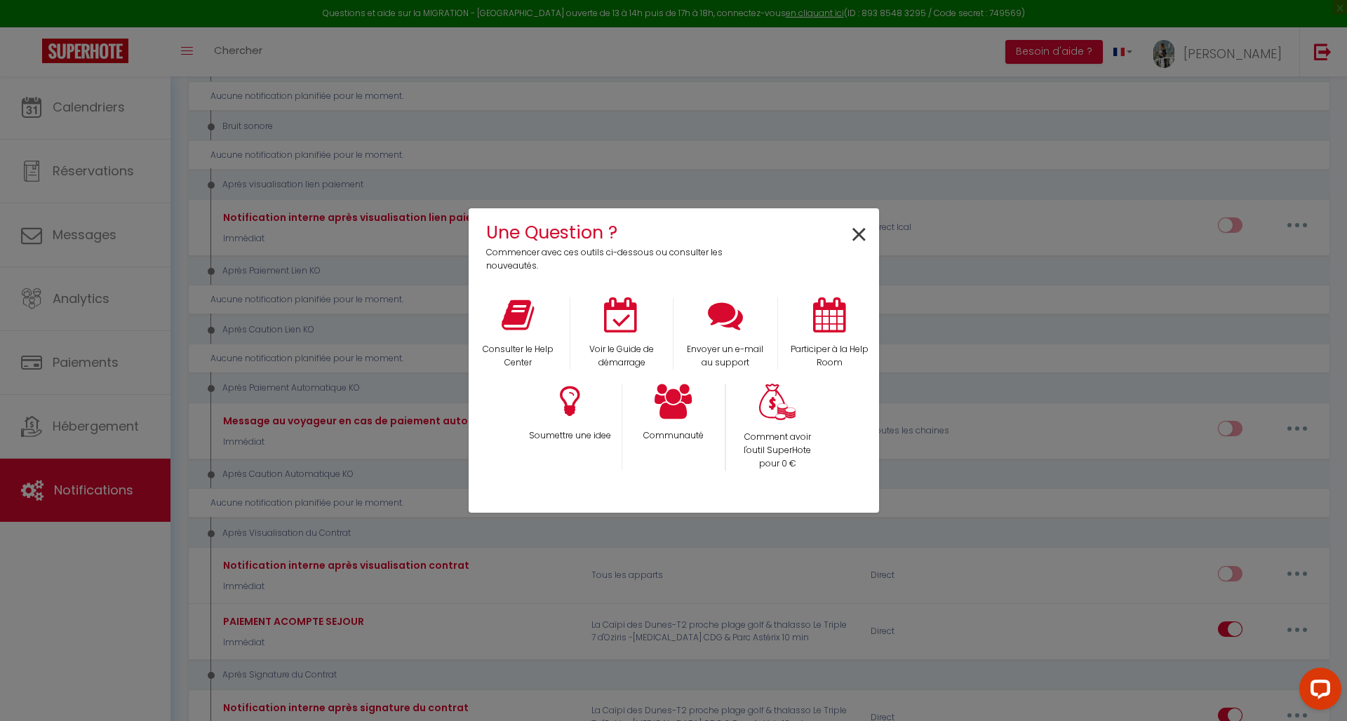
click at [859, 237] on span "×" at bounding box center [859, 235] width 19 height 44
